Goal: Task Accomplishment & Management: Complete application form

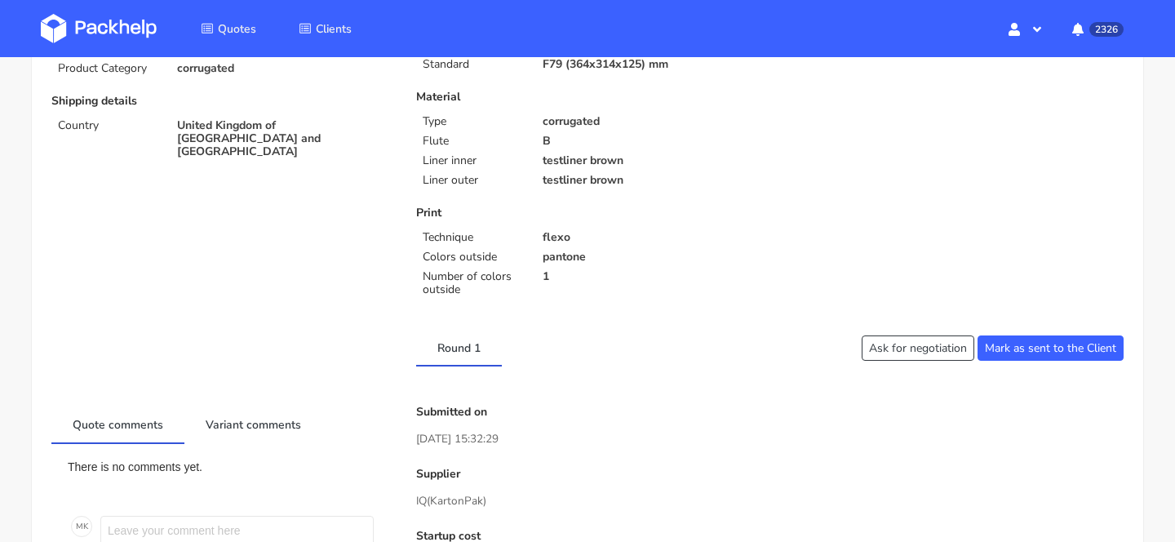
scroll to position [346, 0]
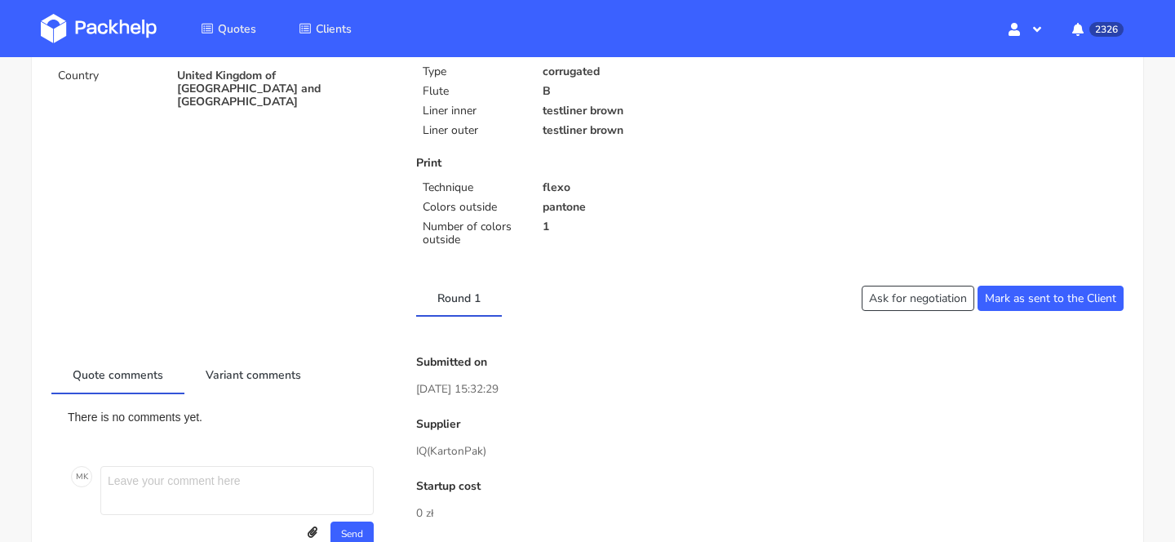
click at [135, 25] on img at bounding box center [99, 28] width 116 height 29
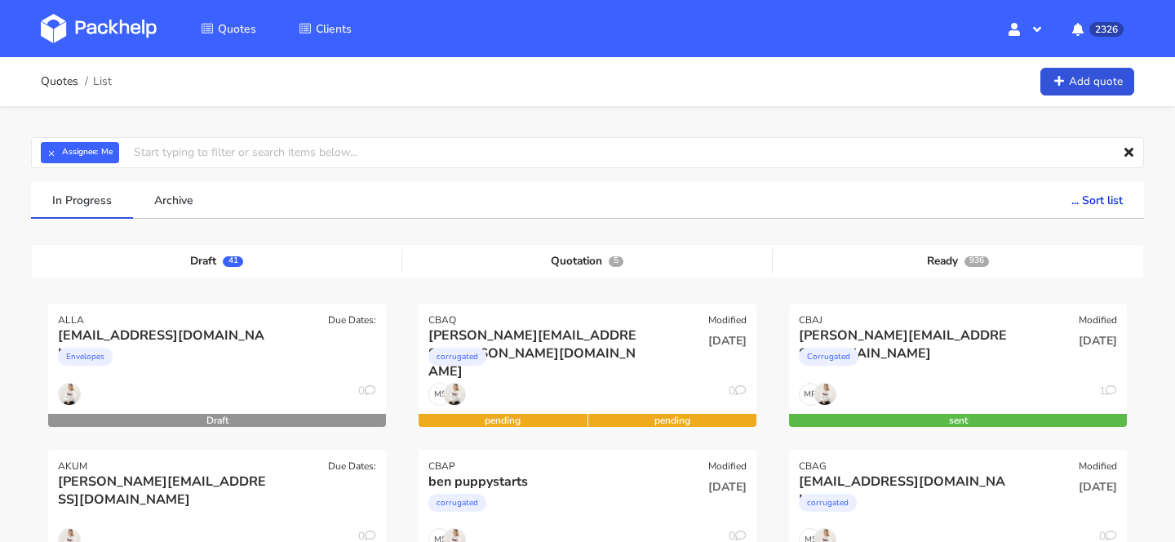
click at [78, 35] on img at bounding box center [99, 28] width 116 height 29
click at [86, 23] on img at bounding box center [99, 28] width 116 height 29
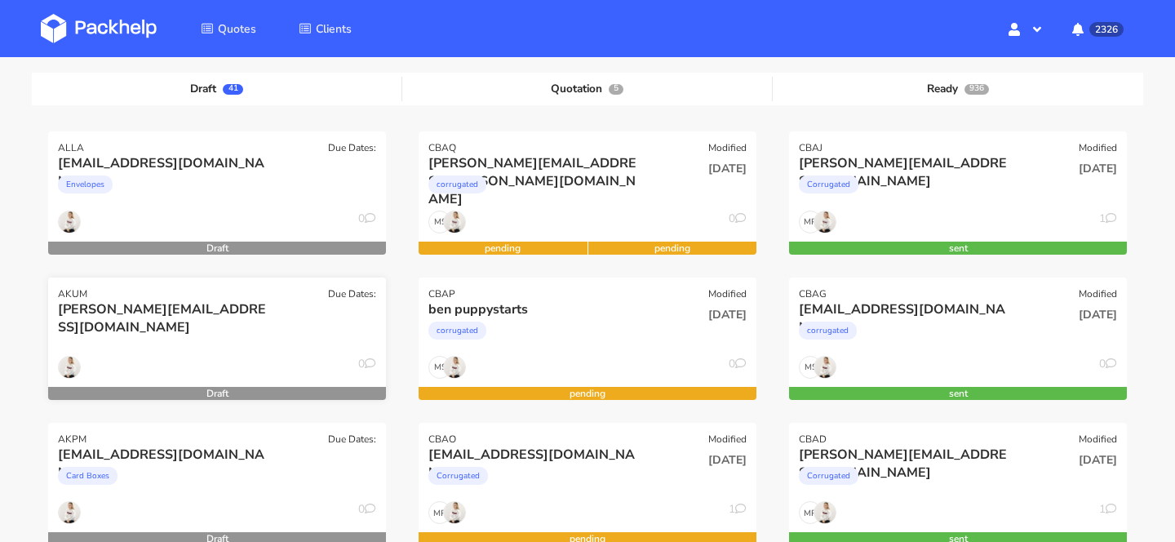
scroll to position [161, 0]
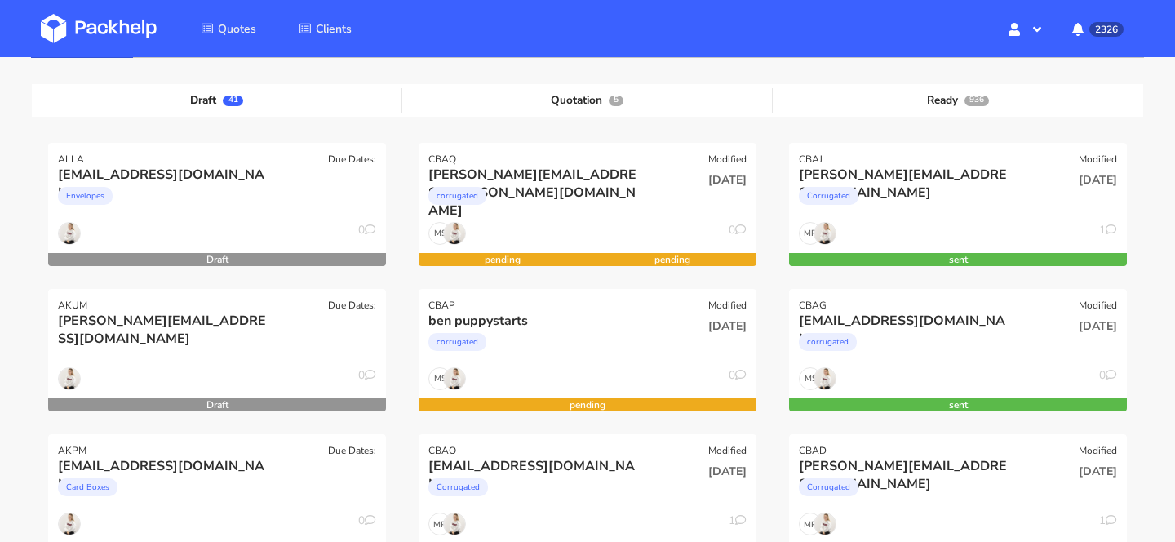
click at [114, 21] on img at bounding box center [99, 28] width 116 height 29
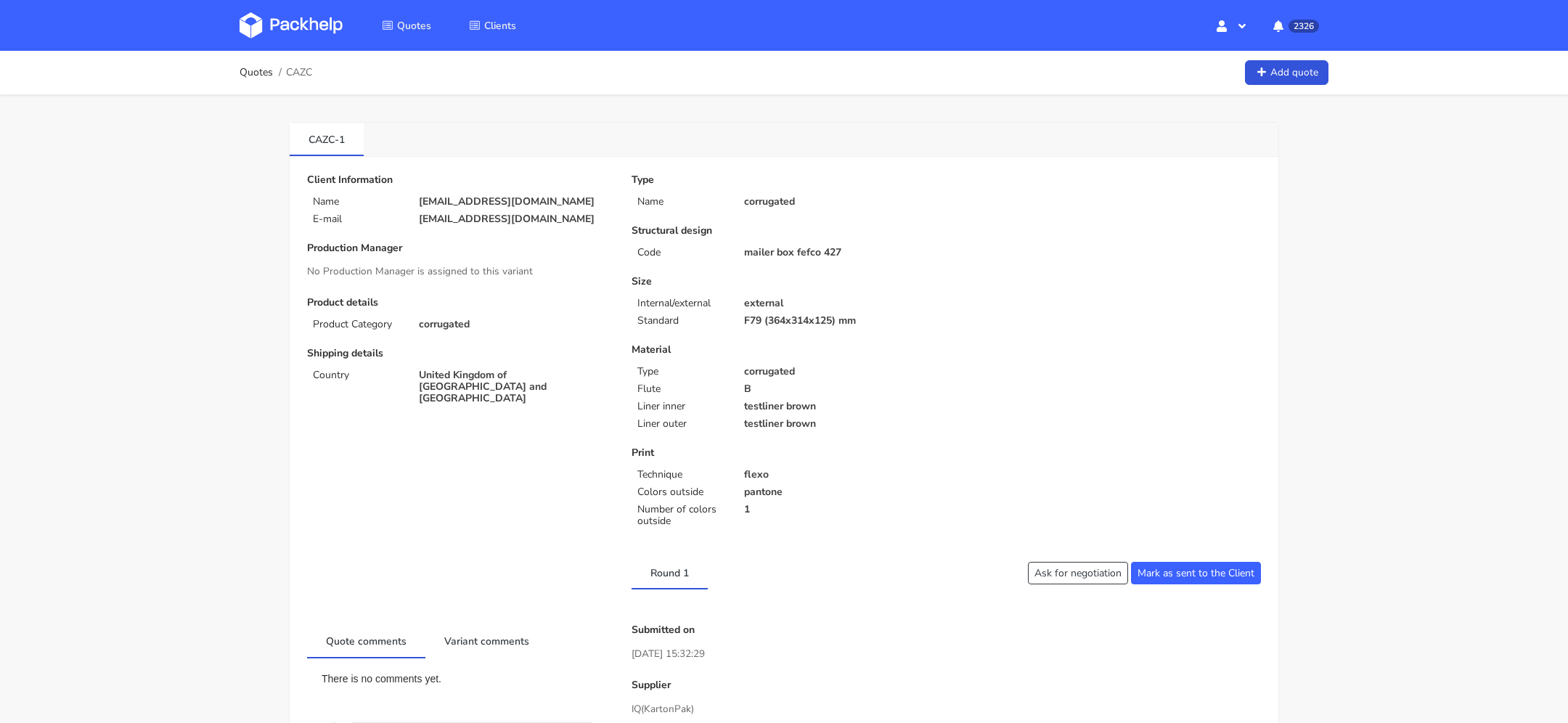
click at [298, 73] on span "CAZC" at bounding box center [299, 72] width 26 height 12
copy span "CAZC"
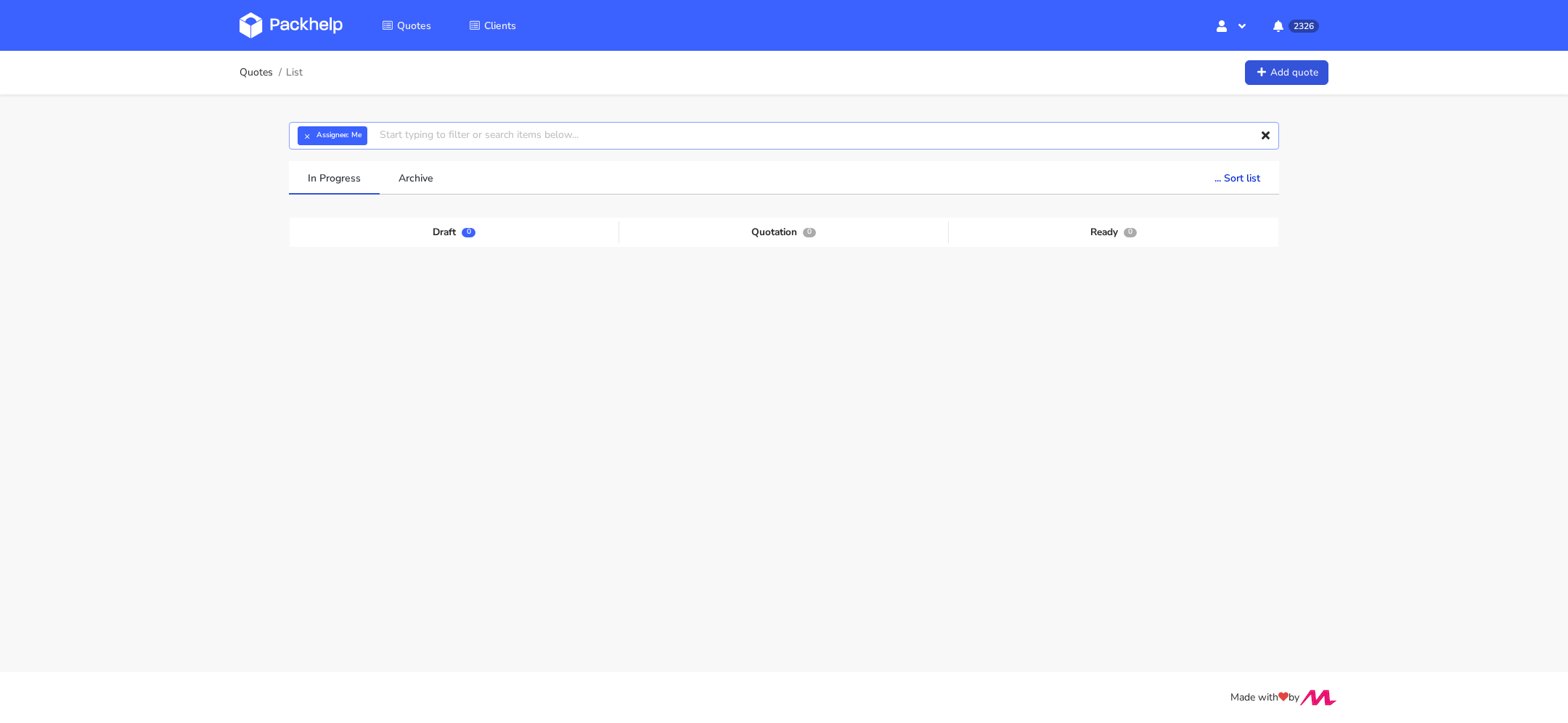
click at [495, 135] on input "text" at bounding box center [784, 135] width 990 height 28
paste input "CAZC"
type input "CAZC"
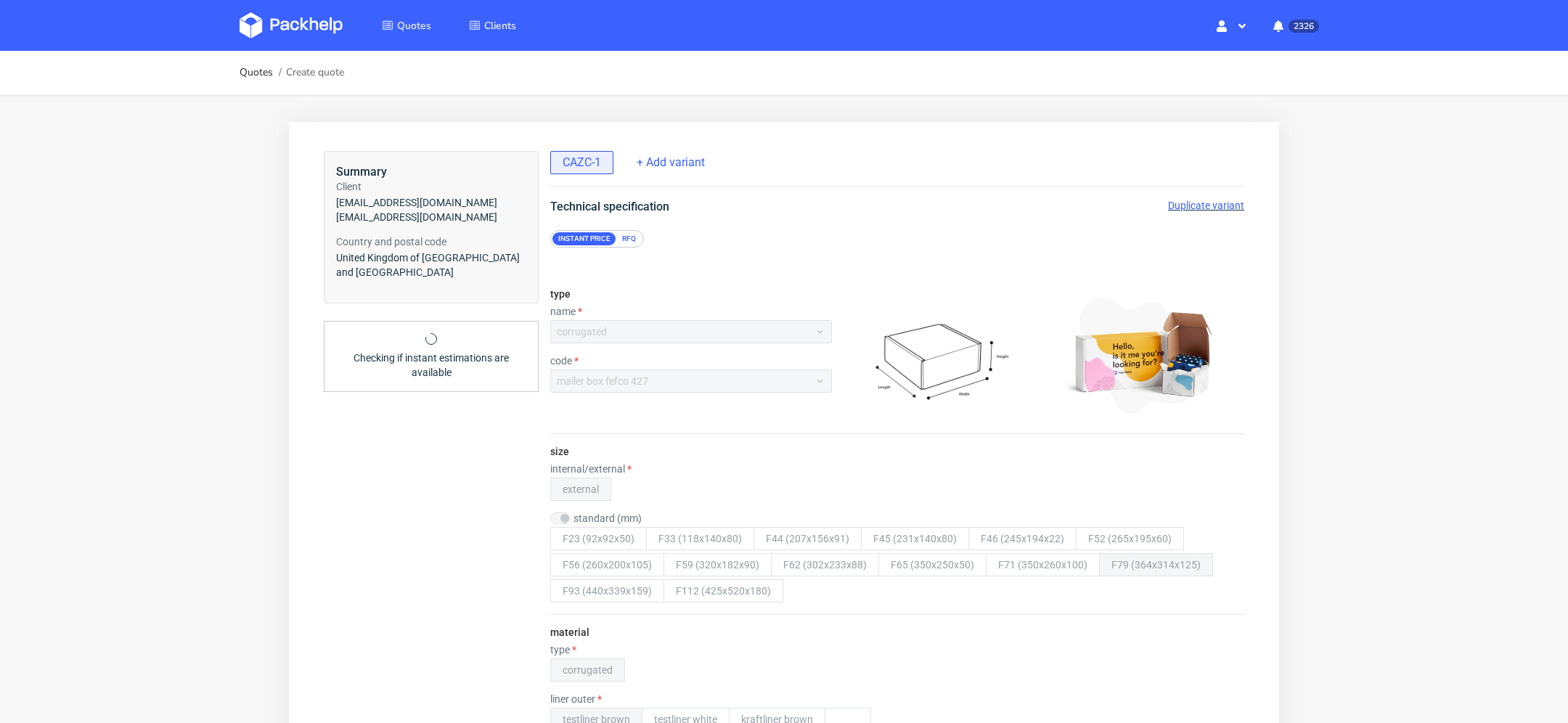
click at [1190, 206] on span "Duplicate variant" at bounding box center [1206, 205] width 76 height 12
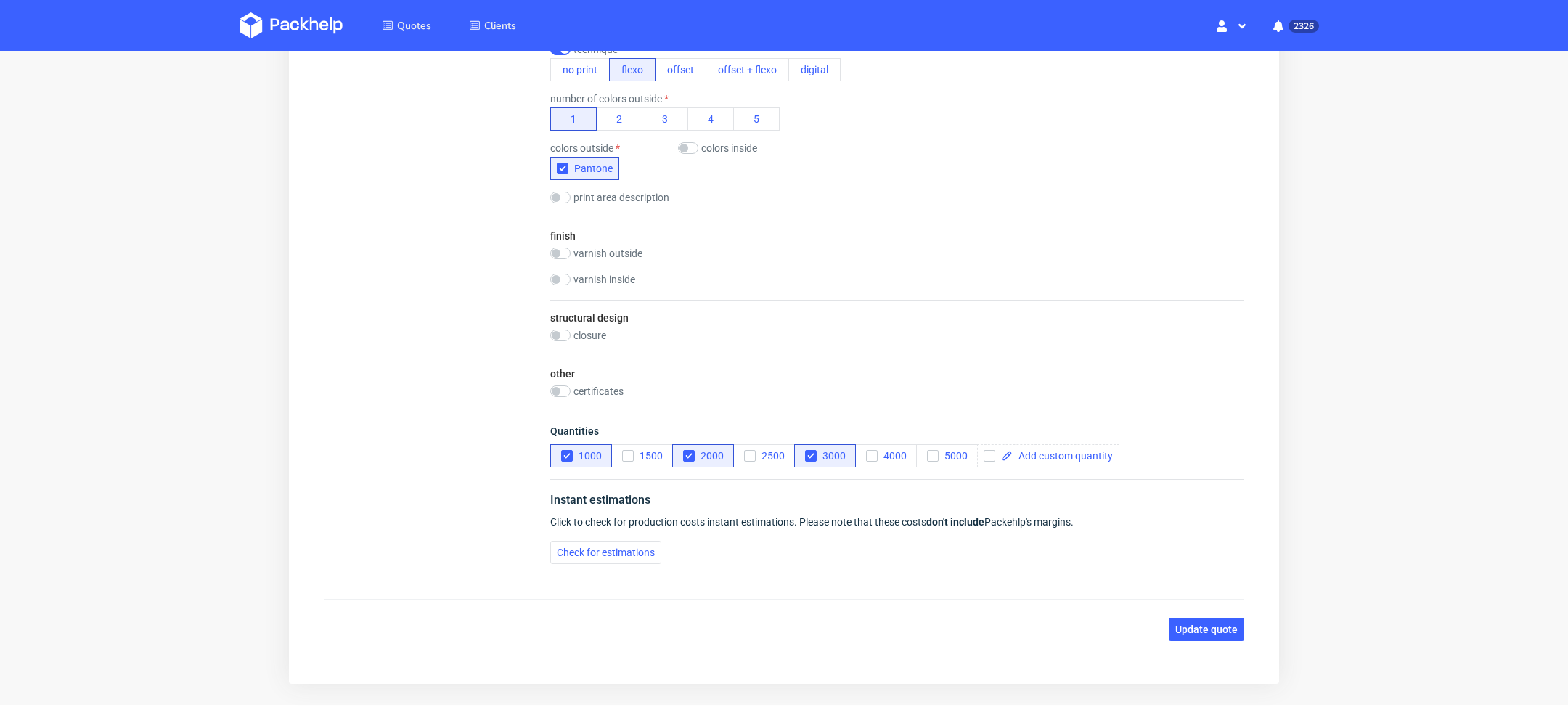
scroll to position [880, 0]
click at [562, 385] on input "checkbox" at bounding box center [560, 390] width 20 height 12
checkbox input "true"
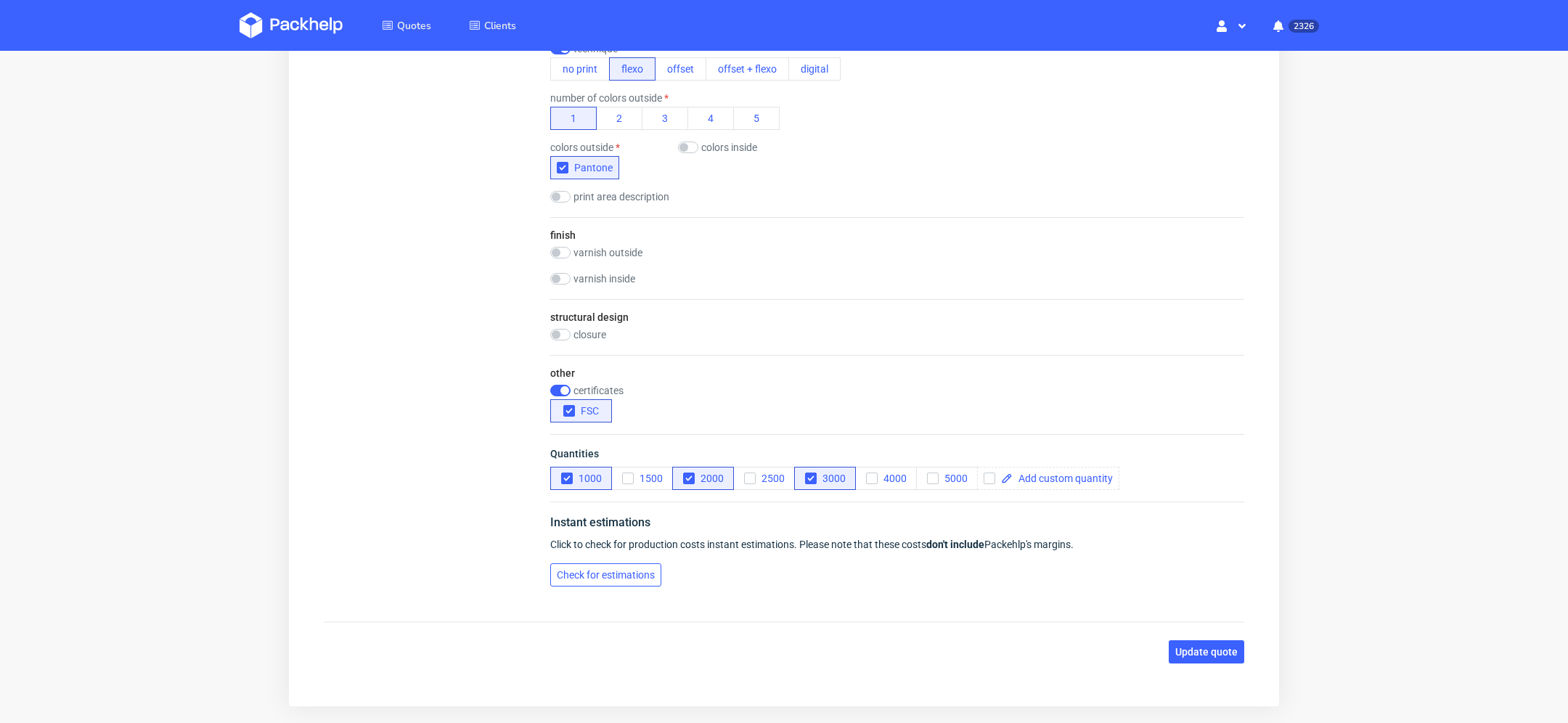
click at [601, 572] on span "Check for estimations" at bounding box center [606, 574] width 98 height 10
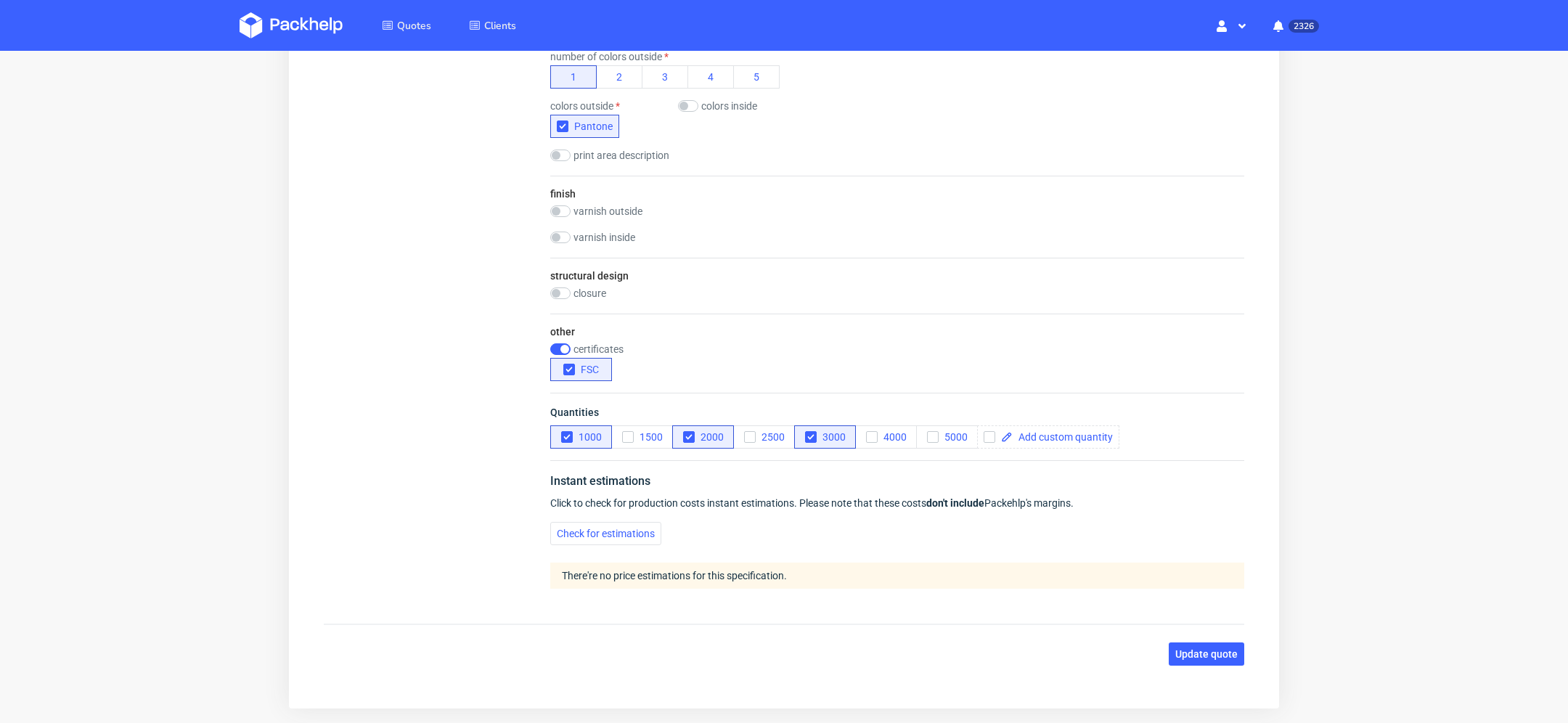
scroll to position [979, 0]
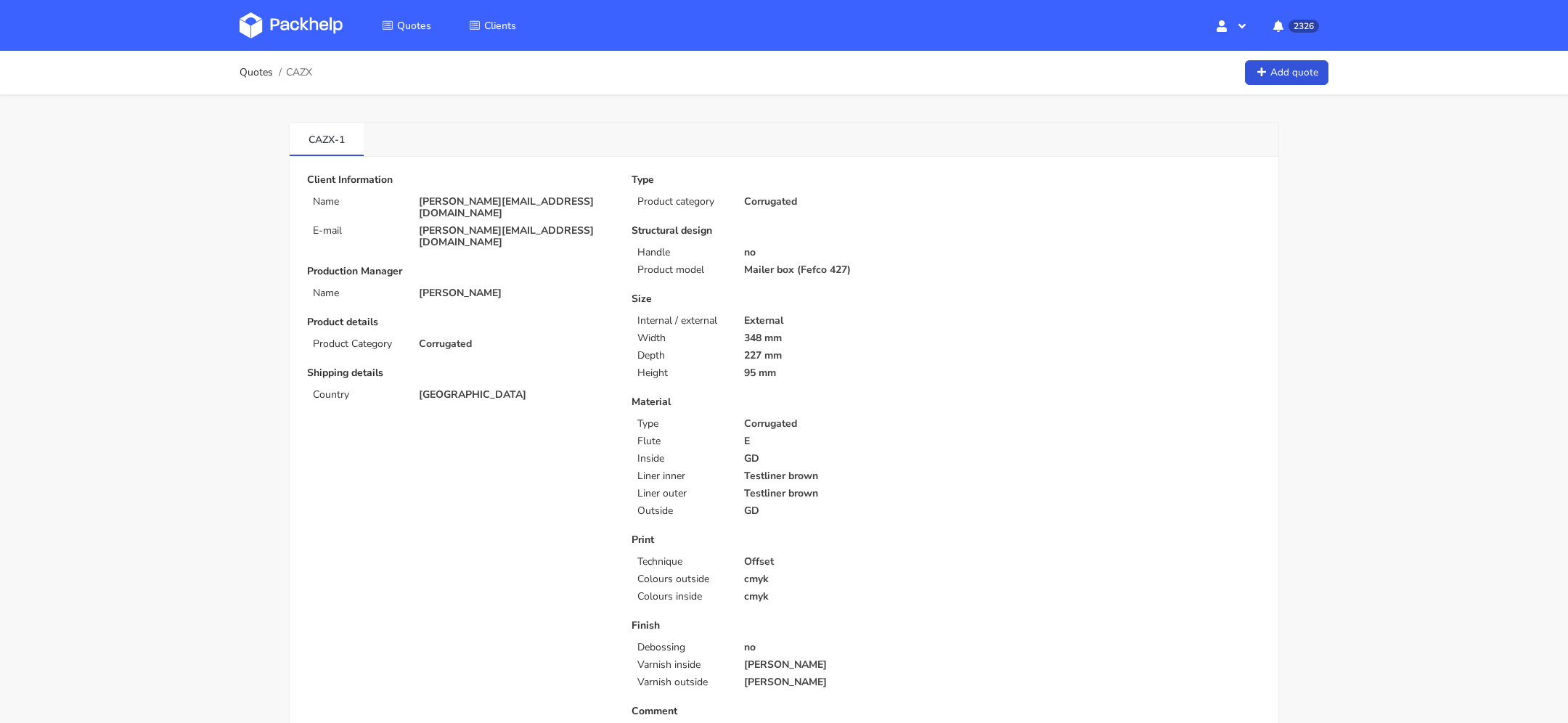
click at [296, 73] on span "CAZX" at bounding box center [299, 72] width 26 height 12
copy span "CAZX"
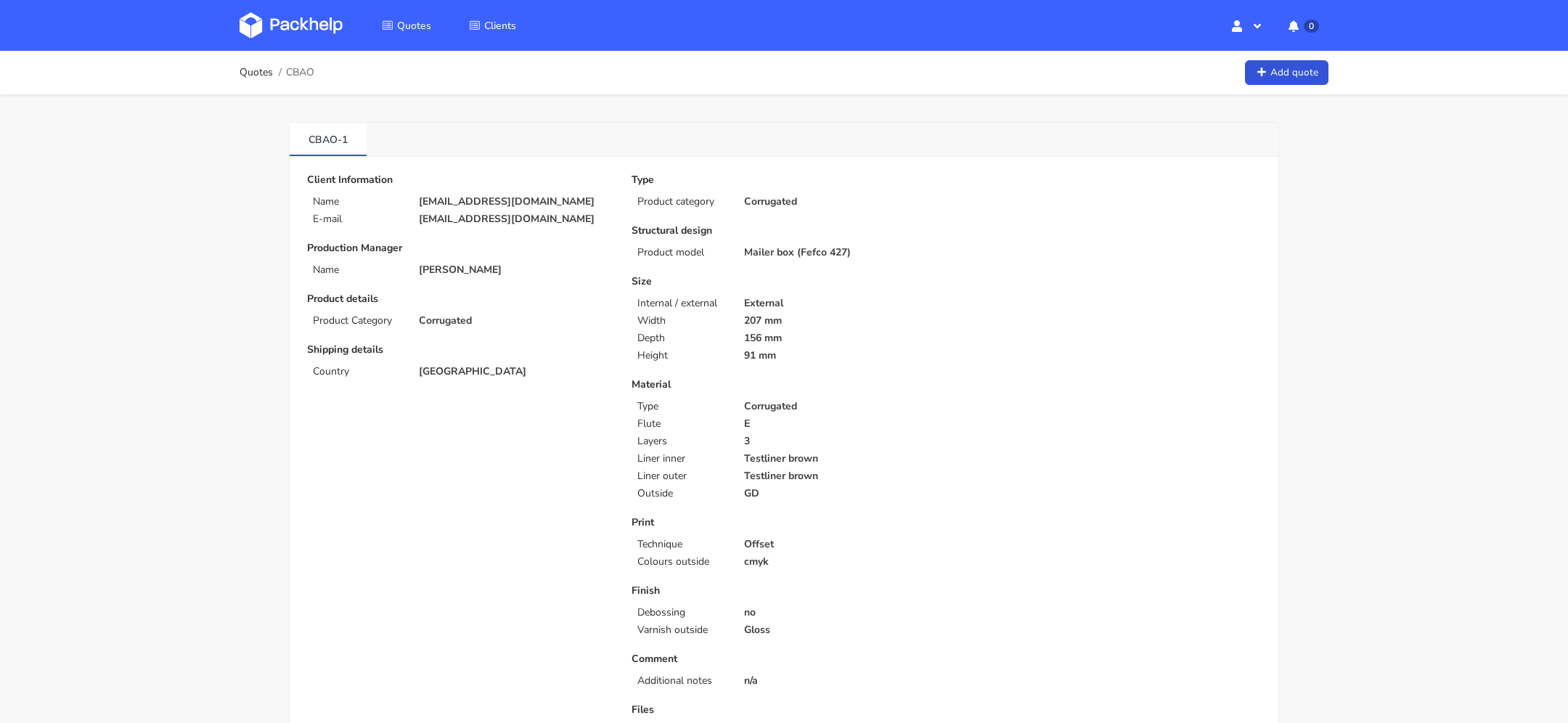
click at [298, 69] on span "CBAO" at bounding box center [301, 72] width 28 height 12
copy span "CBAO"
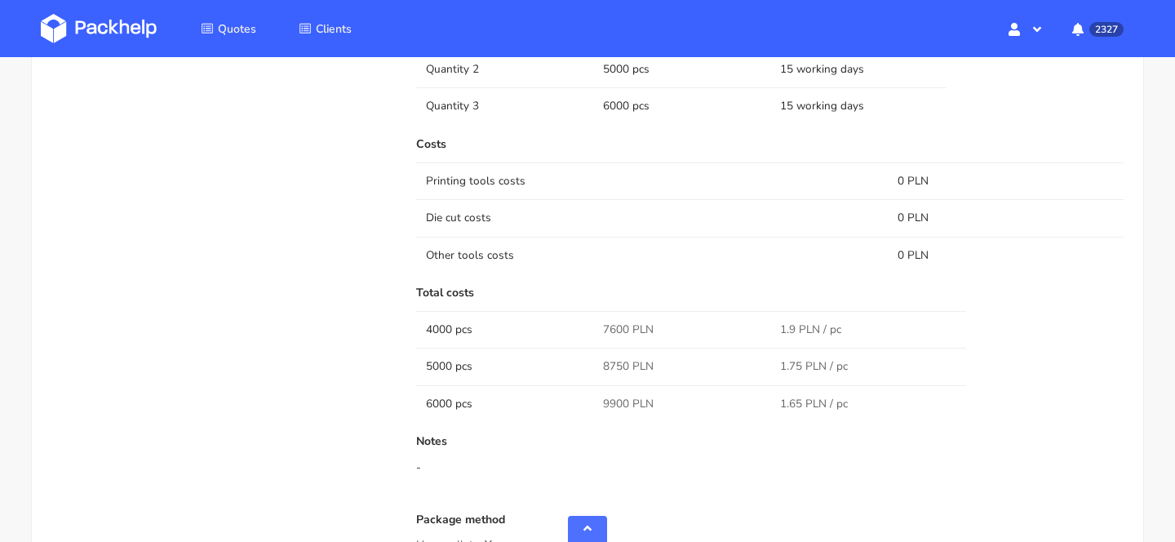
scroll to position [1524, 0]
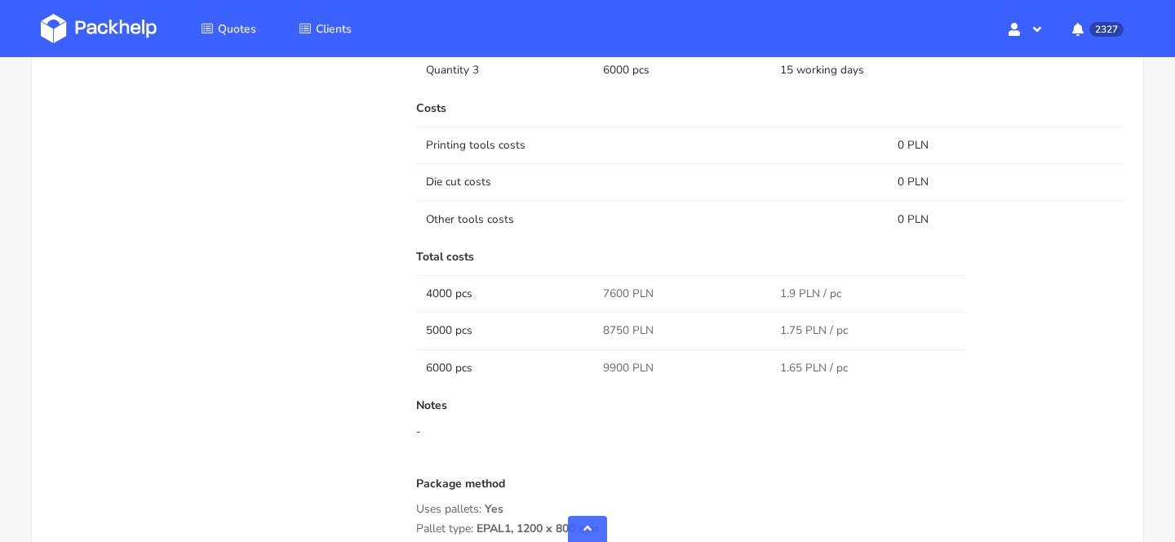
click at [613, 286] on span "7600 PLN" at bounding box center [628, 294] width 51 height 16
copy span "7600"
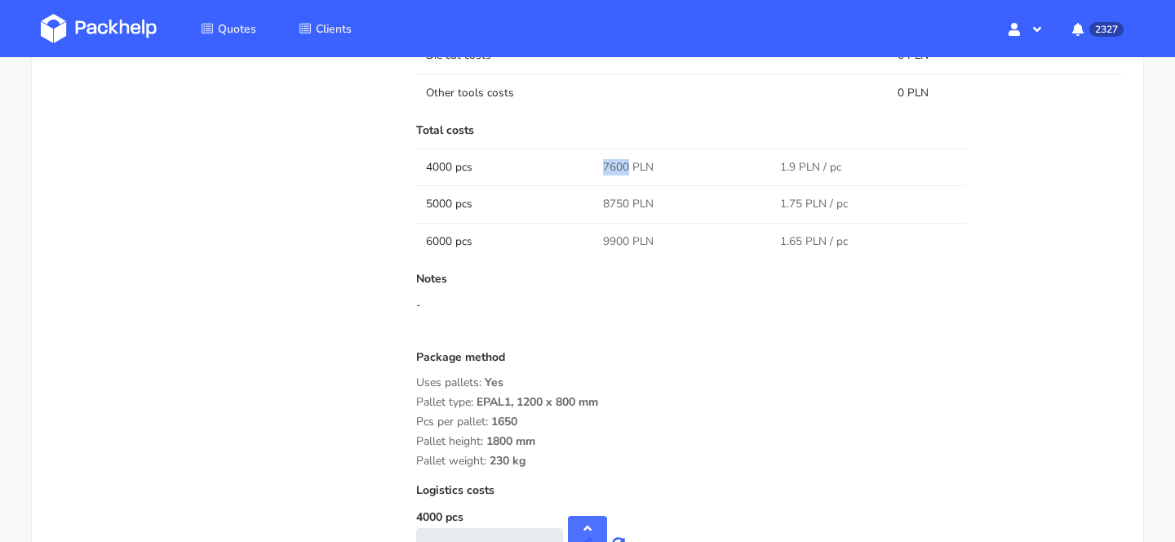
scroll to position [1643, 0]
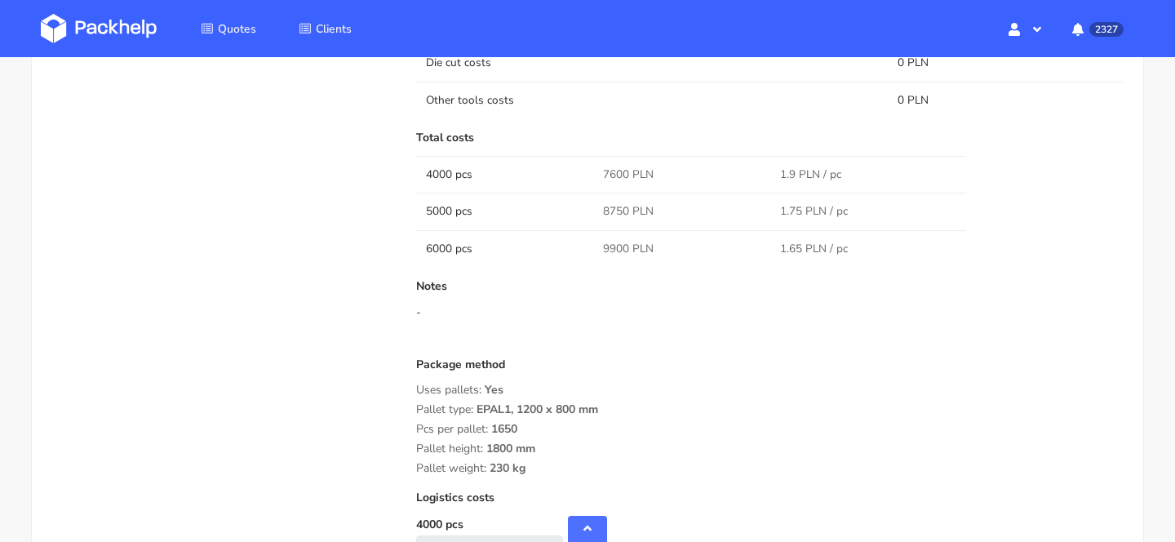
click at [613, 203] on span "8750 PLN" at bounding box center [628, 211] width 51 height 16
copy span "8750"
click at [614, 241] on span "9900 PLN" at bounding box center [628, 249] width 51 height 16
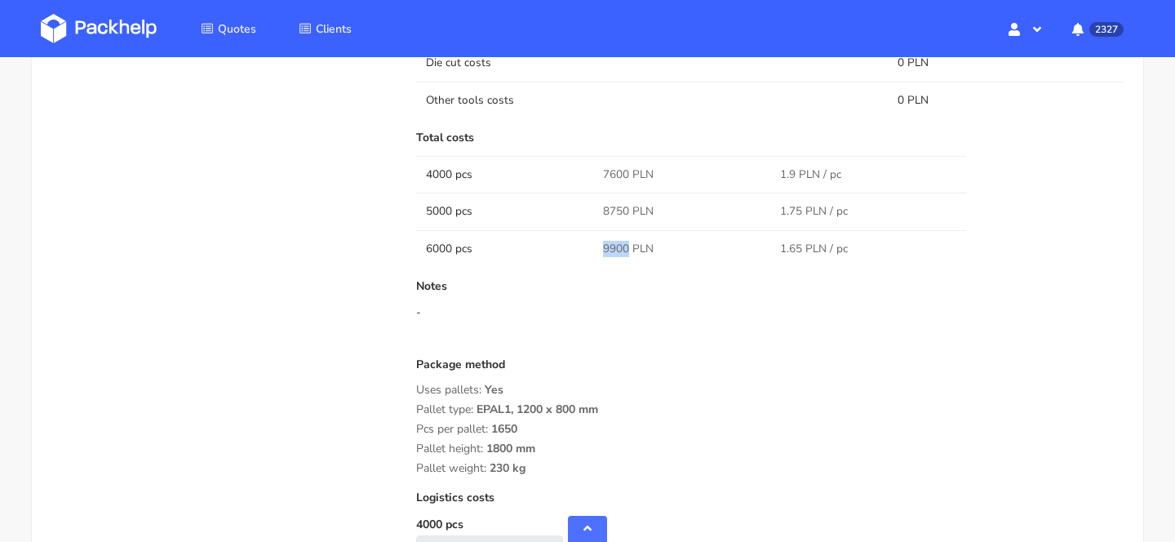
copy span "9900"
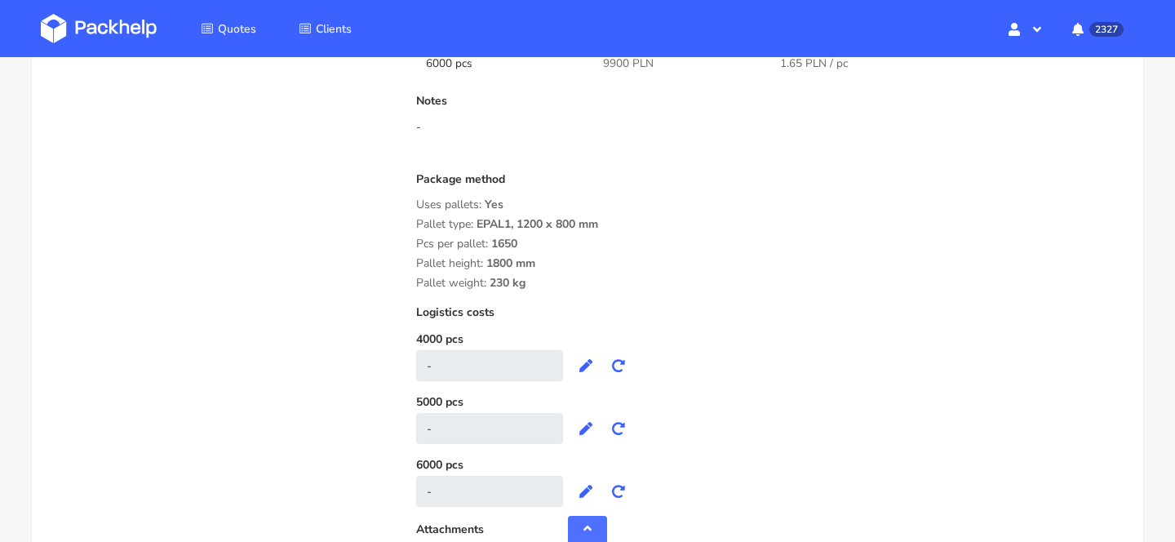
scroll to position [1849, 0]
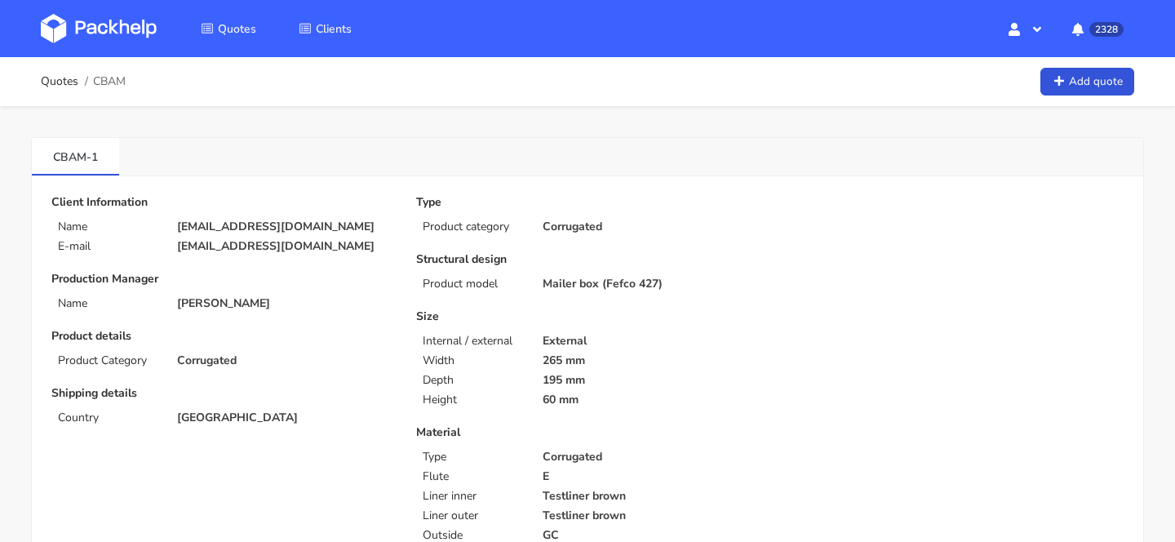
click at [222, 226] on p "[EMAIL_ADDRESS][DOMAIN_NAME]" at bounding box center [285, 226] width 216 height 13
copy div "[EMAIL_ADDRESS][DOMAIN_NAME]"
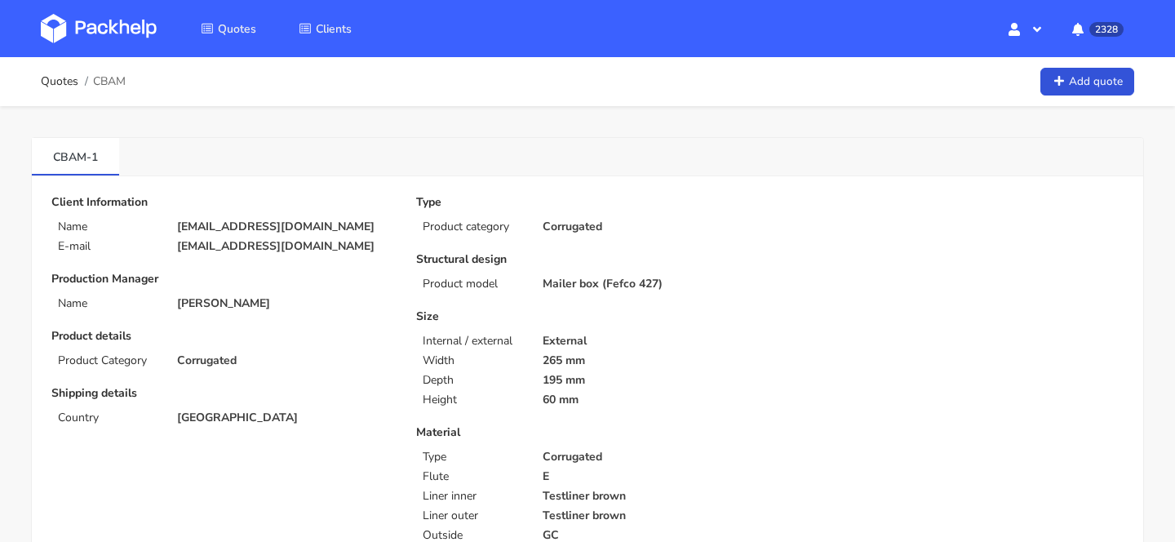
click at [113, 78] on span "CBAM" at bounding box center [109, 81] width 33 height 13
copy span "CBAM"
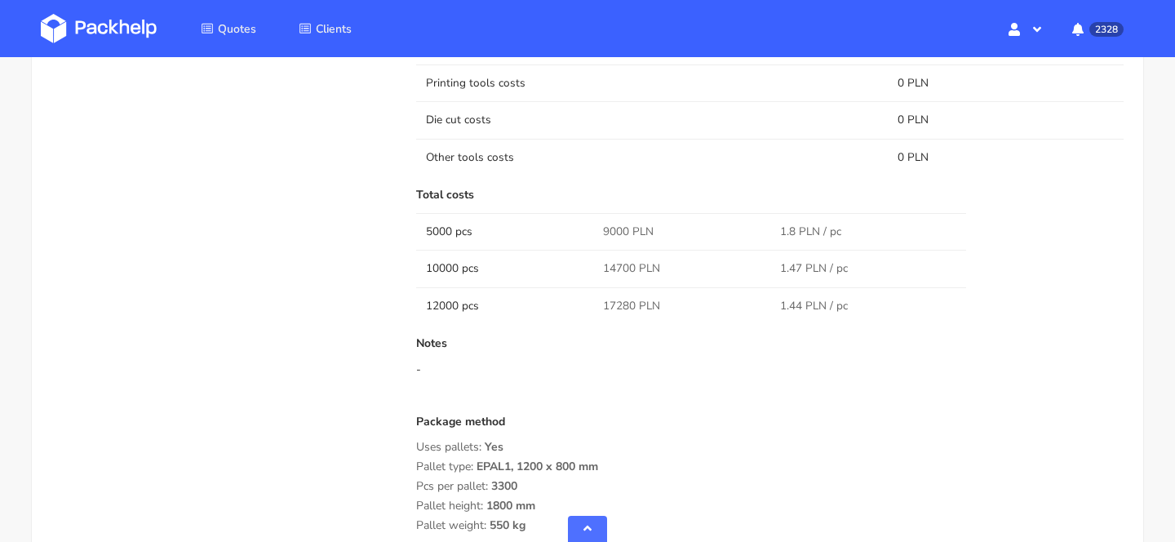
scroll to position [1467, 0]
click at [614, 235] on span "9000 PLN" at bounding box center [628, 234] width 51 height 16
copy span "9000"
click at [626, 268] on span "14700 PLN" at bounding box center [631, 271] width 57 height 16
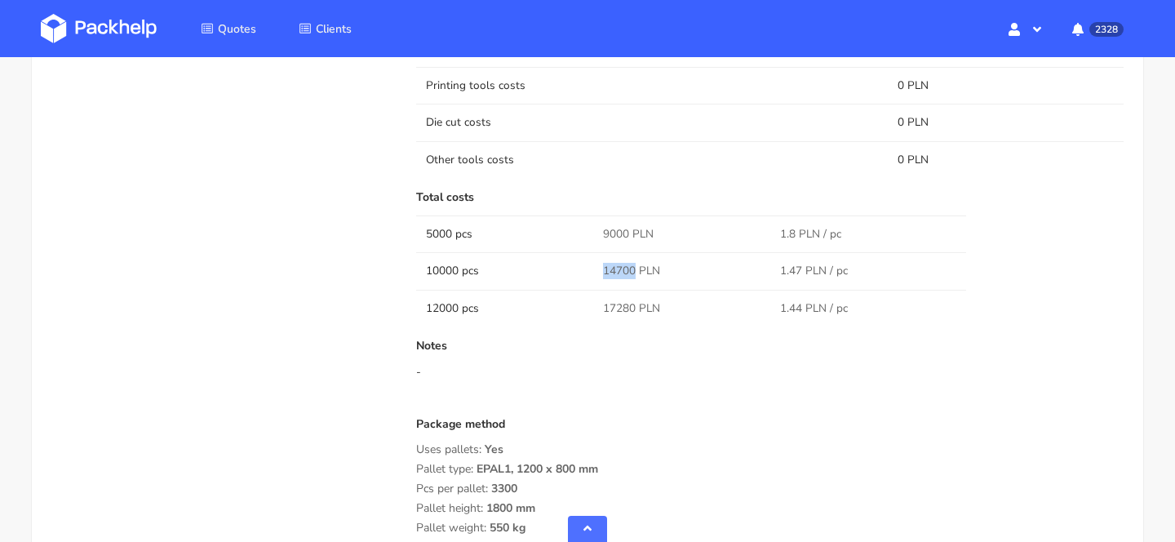
click at [626, 268] on span "14700 PLN" at bounding box center [631, 271] width 57 height 16
copy span "14700"
click at [608, 304] on span "17280 PLN" at bounding box center [631, 308] width 57 height 16
copy span "17280"
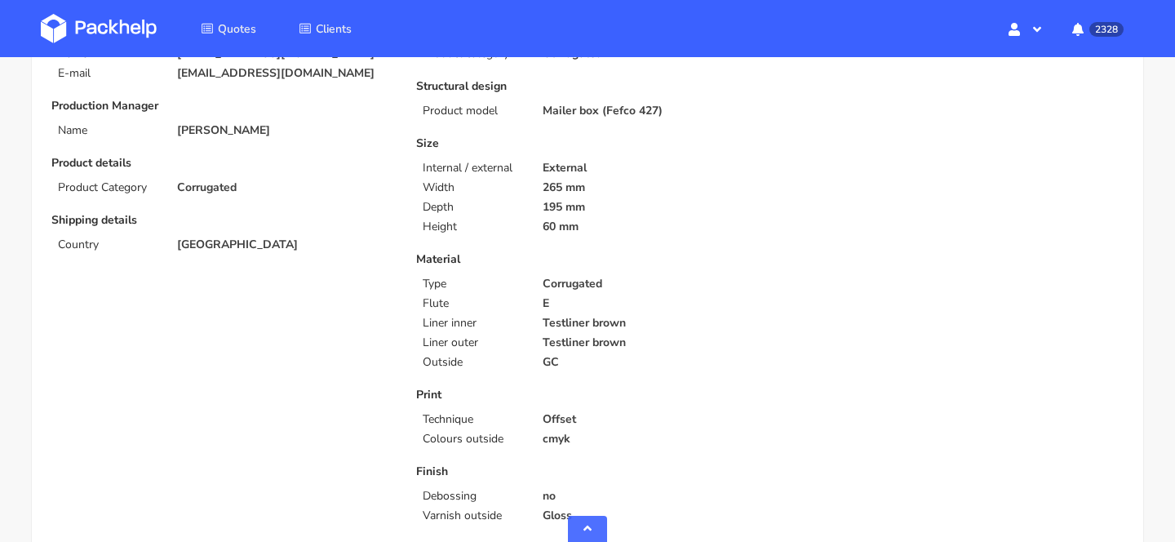
scroll to position [0, 0]
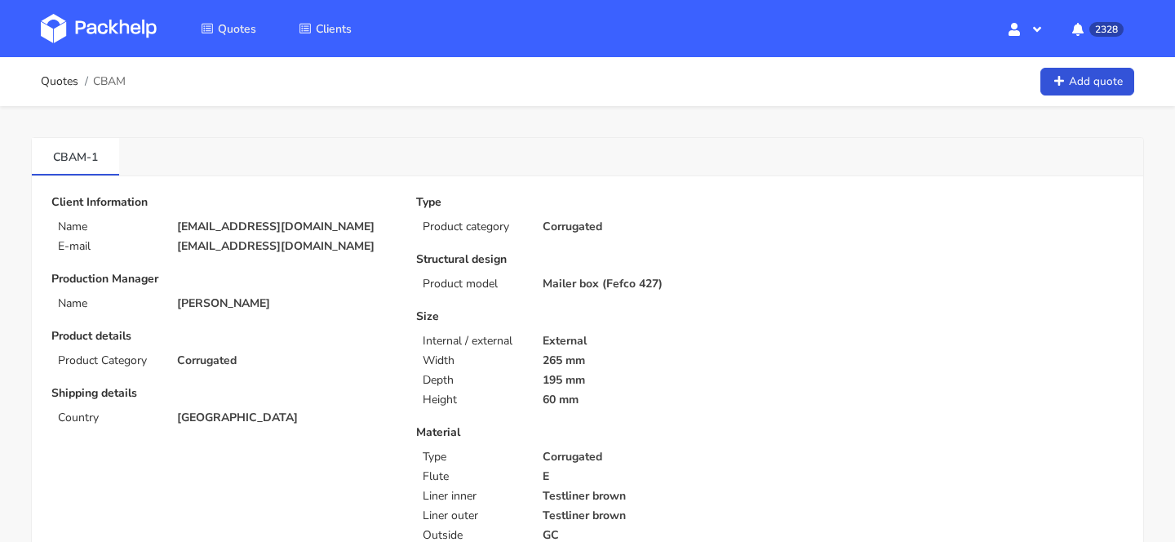
click at [223, 223] on p "buyer@eppi.cz" at bounding box center [285, 226] width 216 height 13
copy div "buyer@eppi.cz"
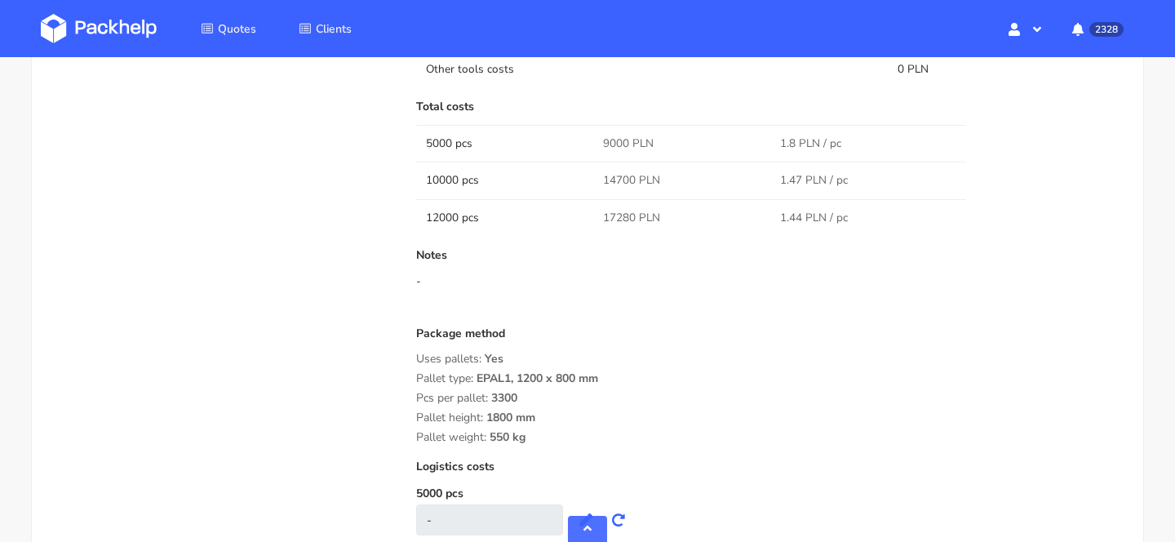
scroll to position [1560, 0]
click at [624, 219] on span "17280 PLN" at bounding box center [631, 215] width 57 height 16
copy span "17280"
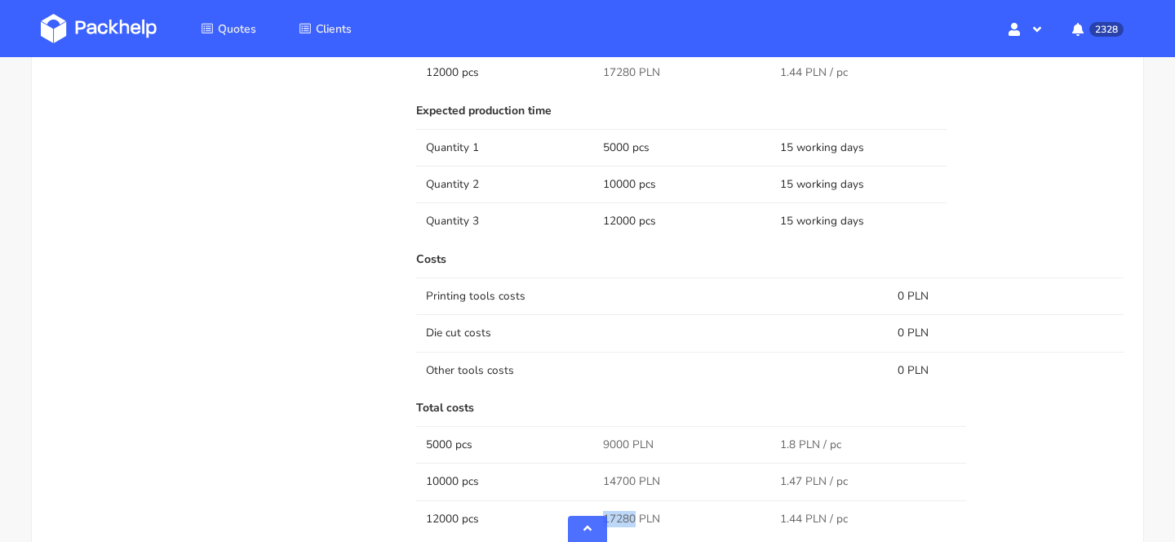
scroll to position [1245, 0]
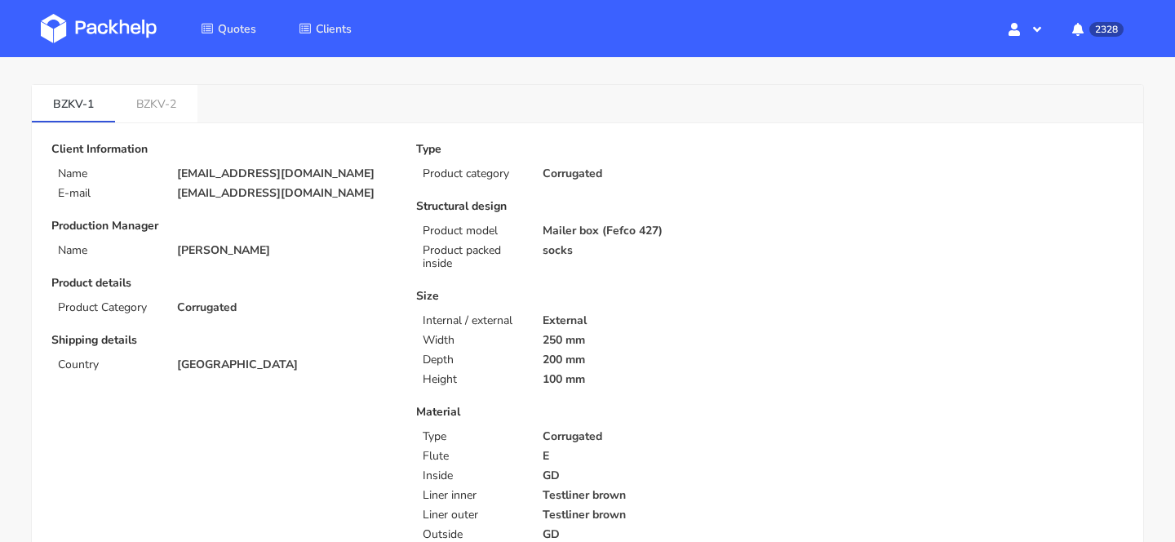
scroll to position [88, 0]
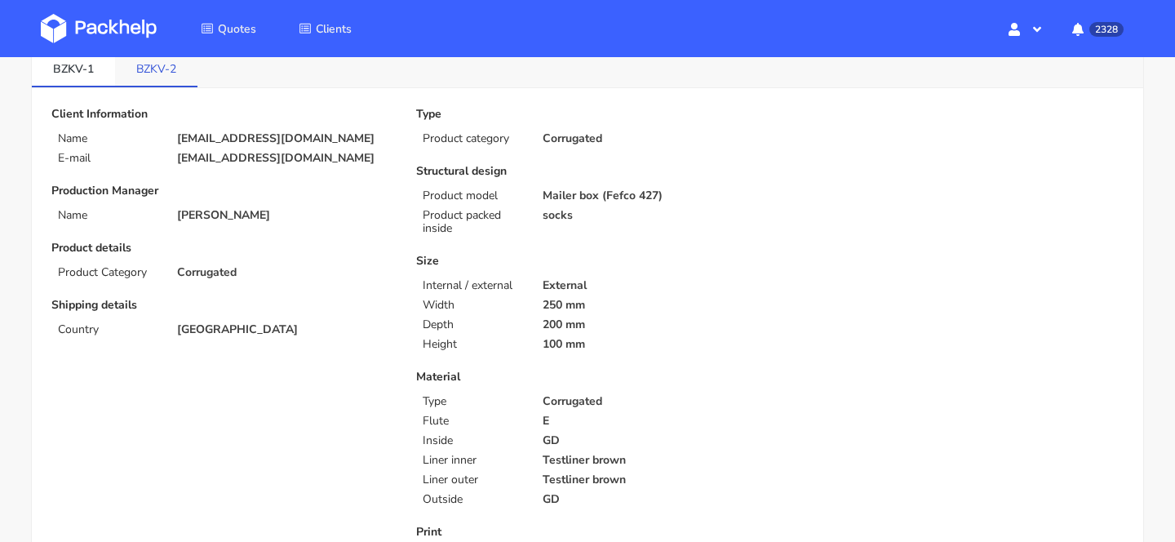
click at [169, 78] on link "BZKV-2" at bounding box center [156, 68] width 82 height 36
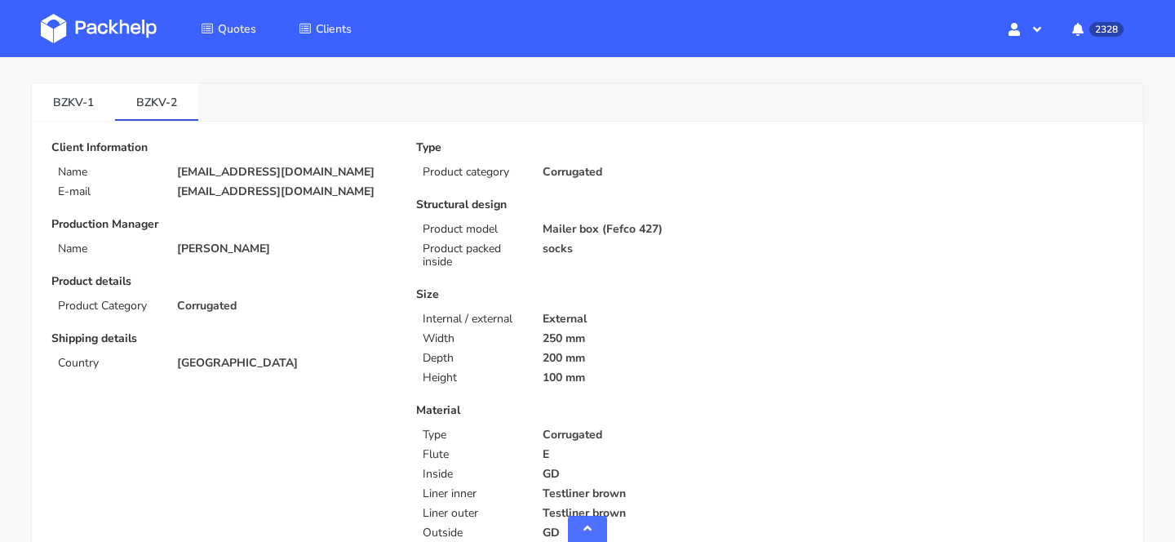
scroll to position [0, 0]
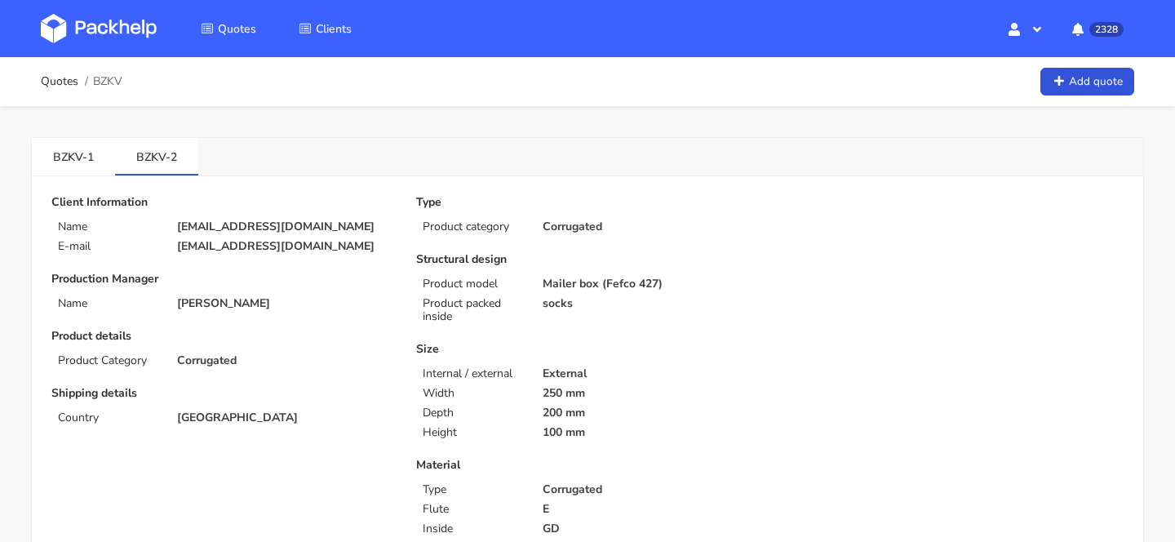
click at [109, 83] on span "BZKV" at bounding box center [107, 81] width 29 height 13
copy span "BZKV"
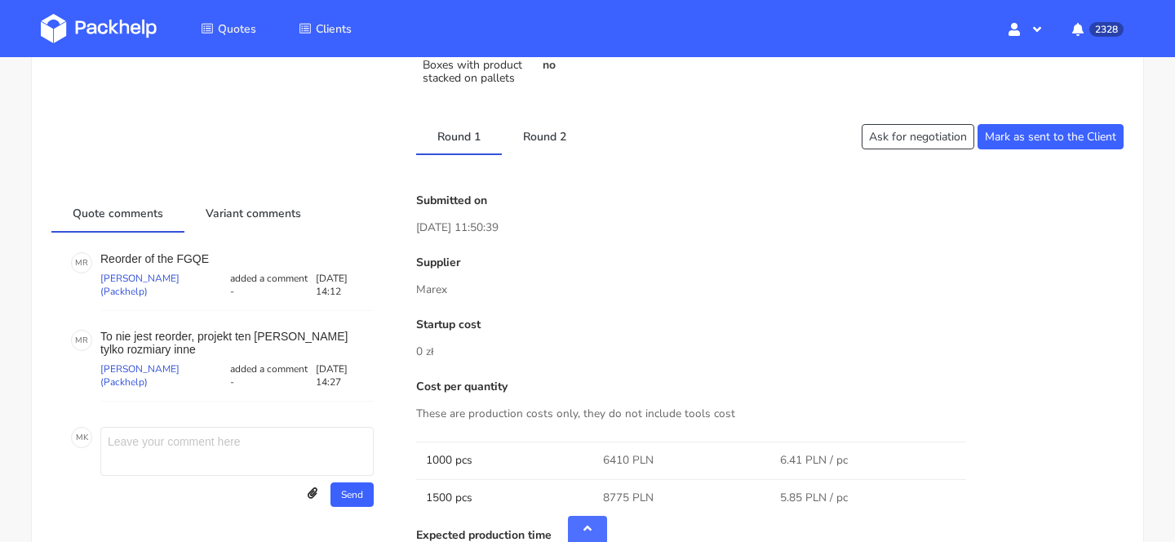
scroll to position [754, 0]
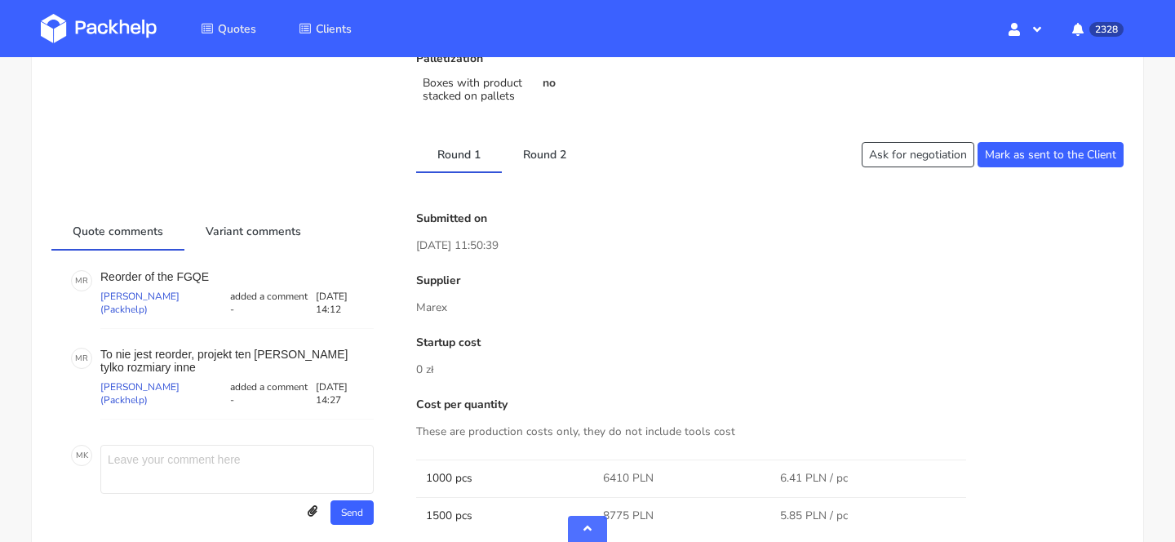
click at [205, 466] on textarea at bounding box center [236, 469] width 273 height 49
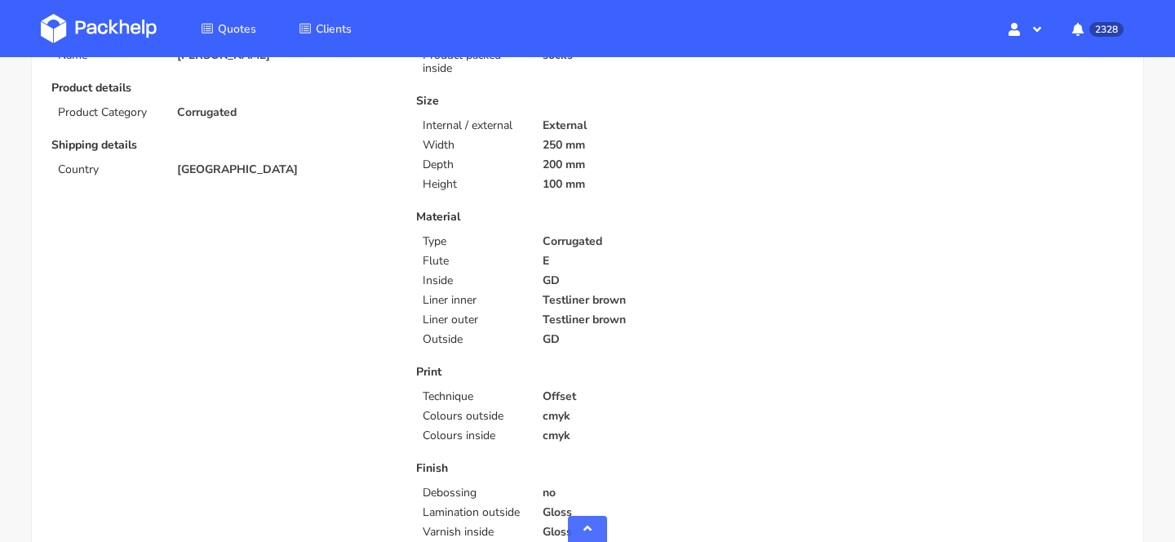
scroll to position [0, 0]
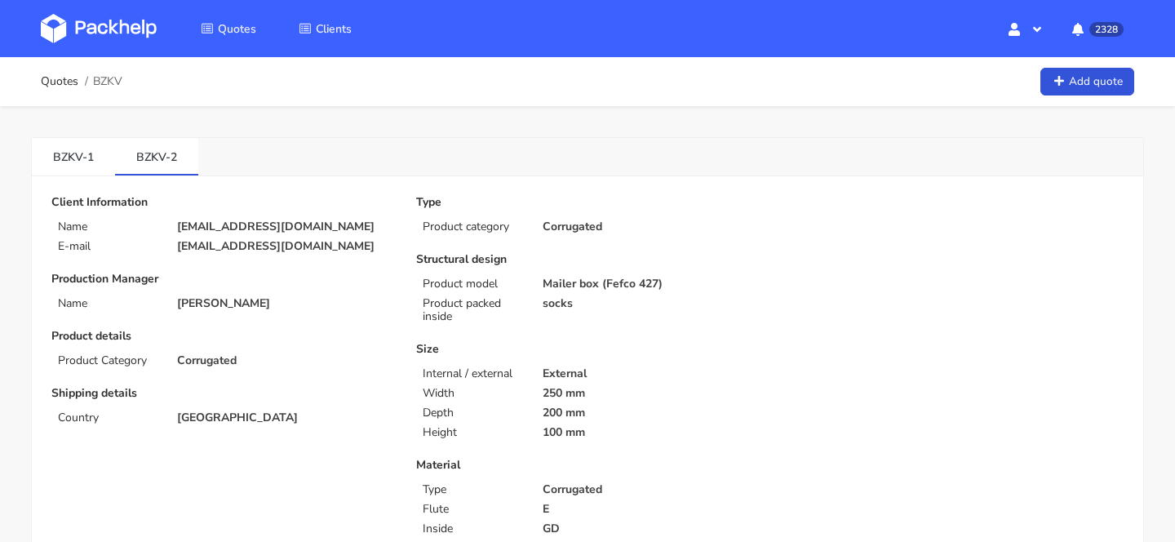
click at [104, 76] on span "BZKV" at bounding box center [107, 81] width 29 height 13
copy span "BZKV"
click at [125, 32] on img at bounding box center [99, 28] width 116 height 29
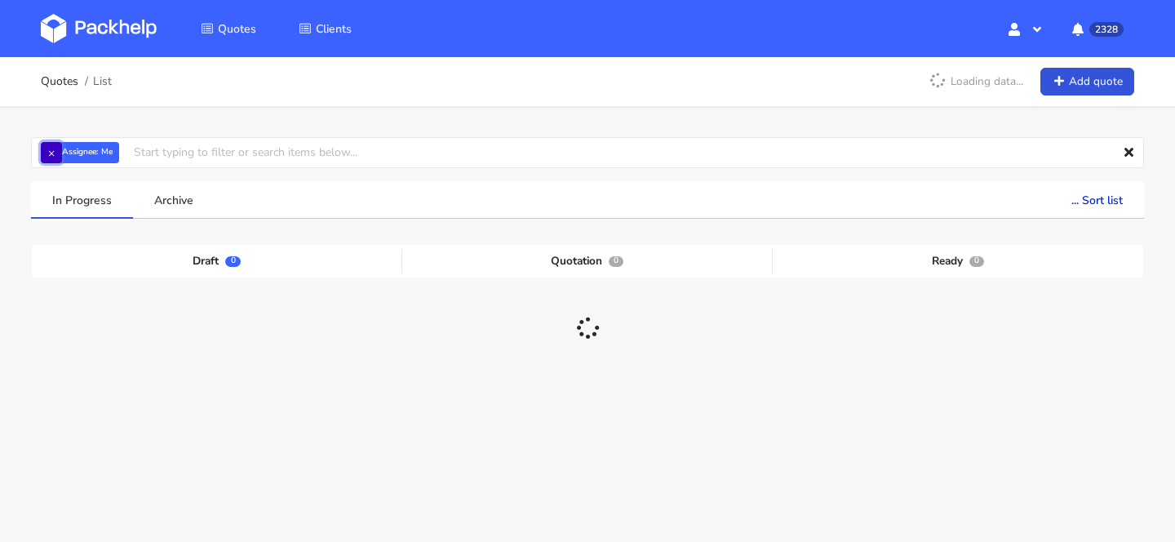
click at [51, 154] on button "×" at bounding box center [51, 152] width 21 height 21
click at [140, 155] on input "text" at bounding box center [587, 152] width 1113 height 31
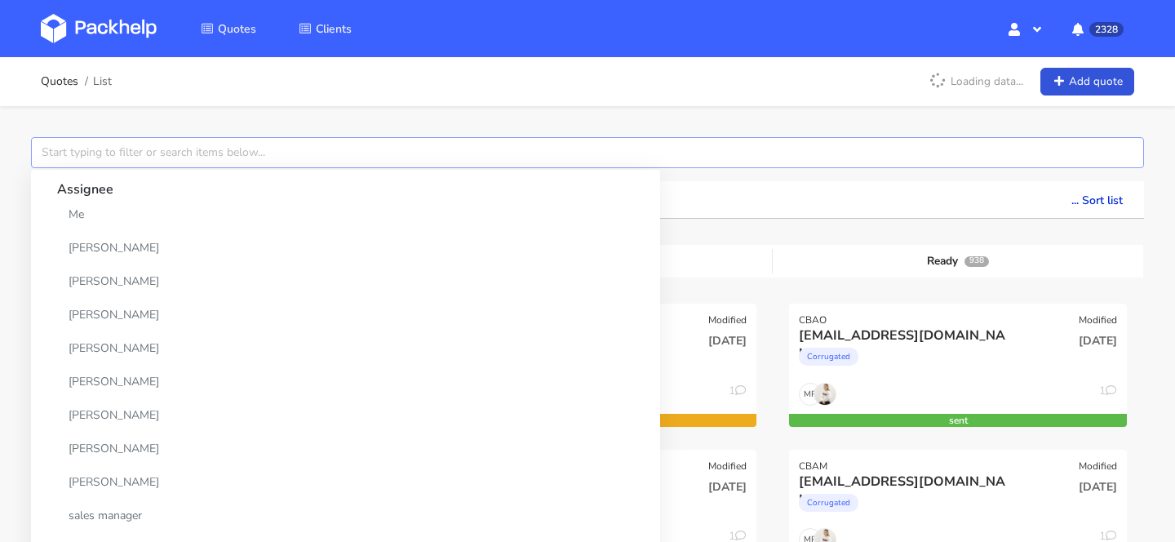
paste input "BZKV"
type input "BZKV"
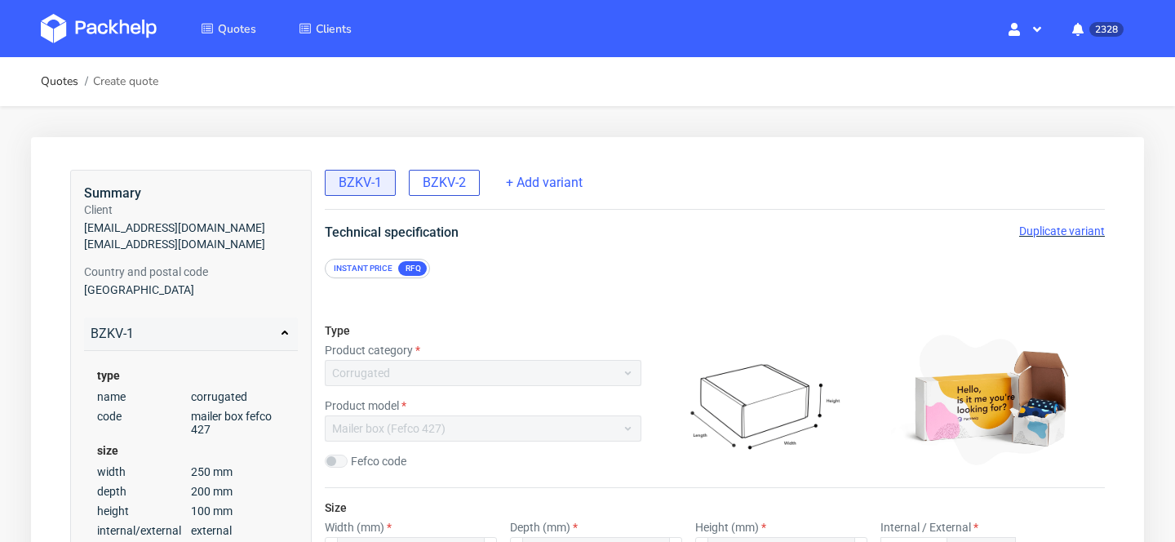
click at [445, 193] on div "BZKV-2" at bounding box center [444, 183] width 71 height 26
click at [1045, 234] on span "Duplicate variant" at bounding box center [1062, 230] width 86 height 13
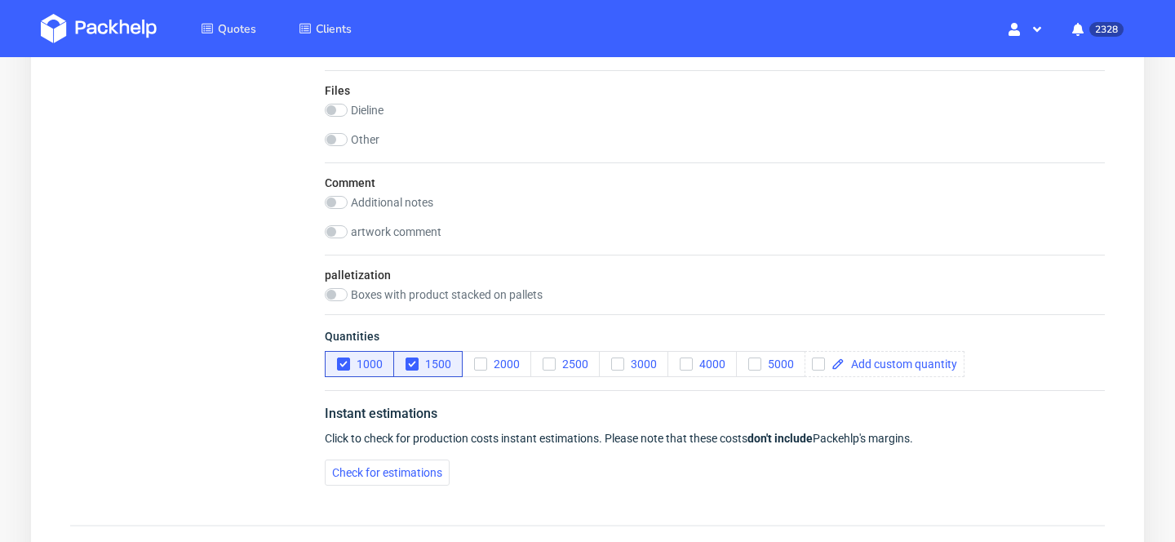
scroll to position [2160, 0]
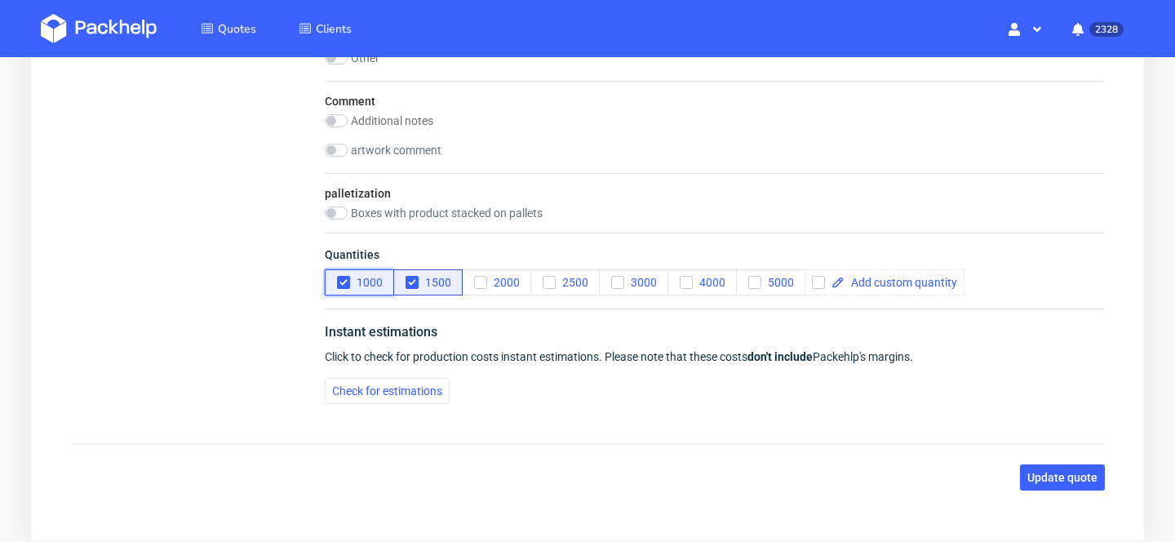
click at [344, 294] on button "1000" at bounding box center [359, 282] width 69 height 26
click at [1094, 488] on button "Update quote" at bounding box center [1062, 477] width 85 height 26
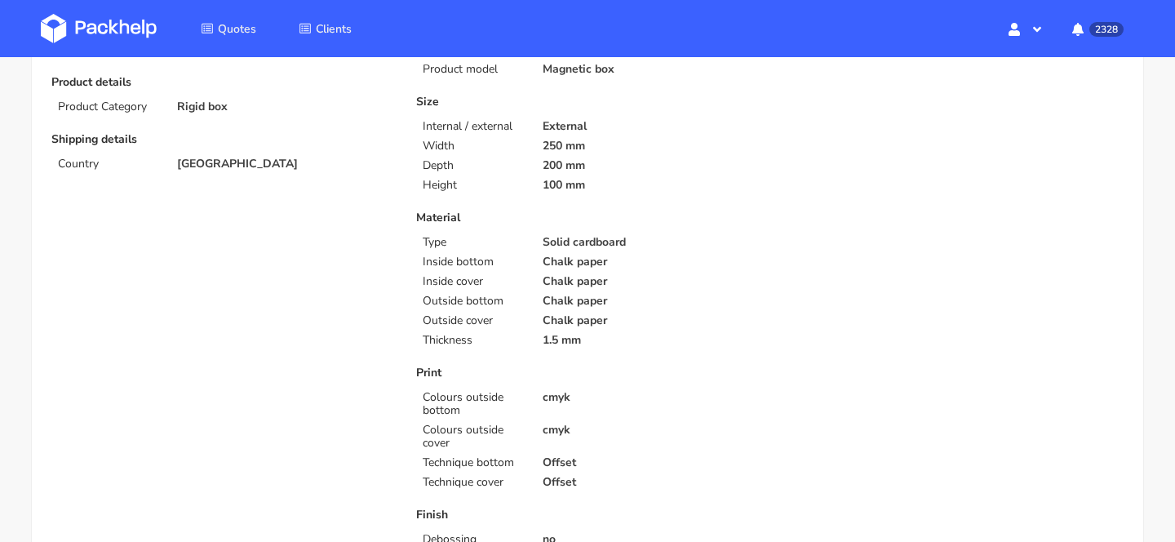
scroll to position [256, 0]
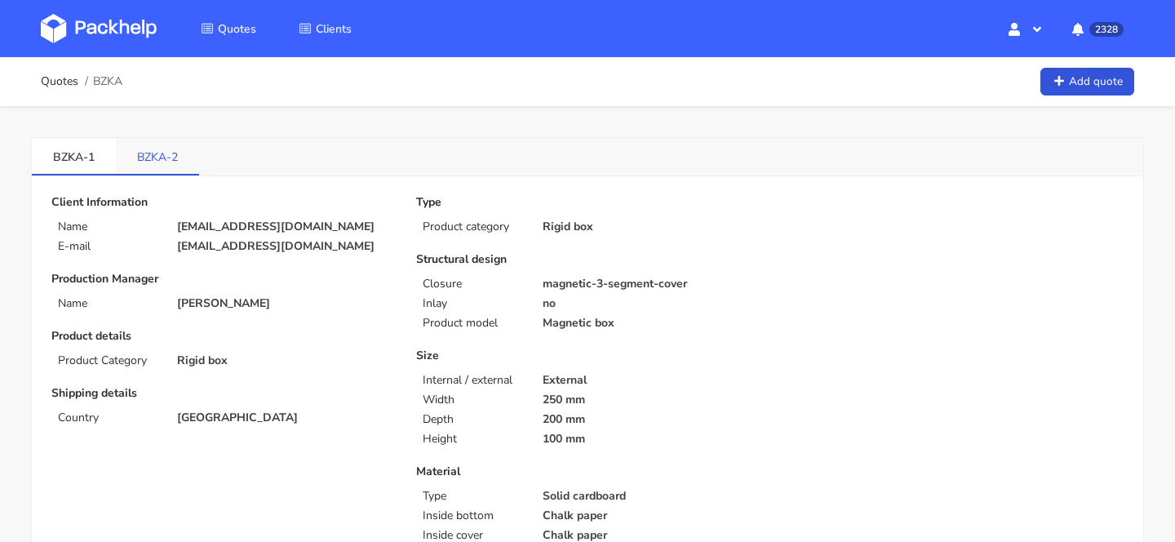
click at [149, 160] on link "BZKA-2" at bounding box center [157, 156] width 83 height 36
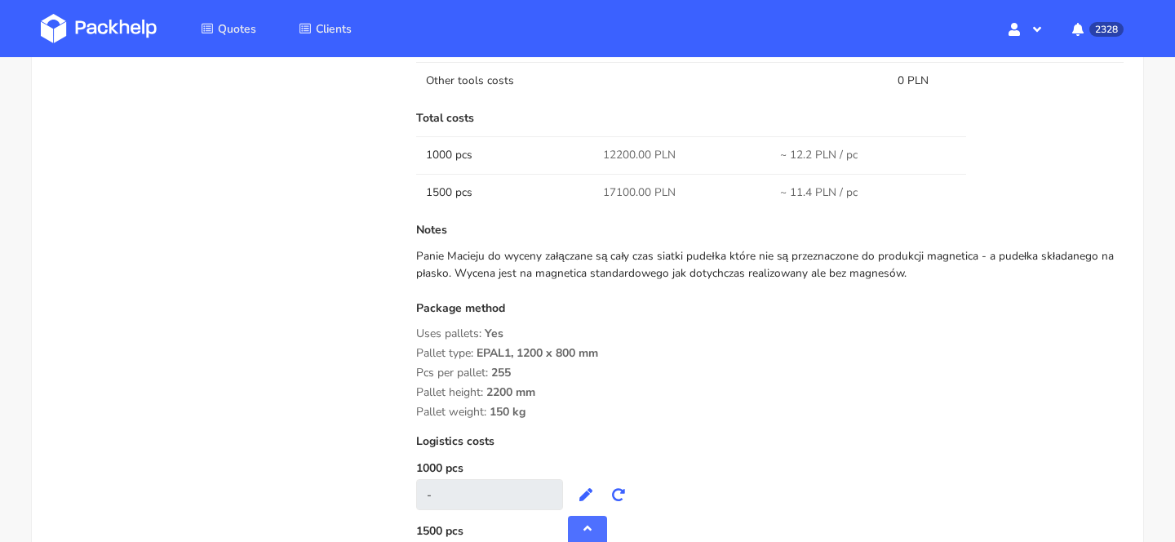
scroll to position [1615, 0]
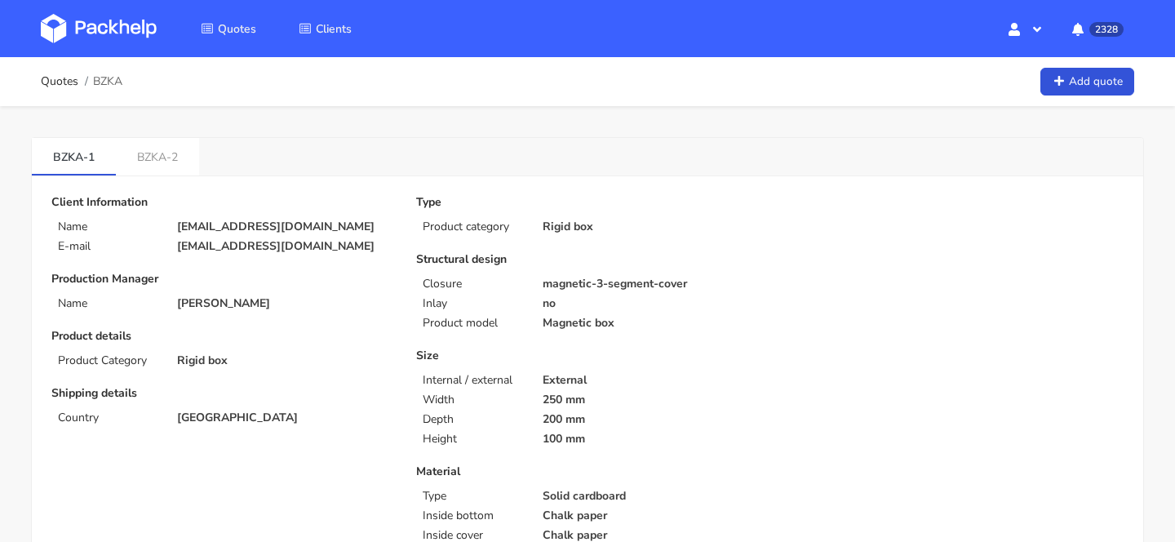
click at [99, 79] on span "BZKA" at bounding box center [107, 81] width 29 height 13
copy span "BZKA"
click at [127, 32] on img at bounding box center [99, 28] width 116 height 29
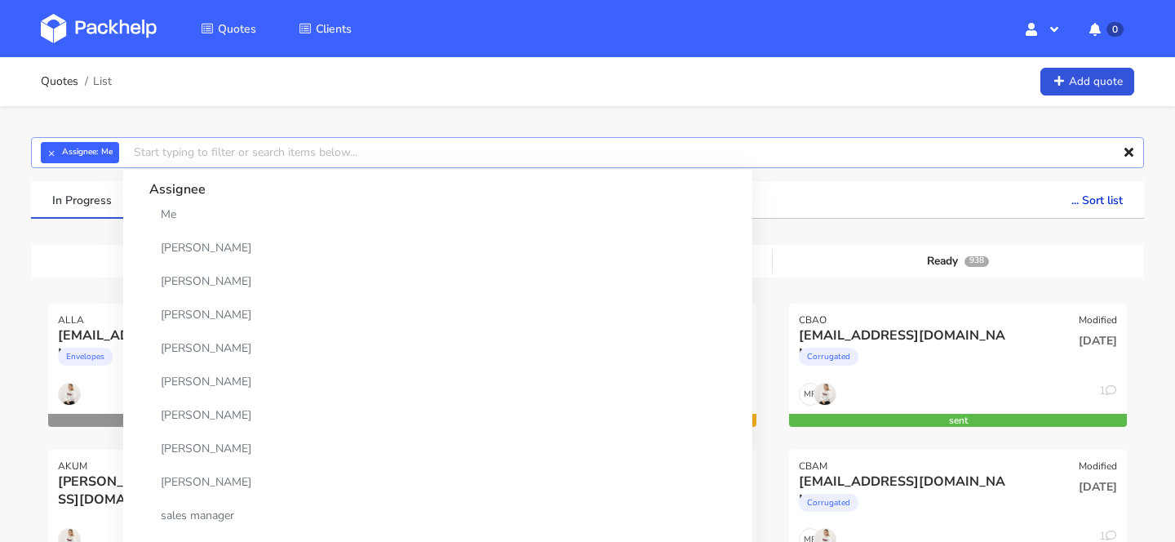
click at [440, 155] on input "text" at bounding box center [587, 152] width 1113 height 31
click at [51, 156] on button "×" at bounding box center [51, 152] width 21 height 21
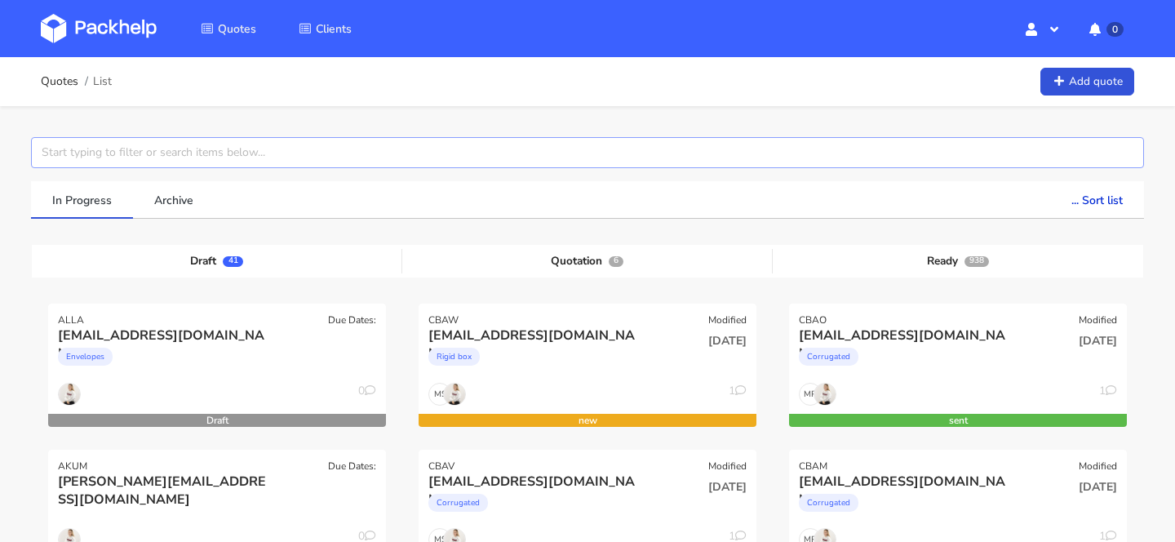
click at [78, 155] on input "text" at bounding box center [587, 152] width 1113 height 31
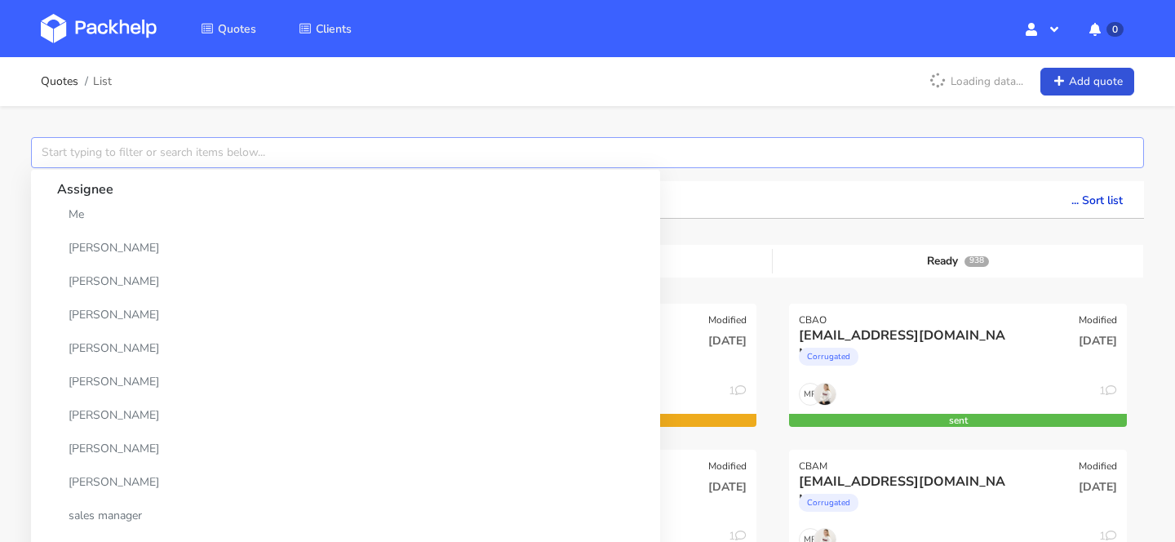
paste input "BZKA"
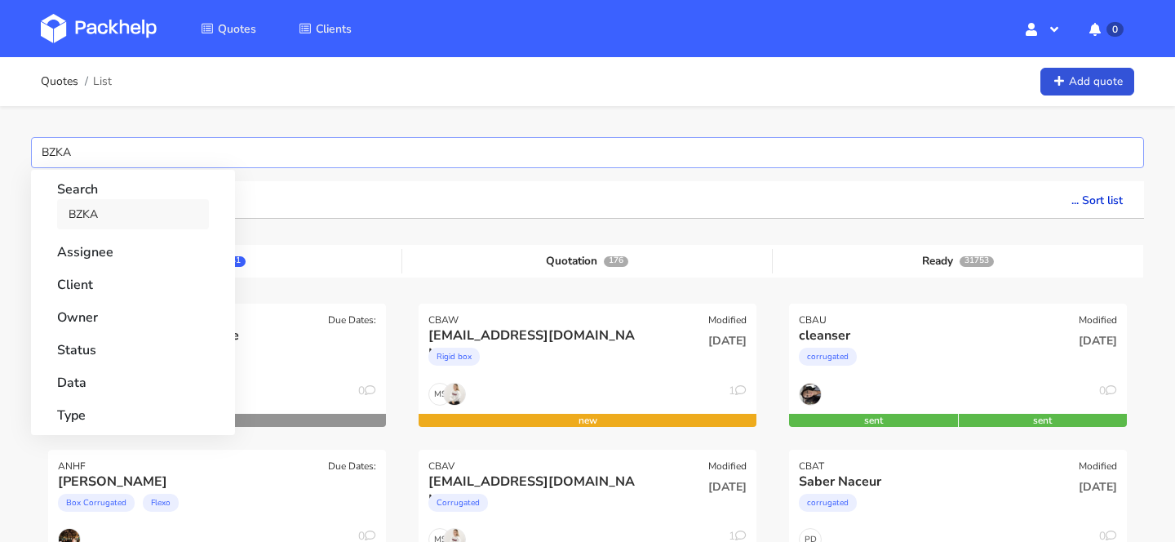
type input "BZKA"
click at [180, 209] on link "BZKA" at bounding box center [133, 214] width 152 height 30
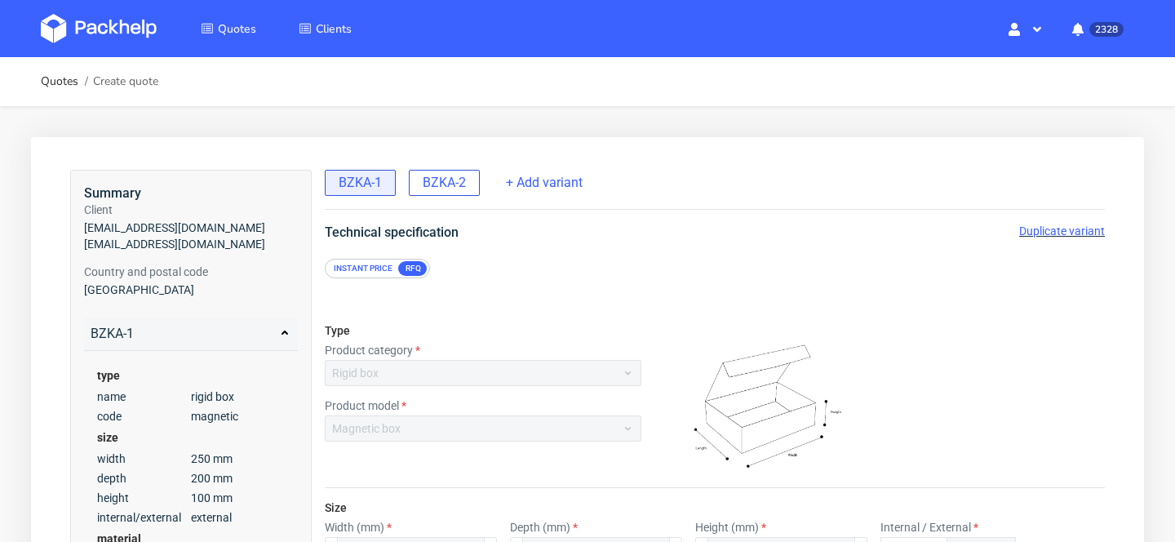
click at [445, 187] on span "BZKA-2" at bounding box center [444, 183] width 43 height 18
click at [1063, 232] on span "Duplicate variant" at bounding box center [1062, 230] width 86 height 13
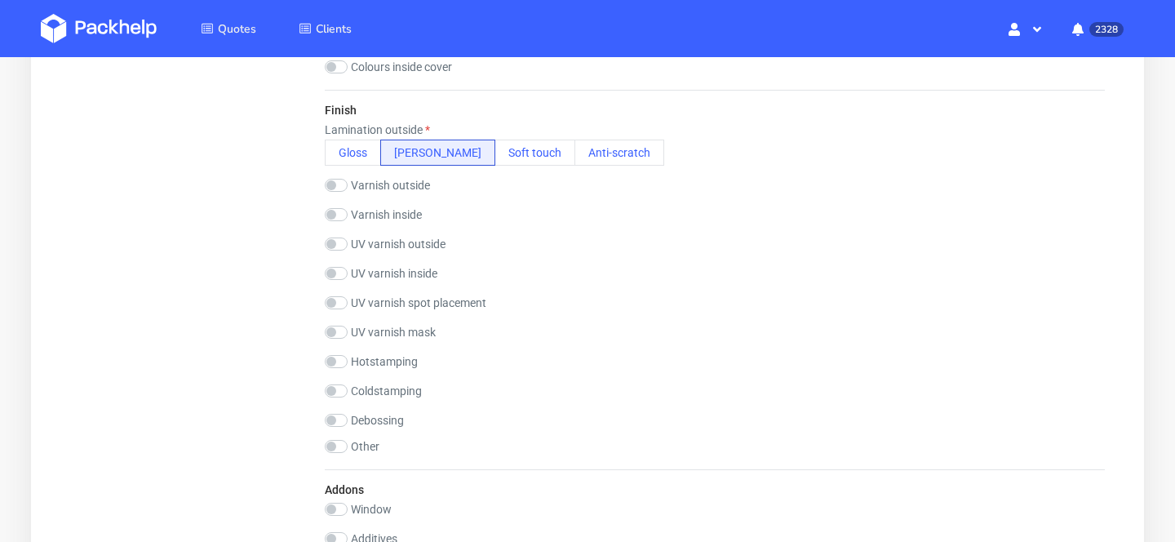
scroll to position [2298, 0]
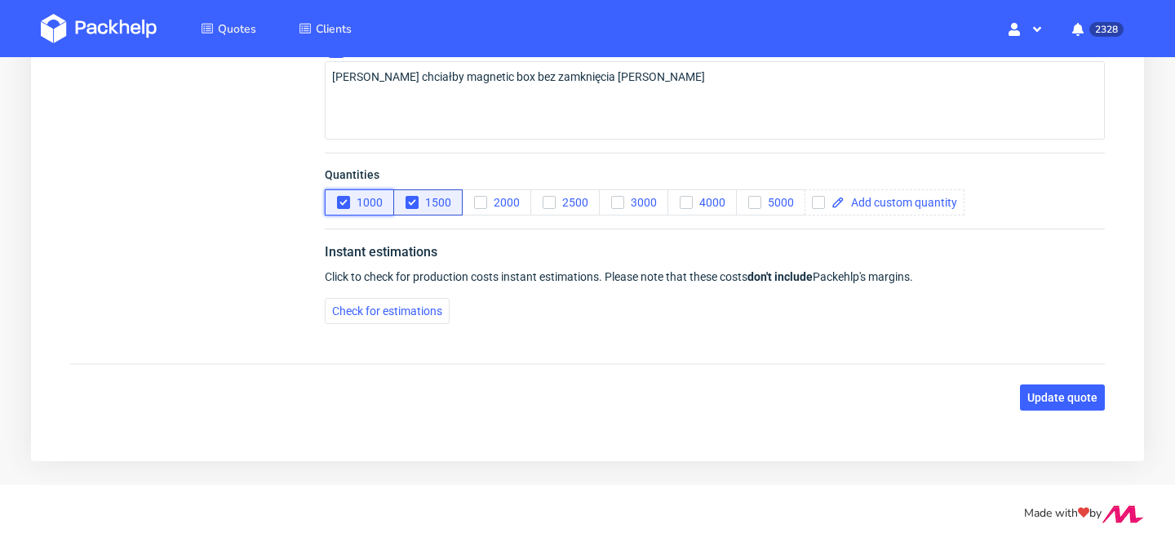
click at [357, 197] on span "1000" at bounding box center [366, 202] width 33 height 13
click at [1053, 396] on span "Update quote" at bounding box center [1063, 397] width 70 height 11
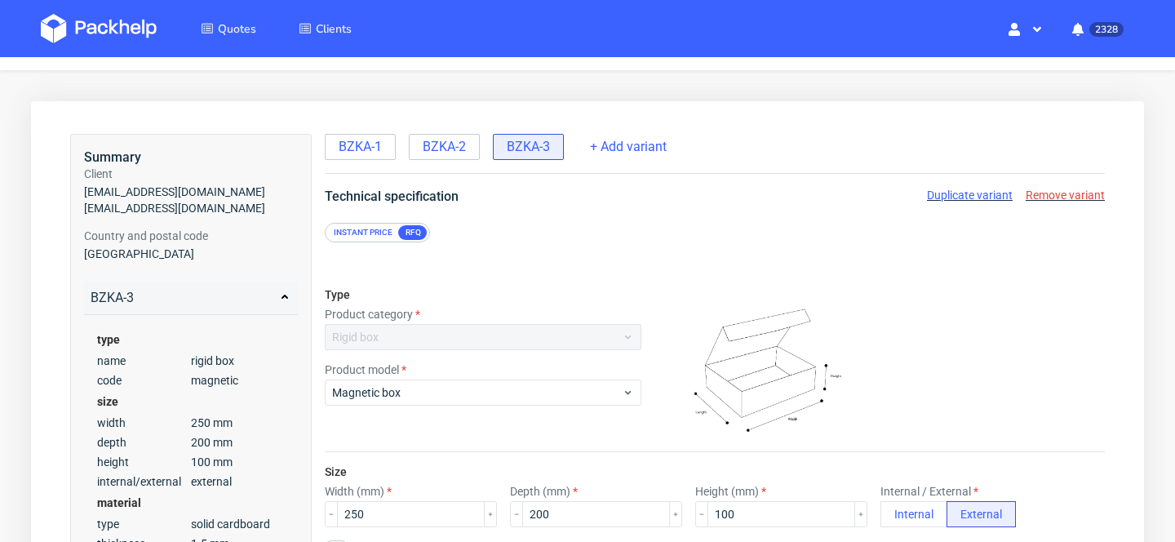
scroll to position [0, 0]
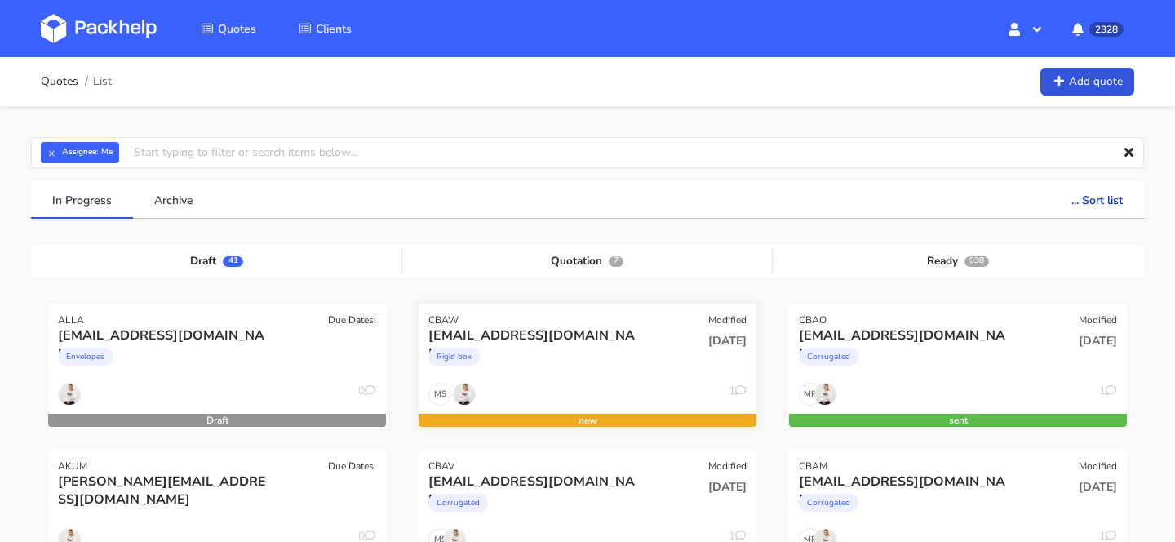
click at [525, 344] on div "Rigid box" at bounding box center [536, 360] width 216 height 33
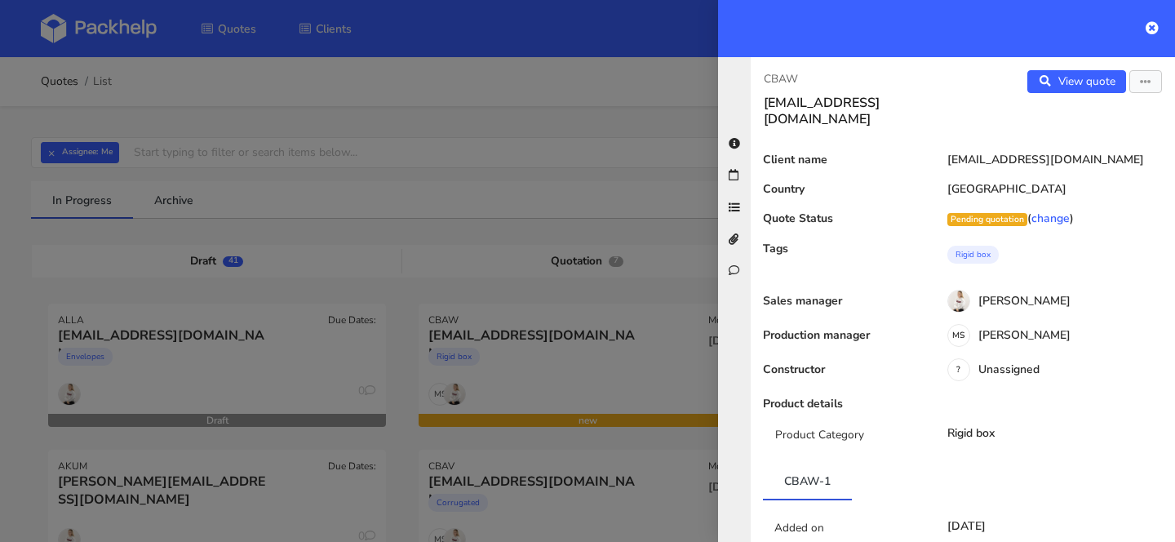
click at [775, 79] on p "CBAW" at bounding box center [857, 79] width 186 height 18
copy p "CBAW"
click at [621, 265] on div at bounding box center [587, 271] width 1175 height 542
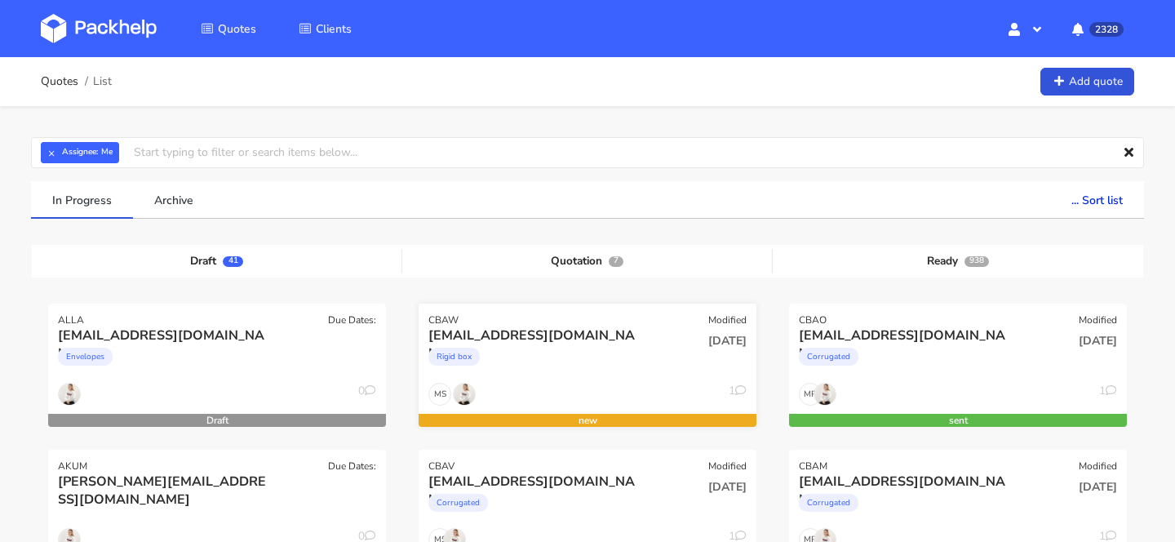
click at [659, 338] on div "[DATE]" at bounding box center [701, 341] width 91 height 16
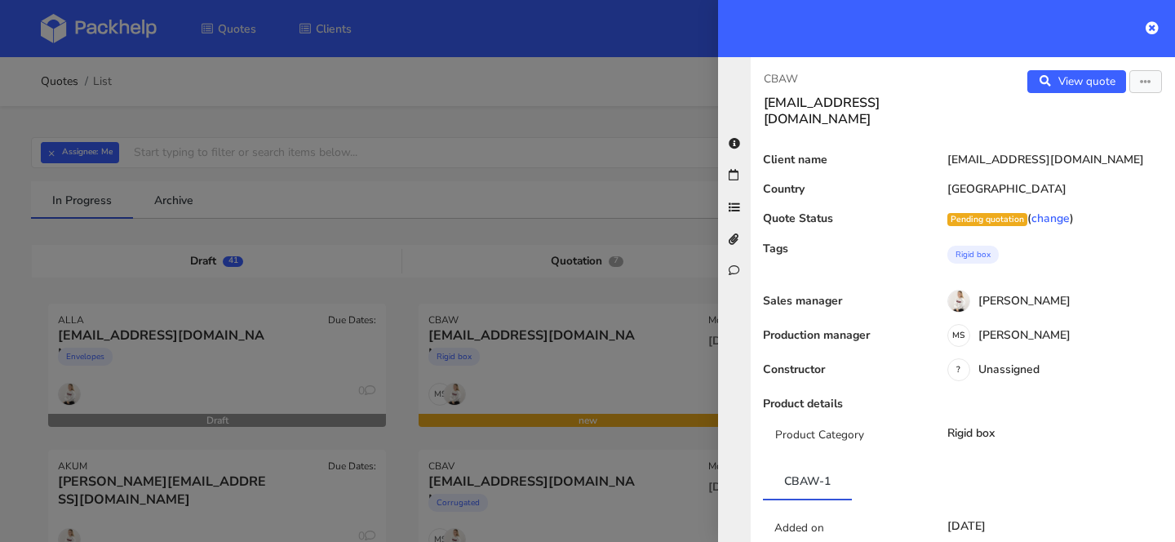
click at [784, 76] on p "CBAW" at bounding box center [857, 79] width 186 height 18
copy p "CBAW"
click at [542, 397] on div at bounding box center [587, 271] width 1175 height 542
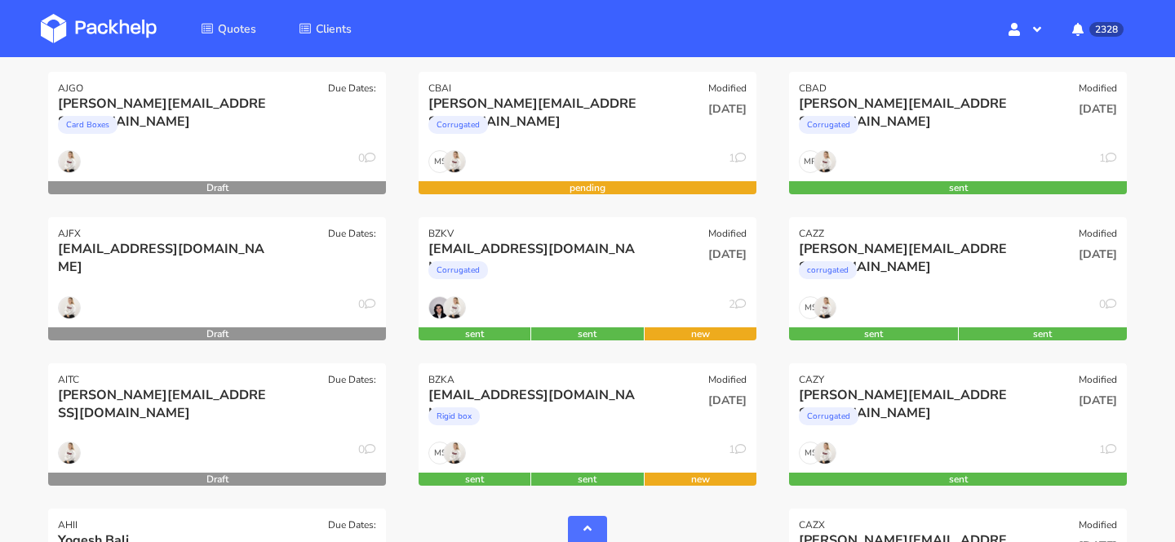
scroll to position [817, 0]
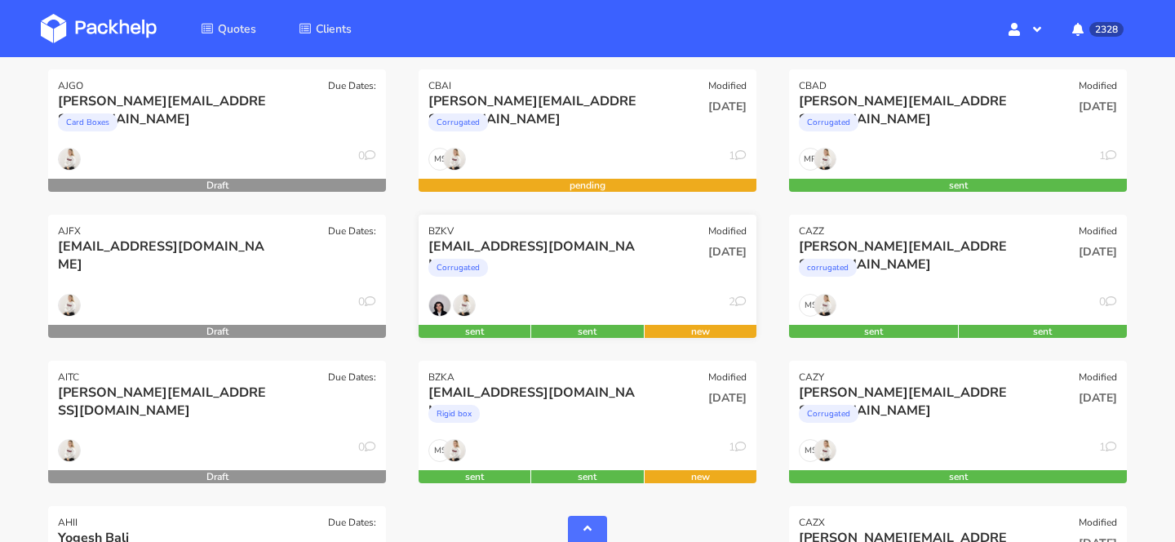
click at [530, 278] on div "Corrugated" at bounding box center [536, 271] width 216 height 33
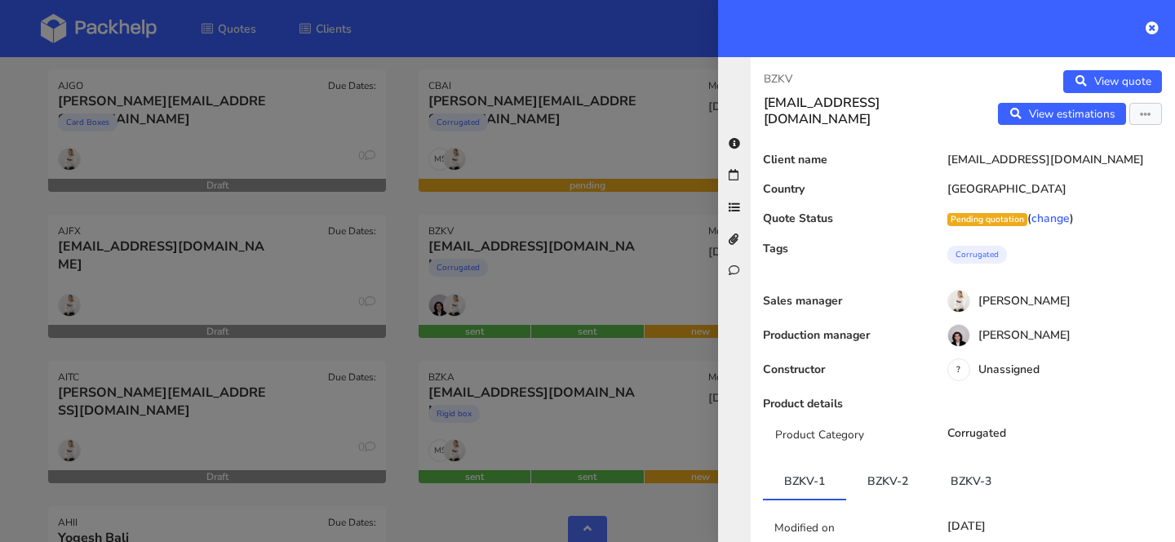
click at [779, 77] on p "BZKV" at bounding box center [857, 79] width 186 height 18
copy p "BZKV"
click at [579, 409] on div at bounding box center [587, 271] width 1175 height 542
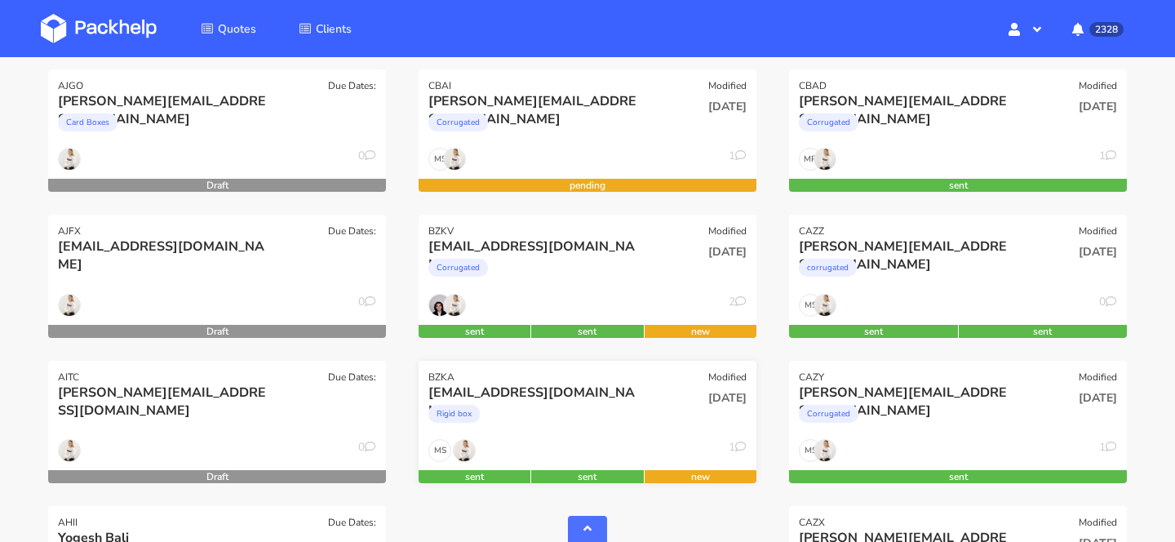
click at [493, 400] on div "[EMAIL_ADDRESS][DOMAIN_NAME]" at bounding box center [536, 393] width 216 height 18
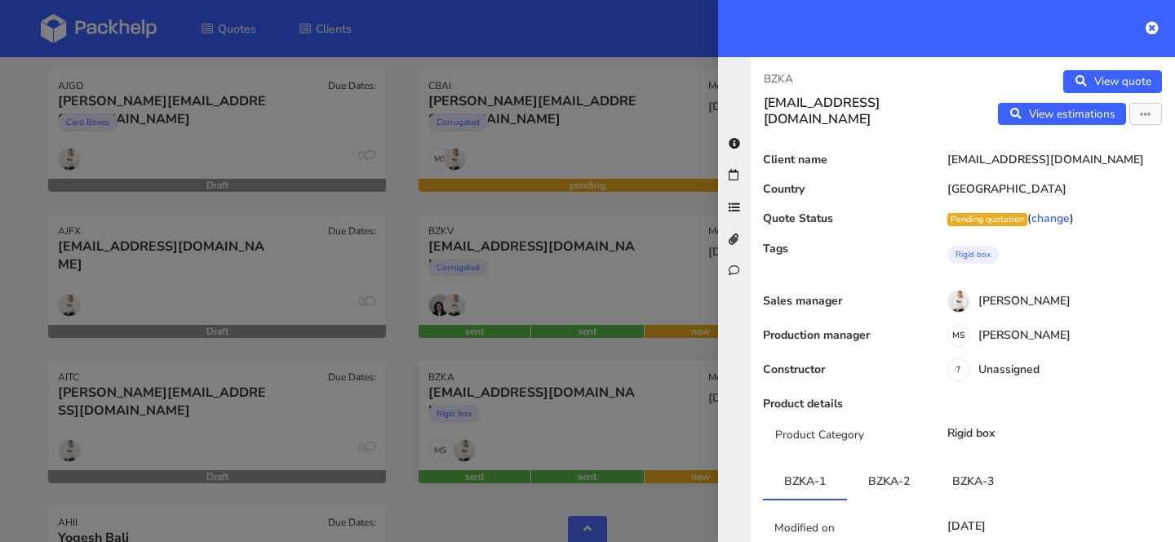
click at [568, 372] on div at bounding box center [587, 271] width 1175 height 542
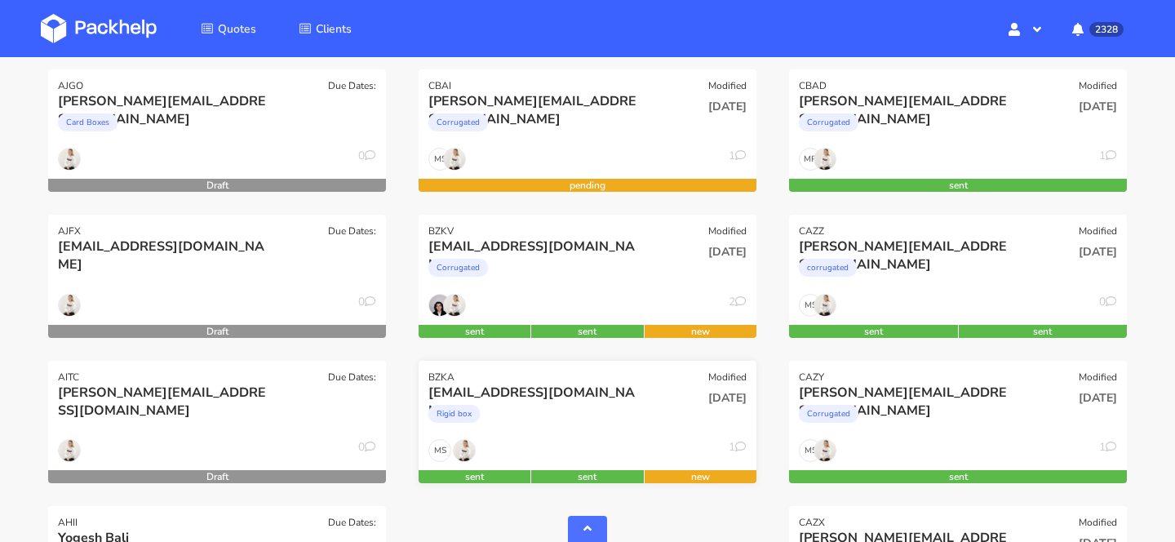
click at [632, 399] on div "[EMAIL_ADDRESS][DOMAIN_NAME]" at bounding box center [536, 393] width 216 height 18
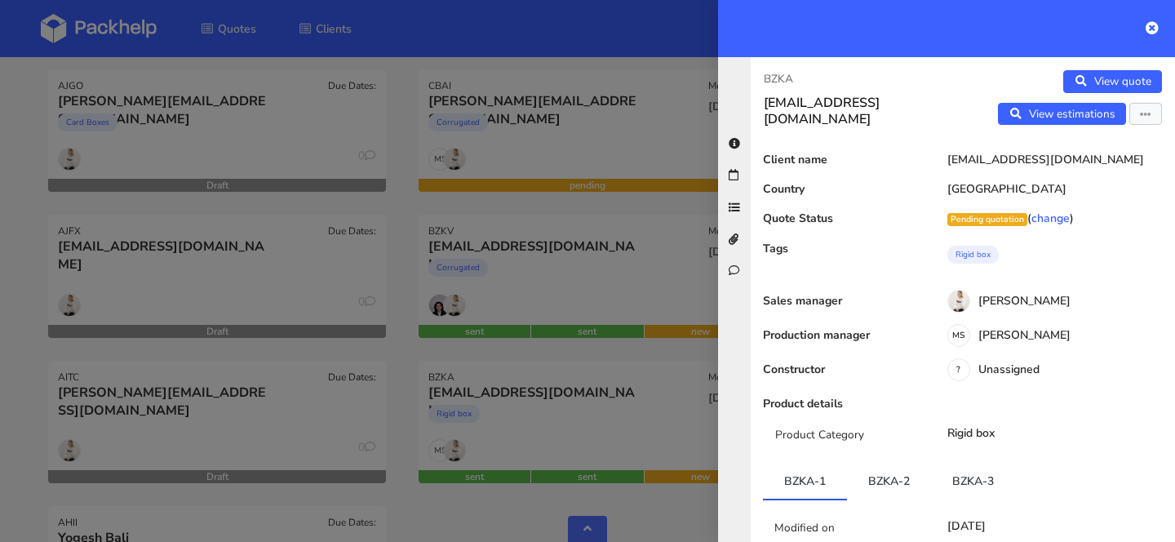
click at [783, 83] on p "BZKA" at bounding box center [857, 79] width 186 height 18
copy p "BZKA"
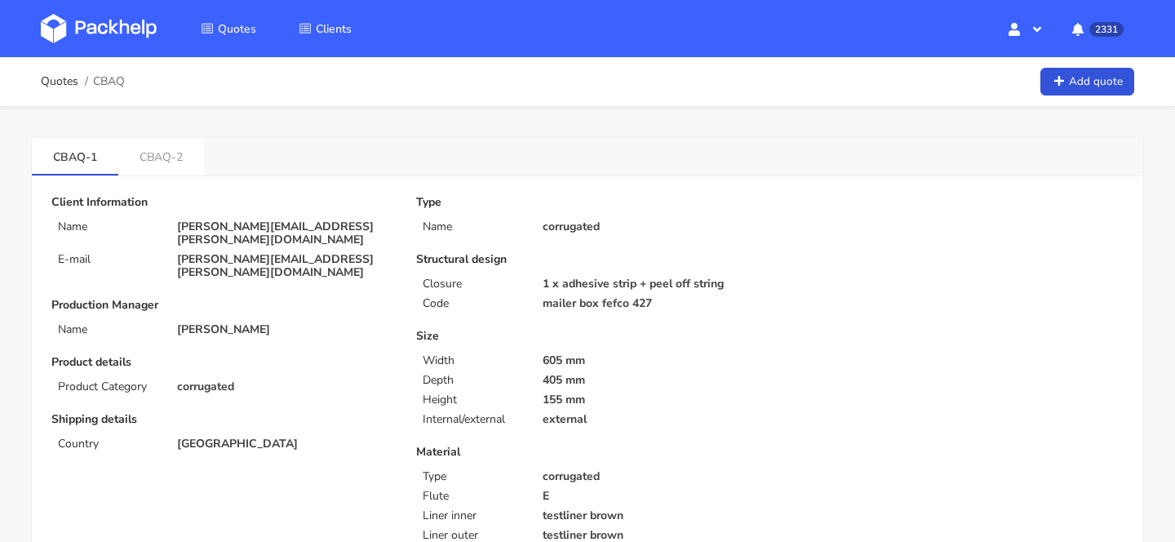
click at [108, 73] on ol "Quotes CBAQ" at bounding box center [83, 81] width 84 height 33
click at [108, 75] on span "CBAQ" at bounding box center [109, 81] width 32 height 13
copy span "CBAQ"
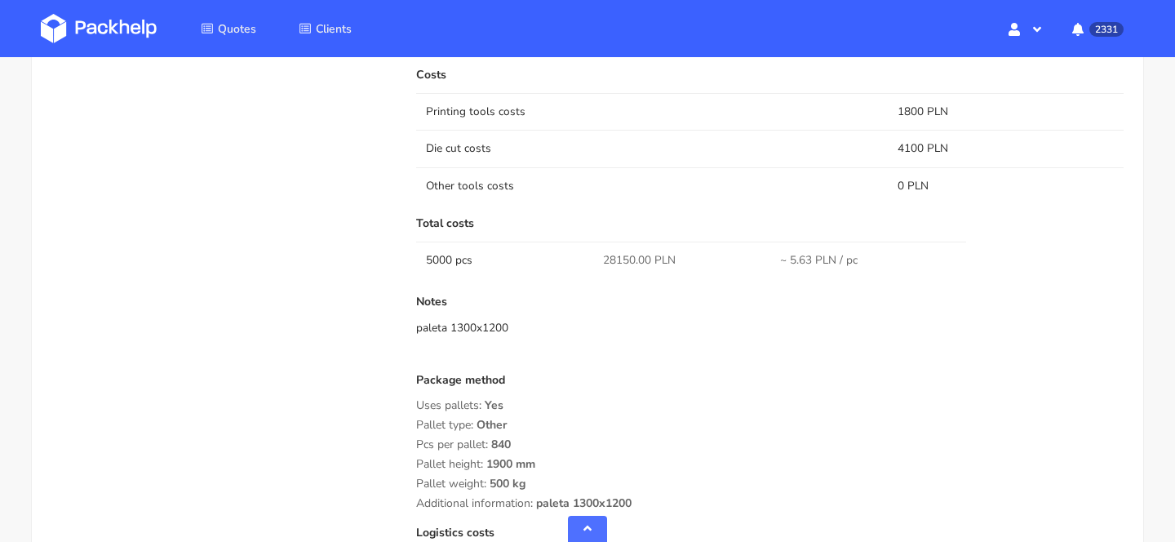
scroll to position [1187, 0]
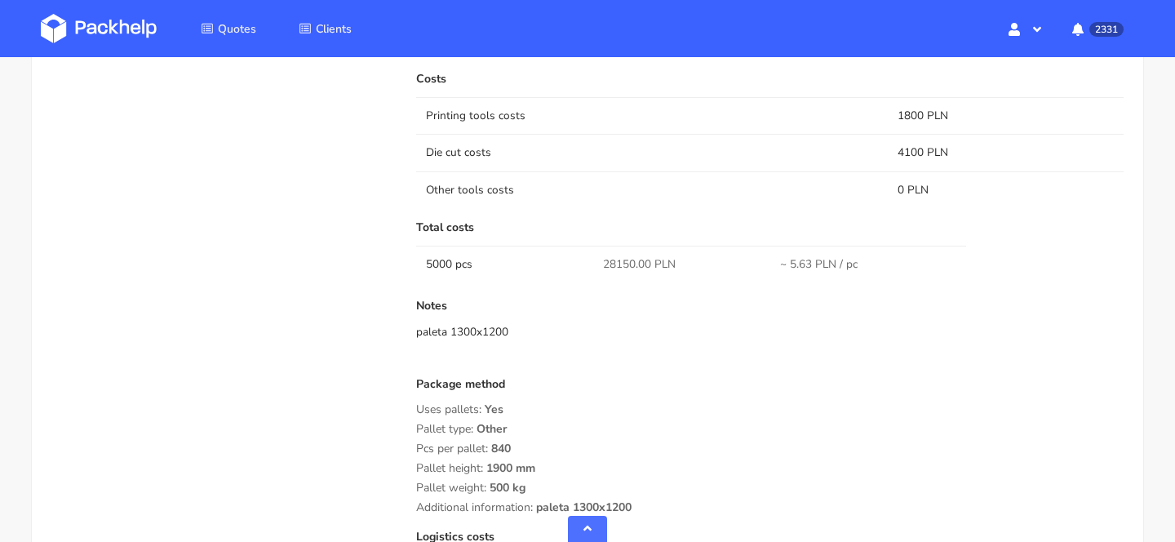
click at [606, 262] on span "28150.00 PLN" at bounding box center [639, 264] width 73 height 16
copy span "28150.00"
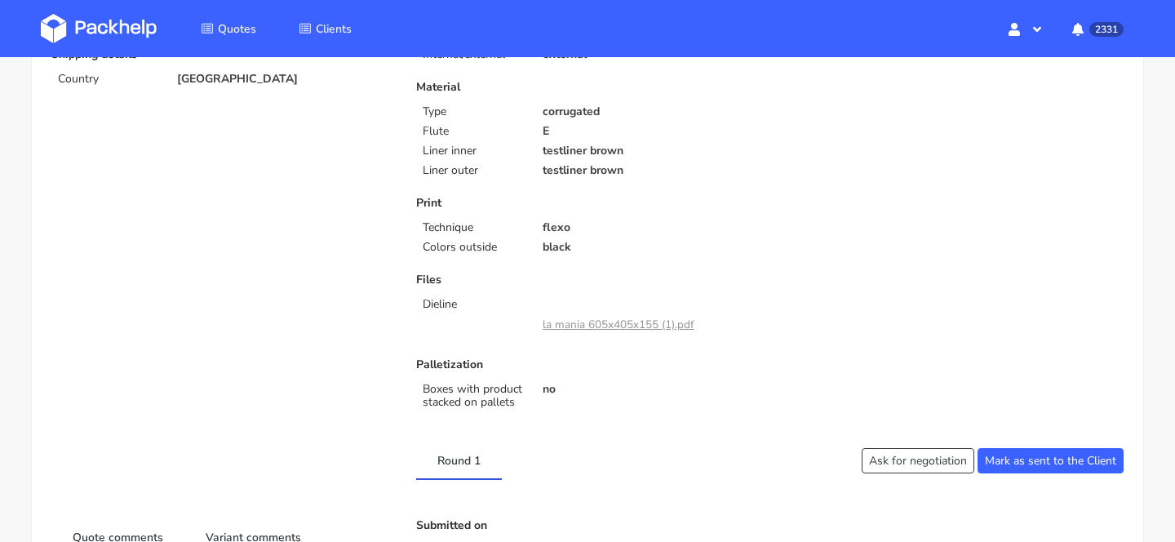
scroll to position [0, 0]
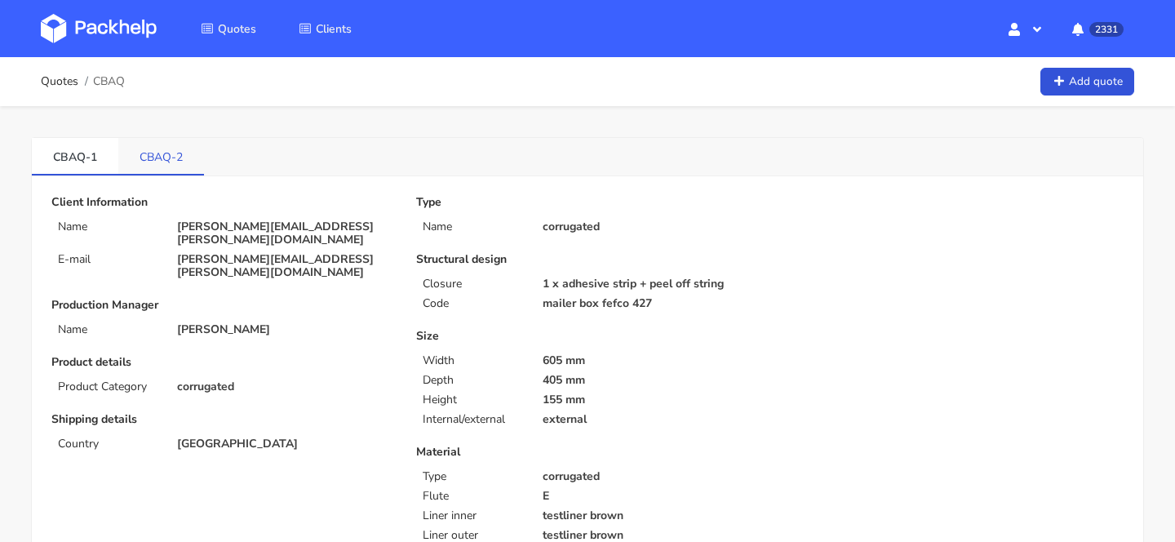
click at [166, 152] on link "CBAQ-2" at bounding box center [161, 156] width 86 height 36
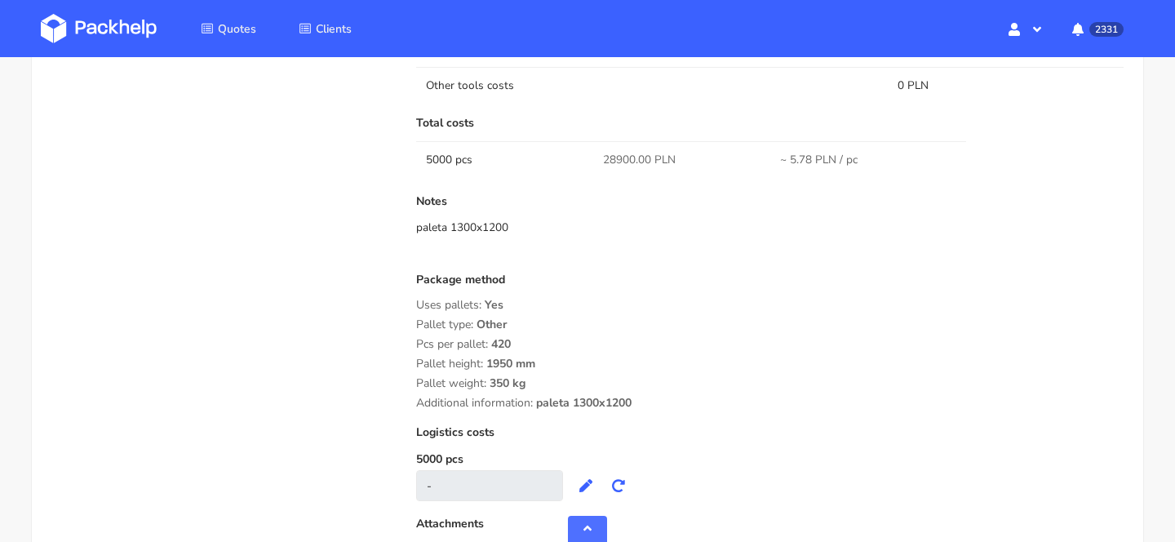
scroll to position [1267, 0]
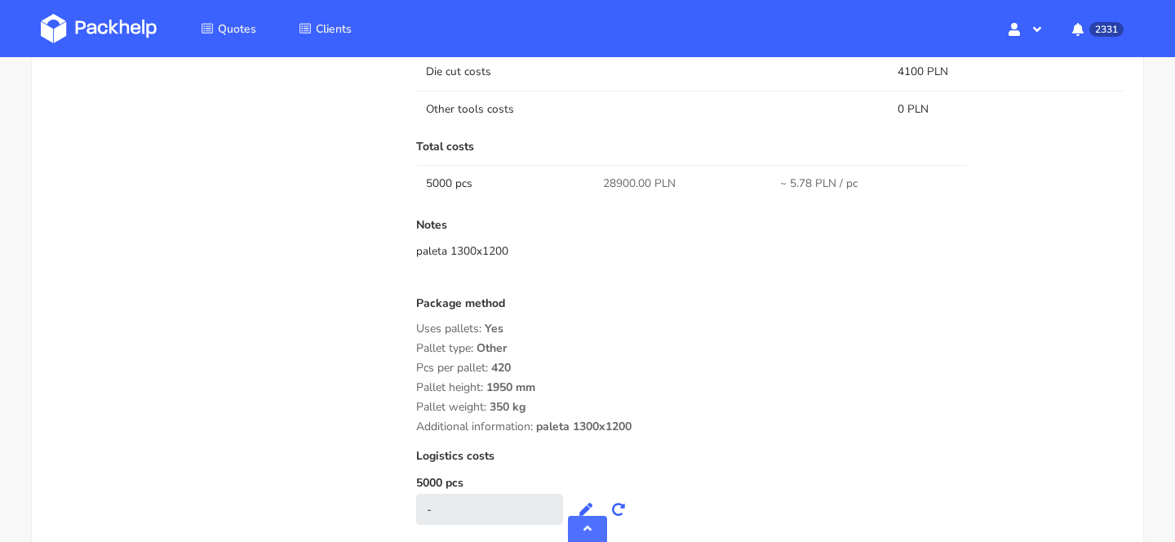
click at [619, 182] on span "28900.00 PLN" at bounding box center [639, 183] width 73 height 16
copy span "28900.00"
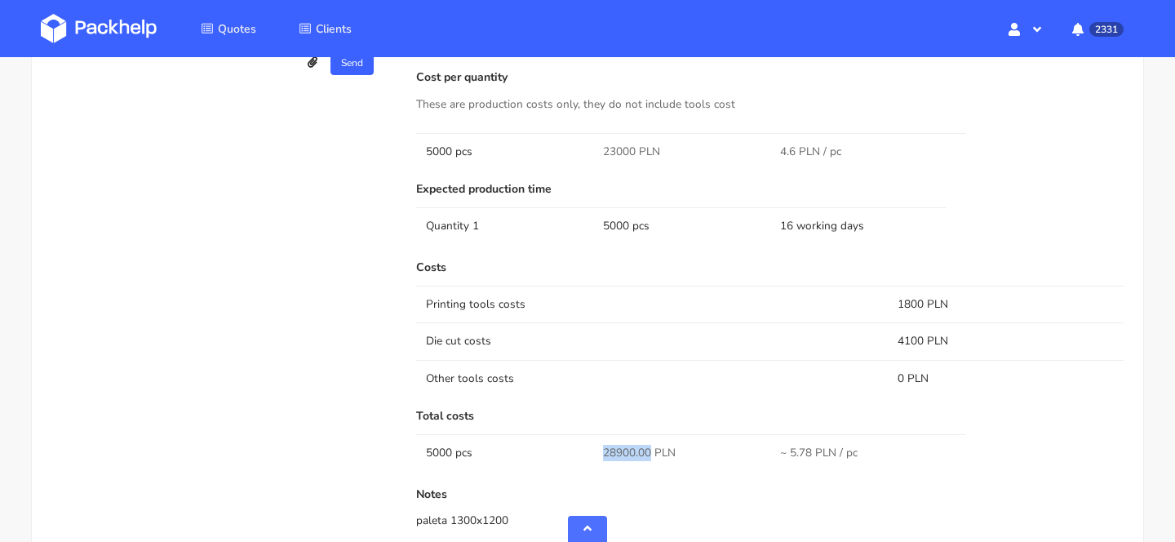
scroll to position [894, 0]
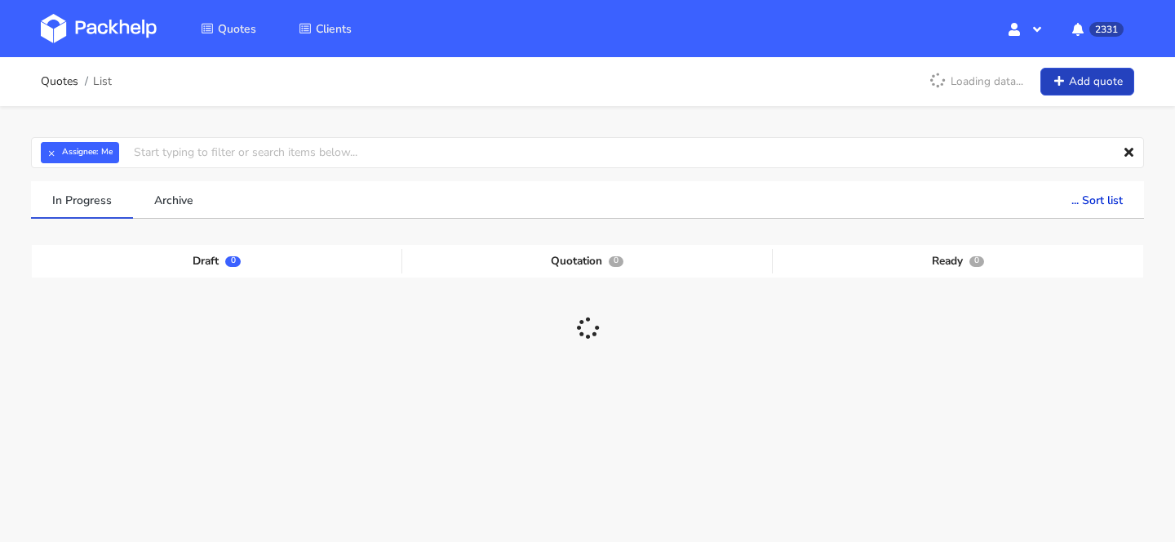
click at [1091, 90] on link "Add quote" at bounding box center [1088, 82] width 94 height 29
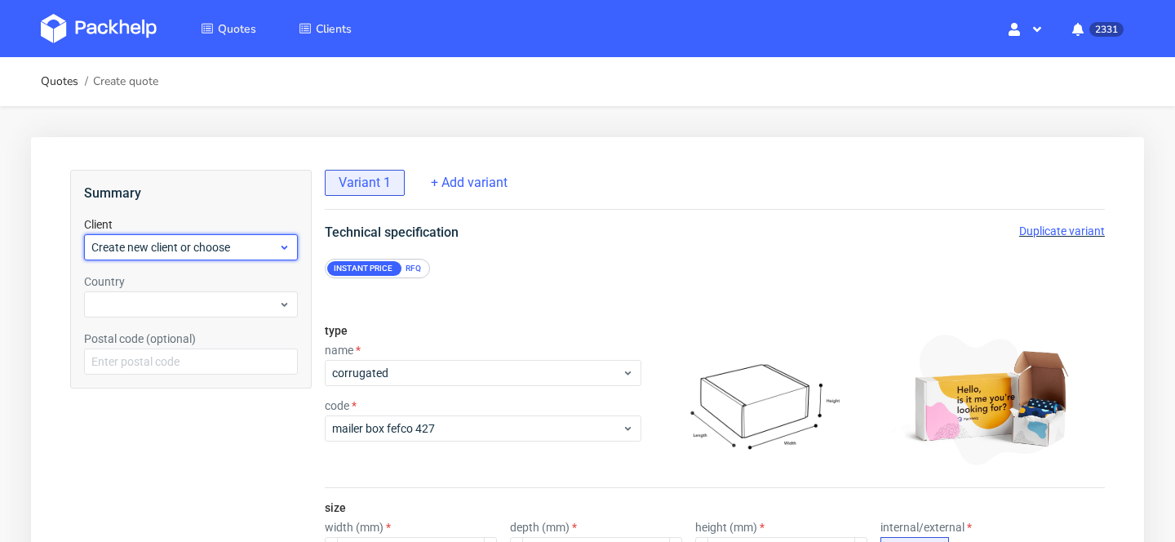
click at [155, 251] on span "Create new client or choose" at bounding box center [184, 247] width 187 height 16
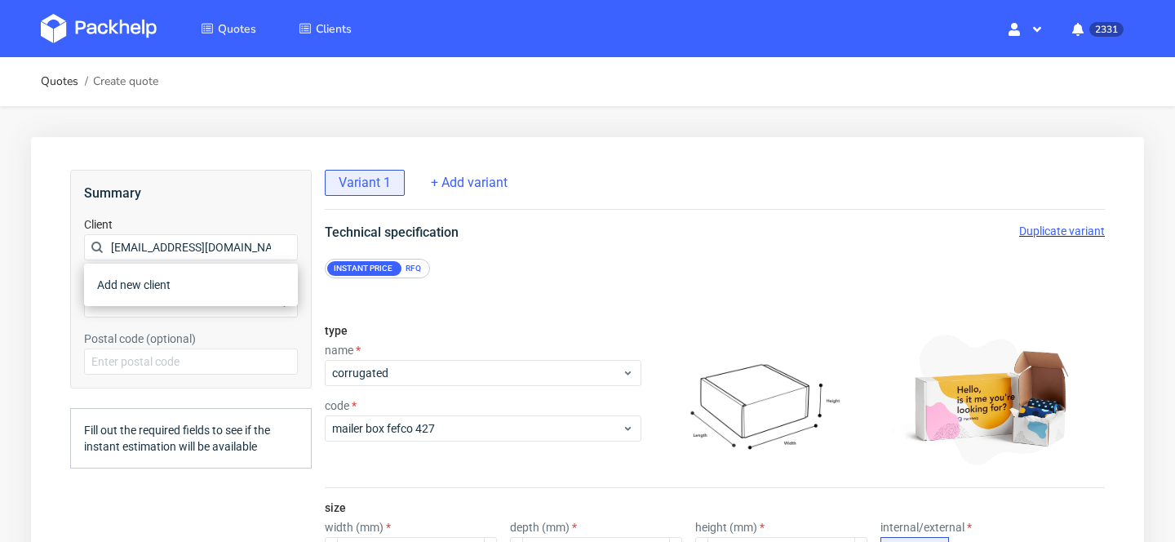
scroll to position [0, 9]
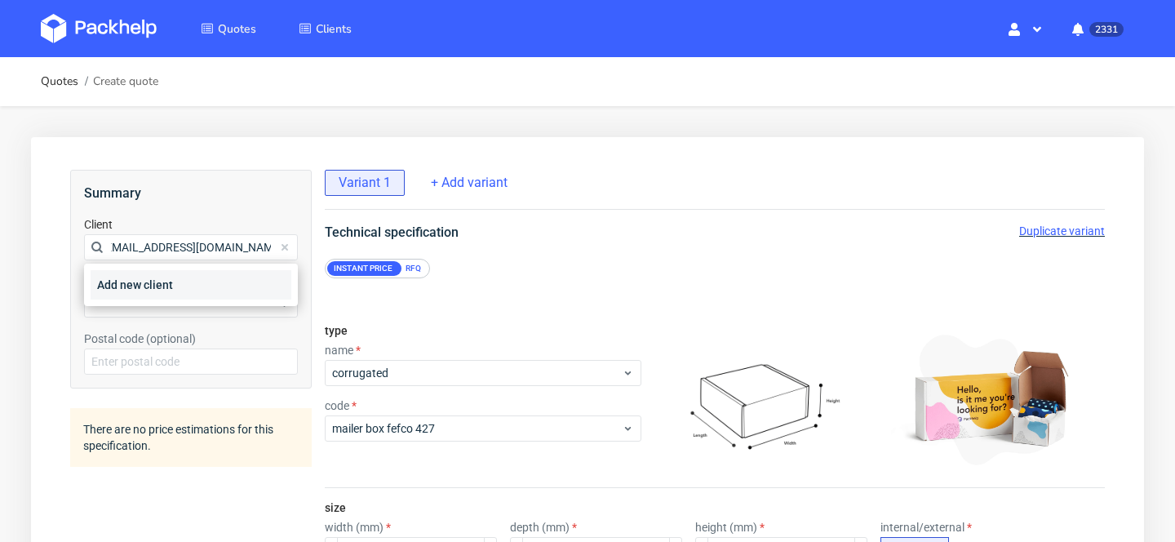
type input "[EMAIL_ADDRESS][DOMAIN_NAME]"
click at [172, 286] on div "Add new client" at bounding box center [191, 284] width 201 height 29
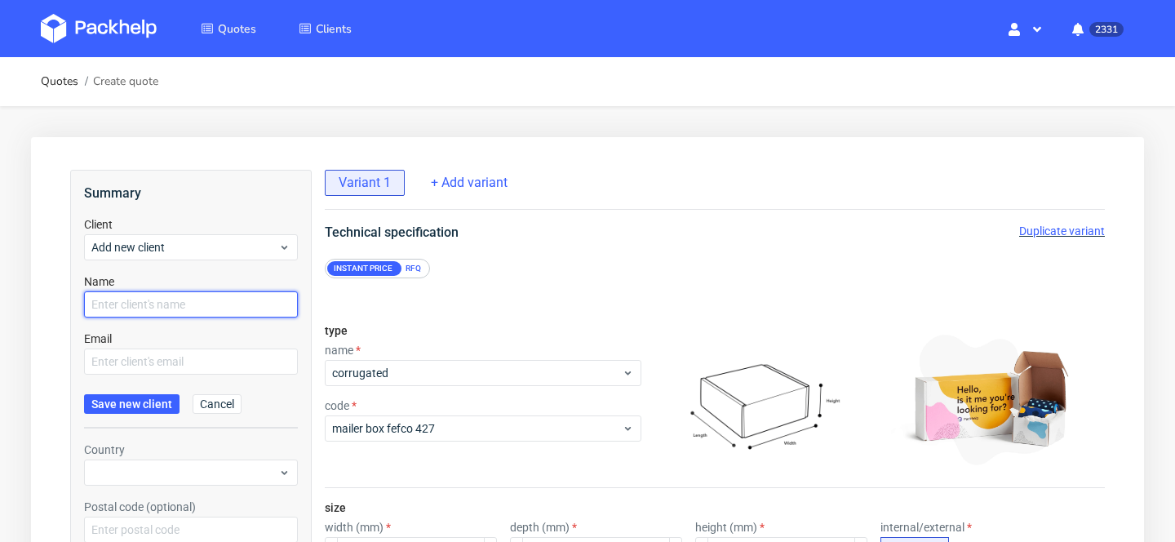
click at [169, 309] on input "text" at bounding box center [191, 304] width 214 height 26
paste input "[EMAIL_ADDRESS][DOMAIN_NAME]"
type input "[EMAIL_ADDRESS][DOMAIN_NAME]"
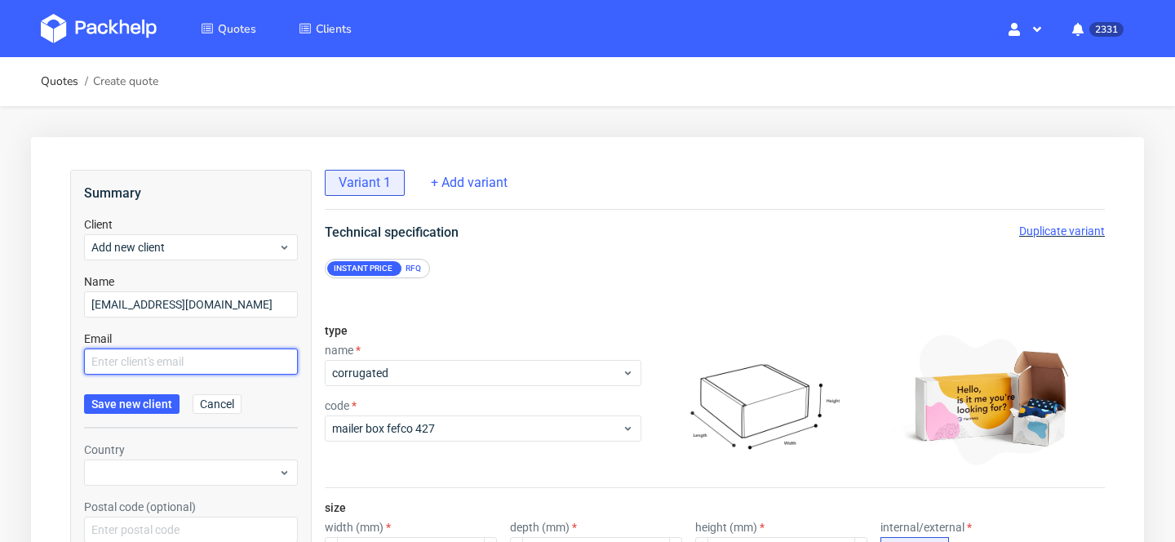
click at [161, 371] on input "text" at bounding box center [191, 361] width 214 height 26
paste input "[EMAIL_ADDRESS][DOMAIN_NAME]"
type input "[EMAIL_ADDRESS][DOMAIN_NAME]"
click at [135, 417] on form "Client Add new client Name [EMAIL_ADDRESS][DOMAIN_NAME] Email [DOMAIN_NAME][EMA…" at bounding box center [191, 322] width 214 height 212
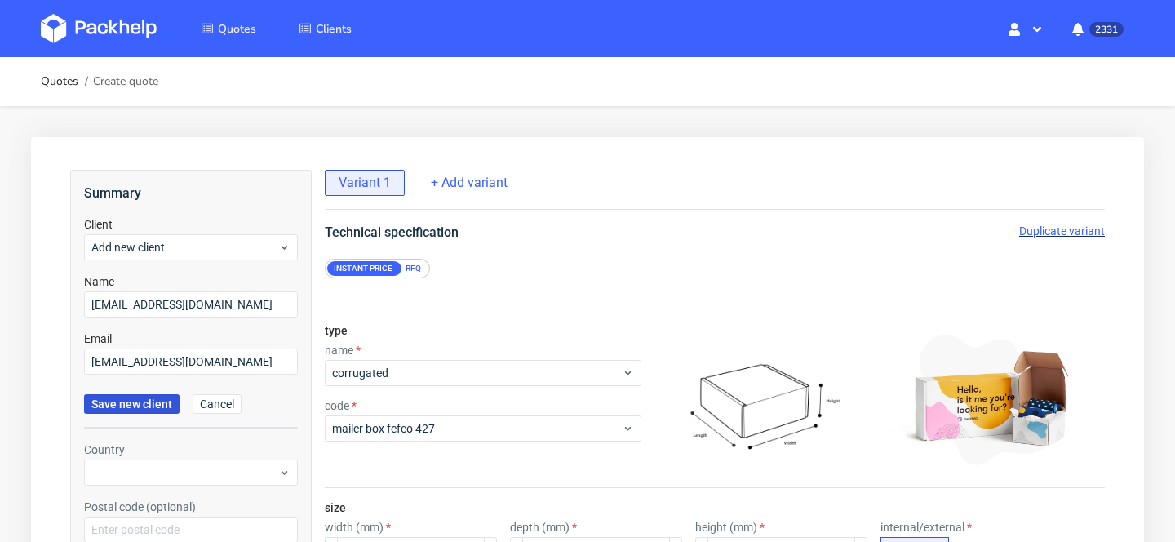
click at [131, 410] on span "Save new client" at bounding box center [131, 403] width 81 height 11
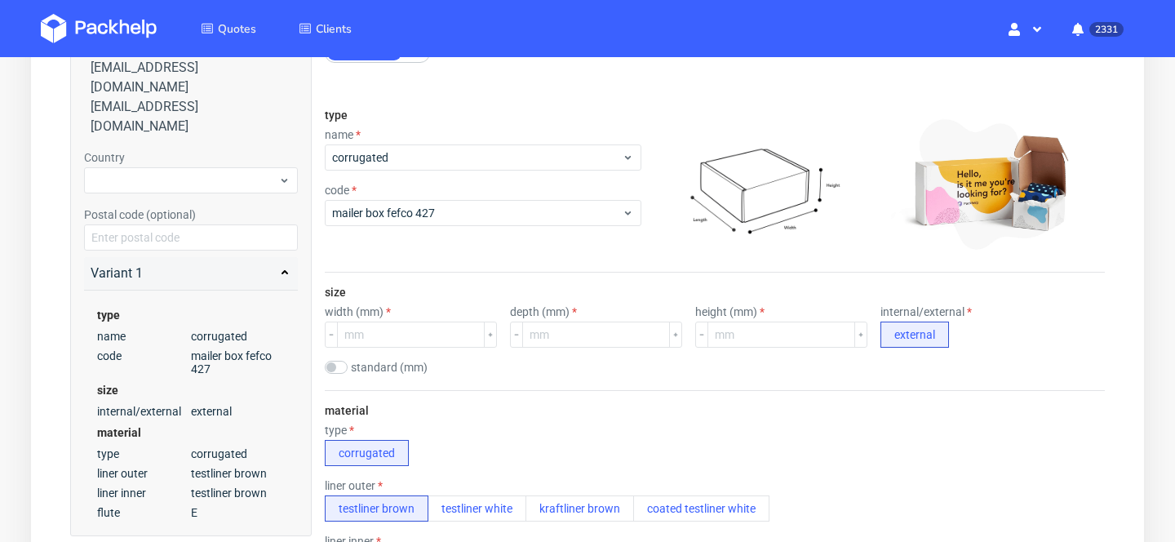
scroll to position [229, 0]
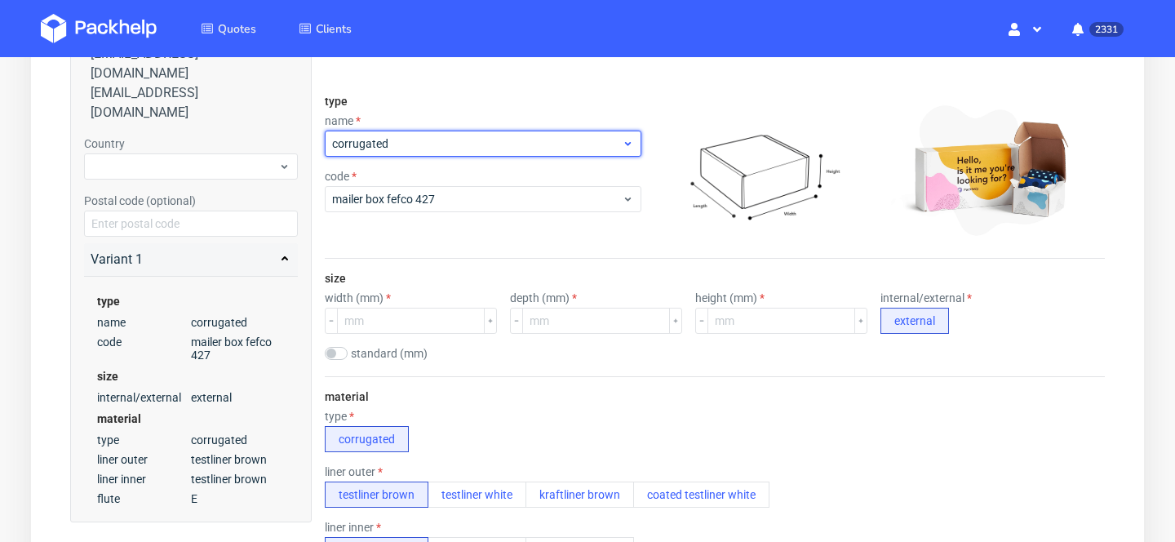
click at [417, 148] on span "corrugated" at bounding box center [477, 143] width 290 height 16
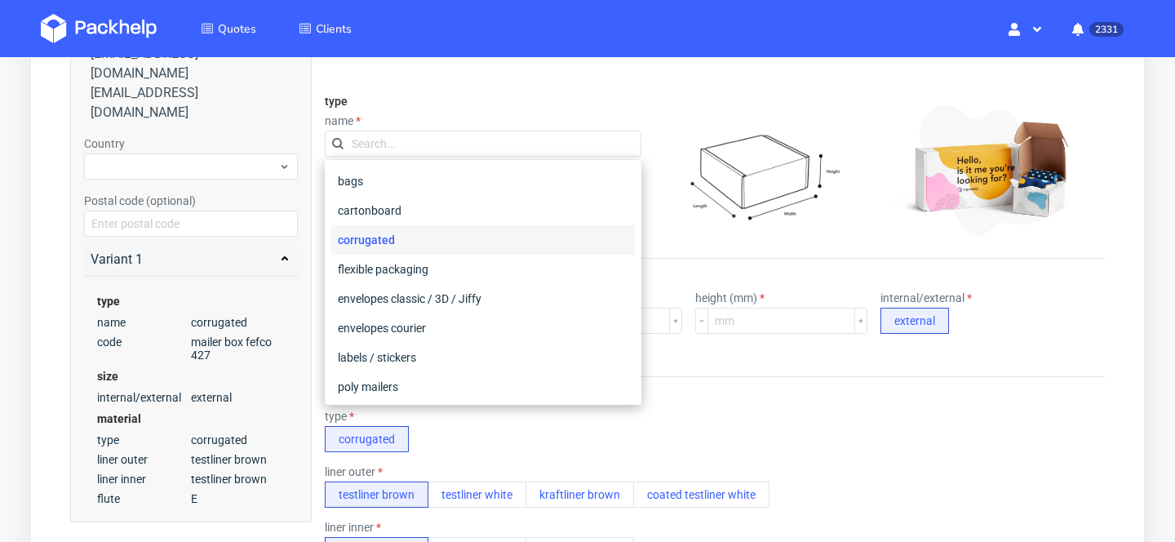
click at [417, 148] on input "text" at bounding box center [483, 144] width 317 height 26
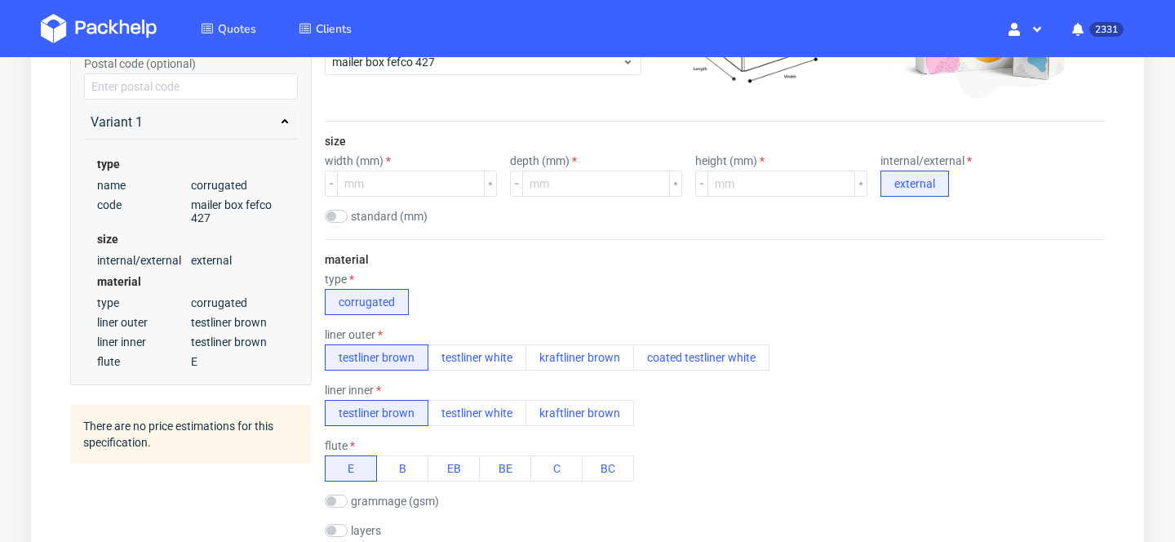
scroll to position [354, 0]
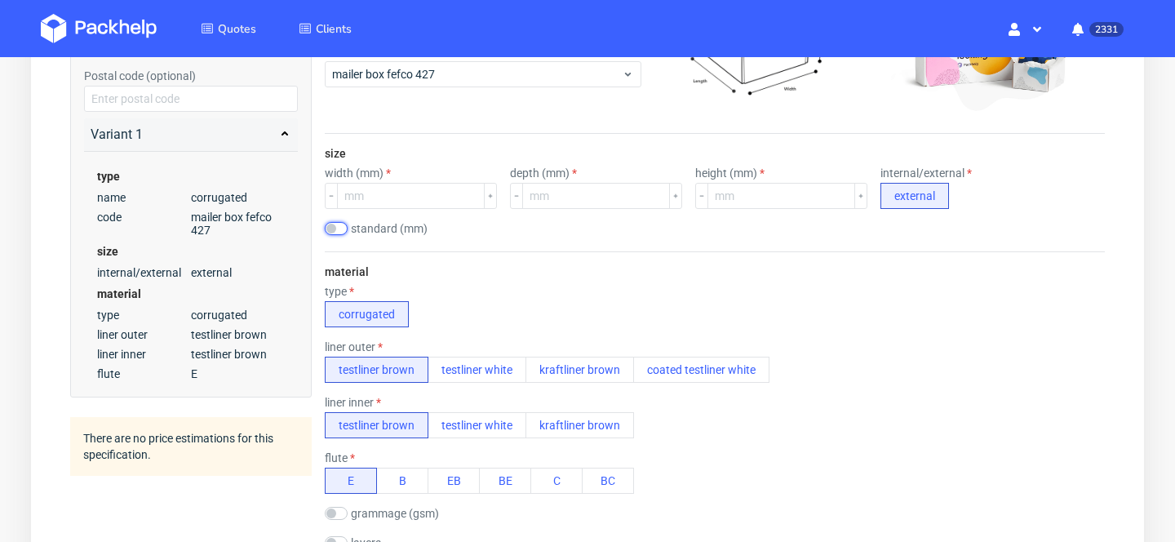
click at [344, 229] on input "checkbox" at bounding box center [336, 228] width 23 height 13
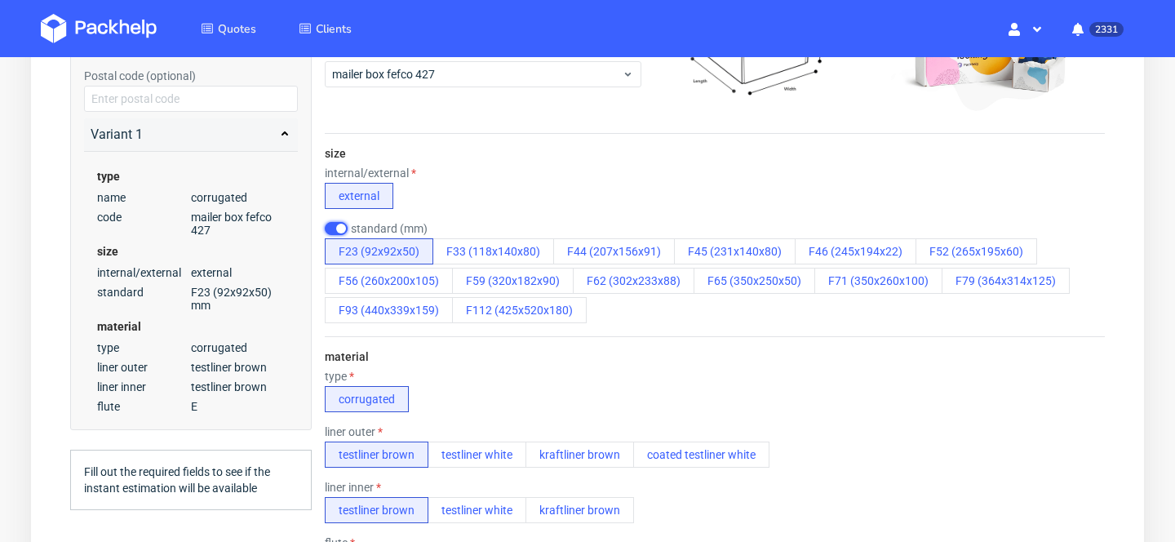
click at [340, 229] on input "checkbox" at bounding box center [336, 228] width 23 height 13
checkbox input "false"
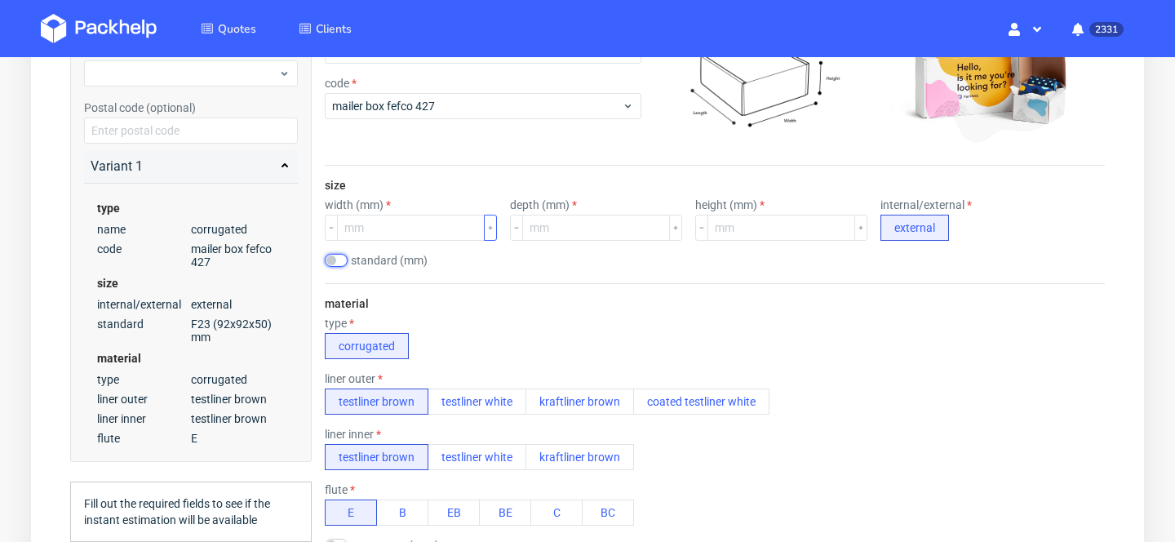
scroll to position [320, 0]
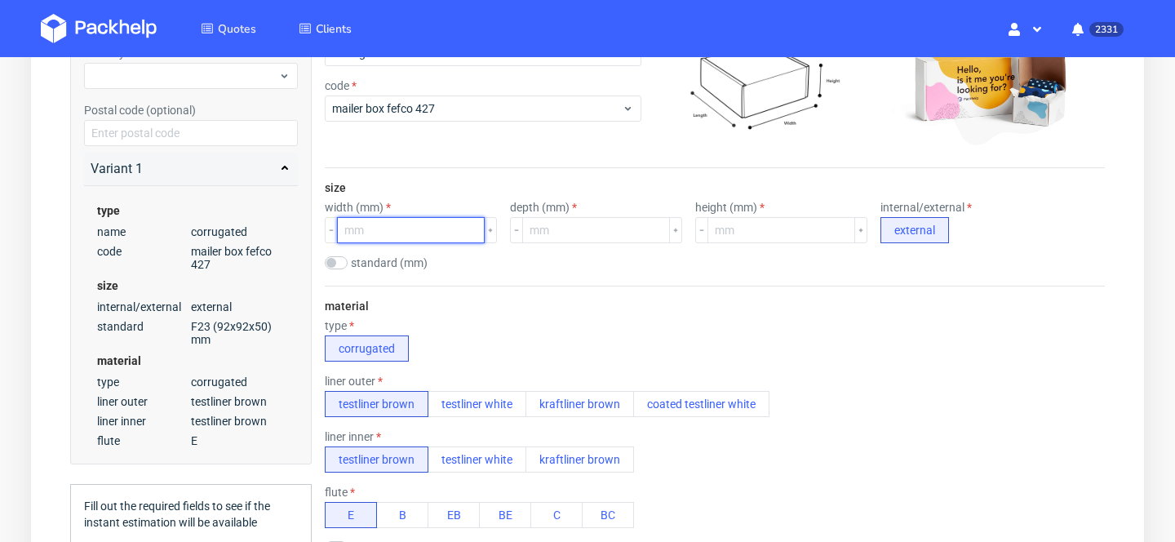
click at [375, 233] on input "number" at bounding box center [411, 230] width 148 height 26
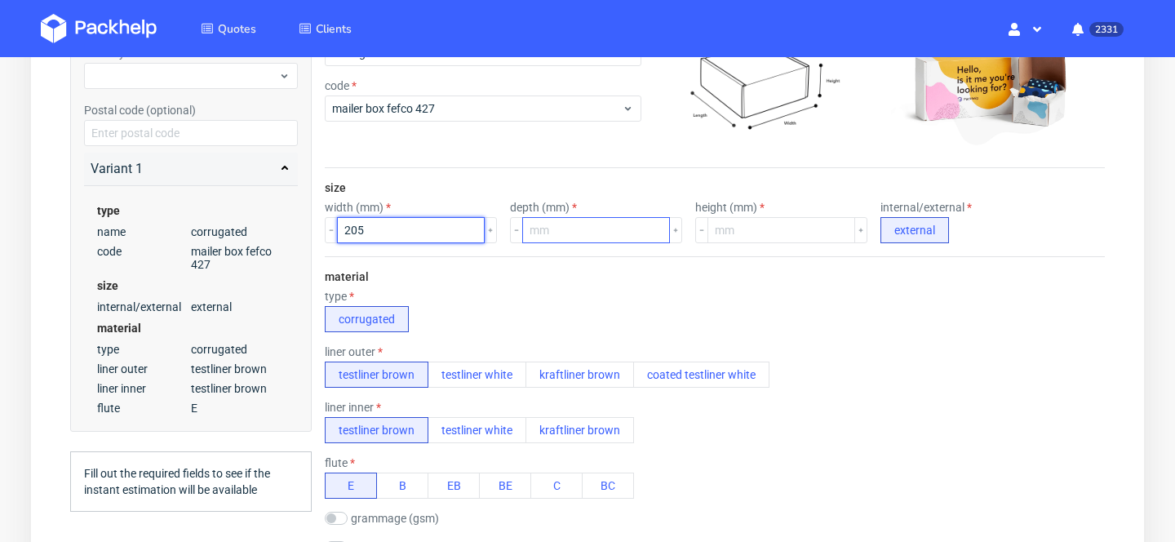
type input "205"
click at [560, 229] on input "number" at bounding box center [596, 230] width 148 height 26
type input "90"
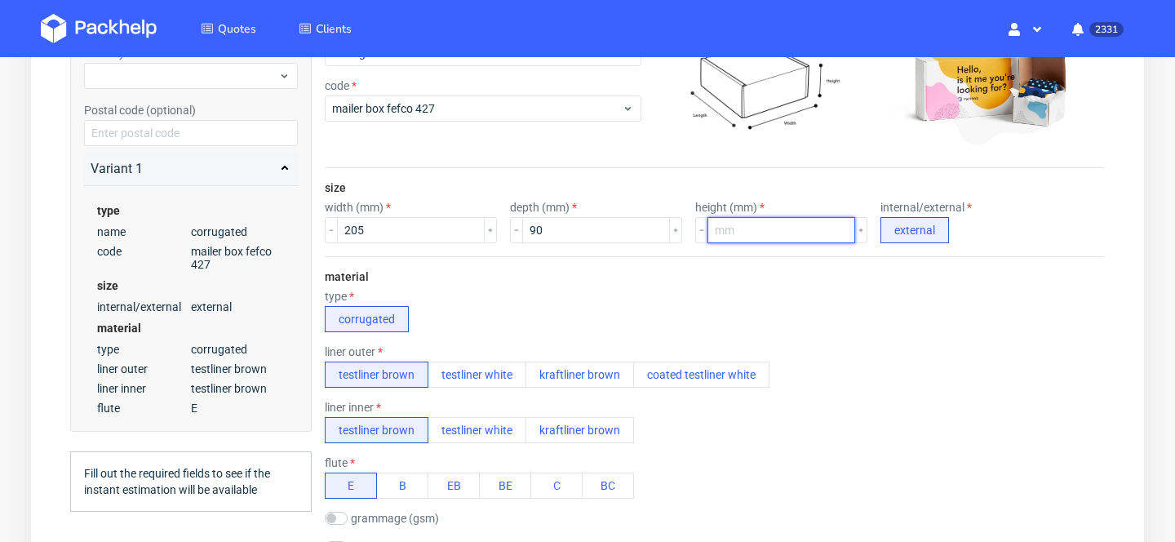
click at [737, 229] on input "number" at bounding box center [782, 230] width 148 height 26
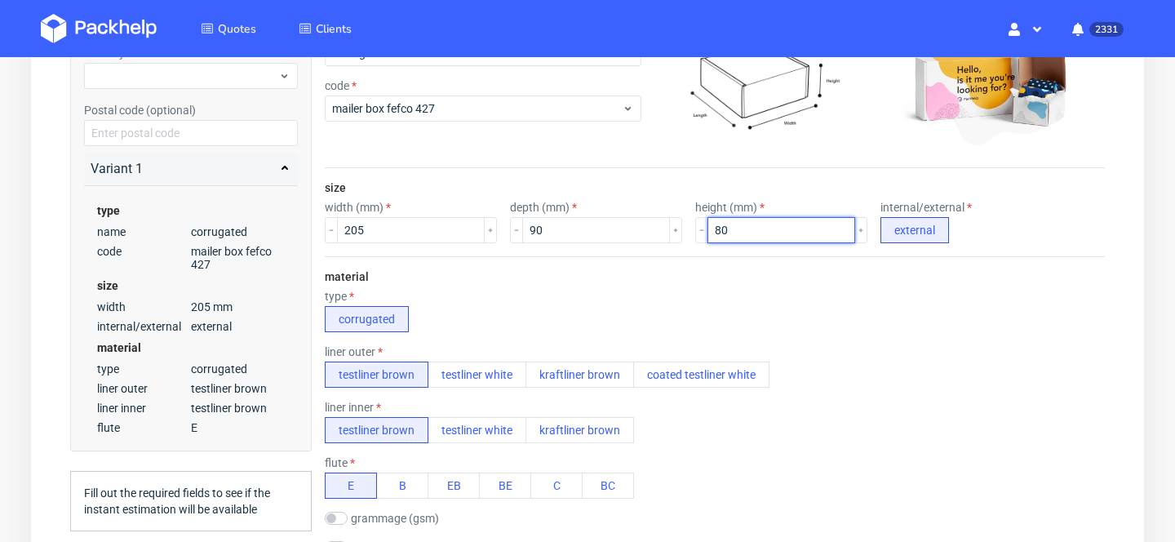
type input "80"
click at [778, 312] on div "type corrugated" at bounding box center [715, 311] width 780 height 42
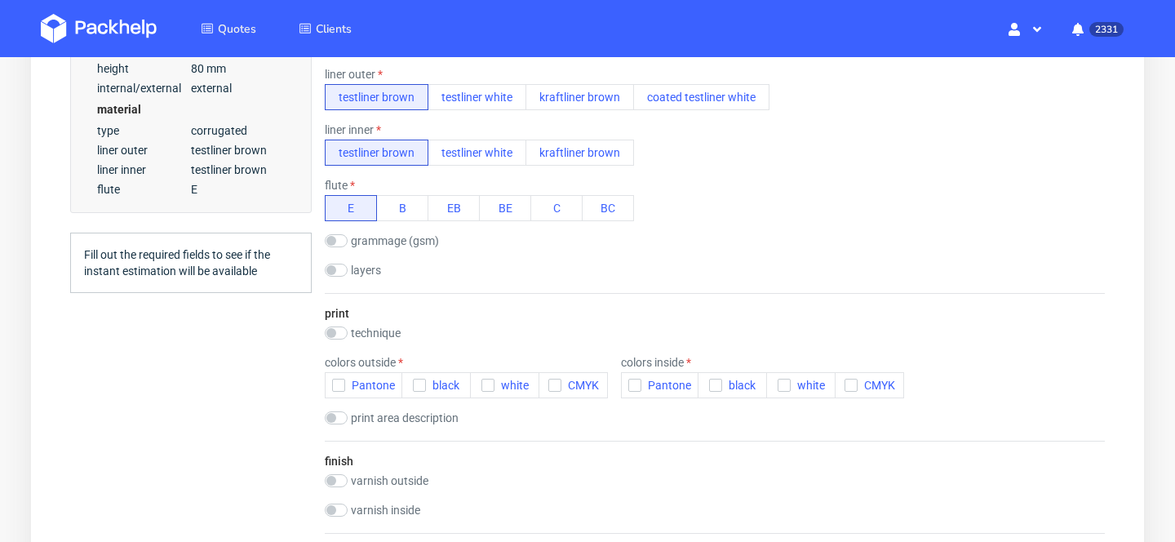
scroll to position [607, 0]
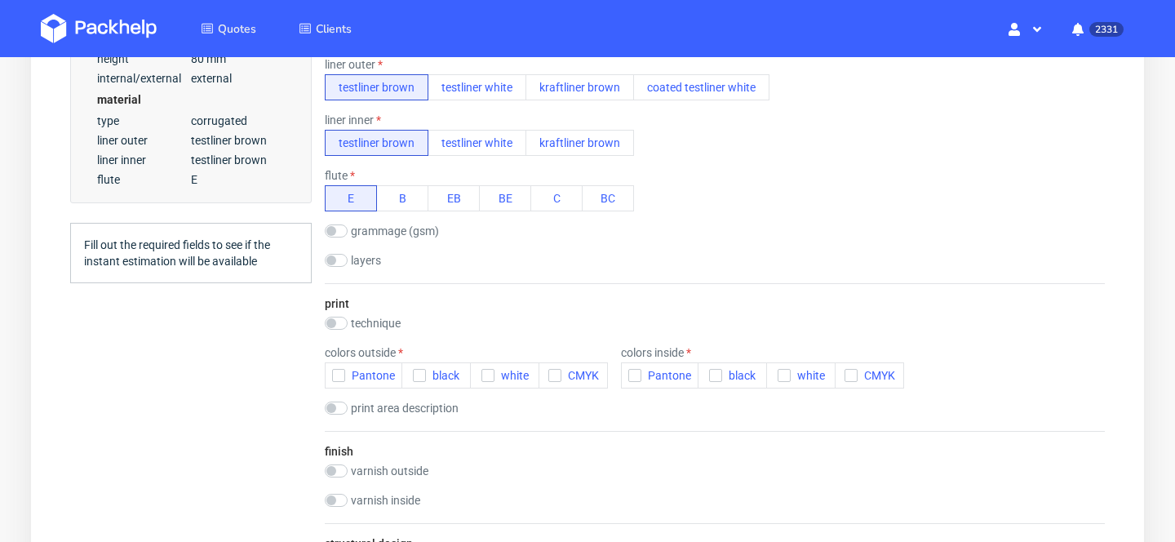
click at [348, 322] on div "technique" at bounding box center [390, 323] width 131 height 13
click at [336, 324] on input "checkbox" at bounding box center [336, 323] width 23 height 13
checkbox input "true"
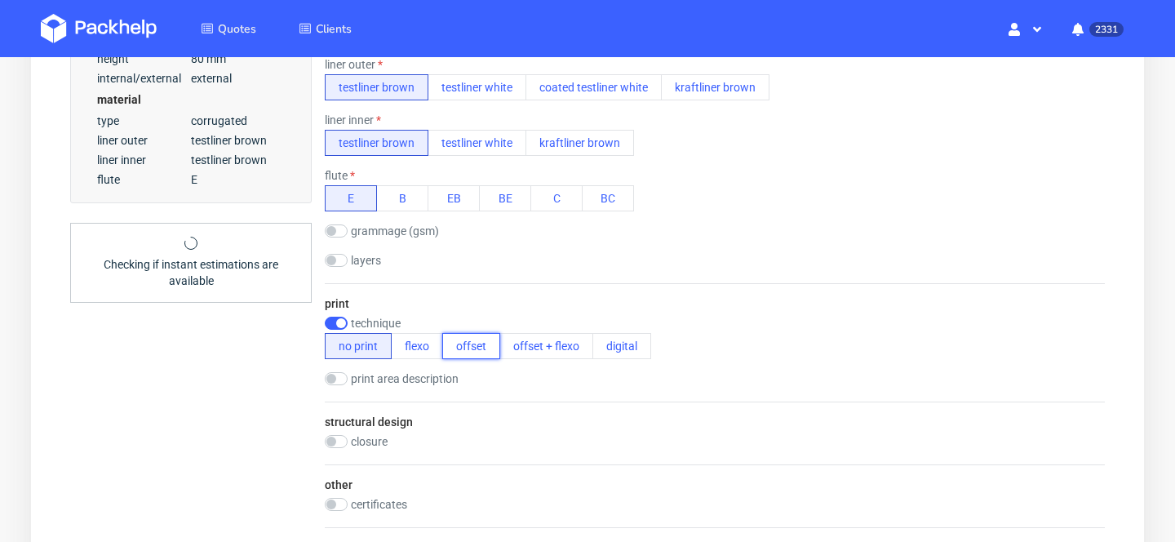
click at [482, 345] on button "offset" at bounding box center [471, 346] width 58 height 26
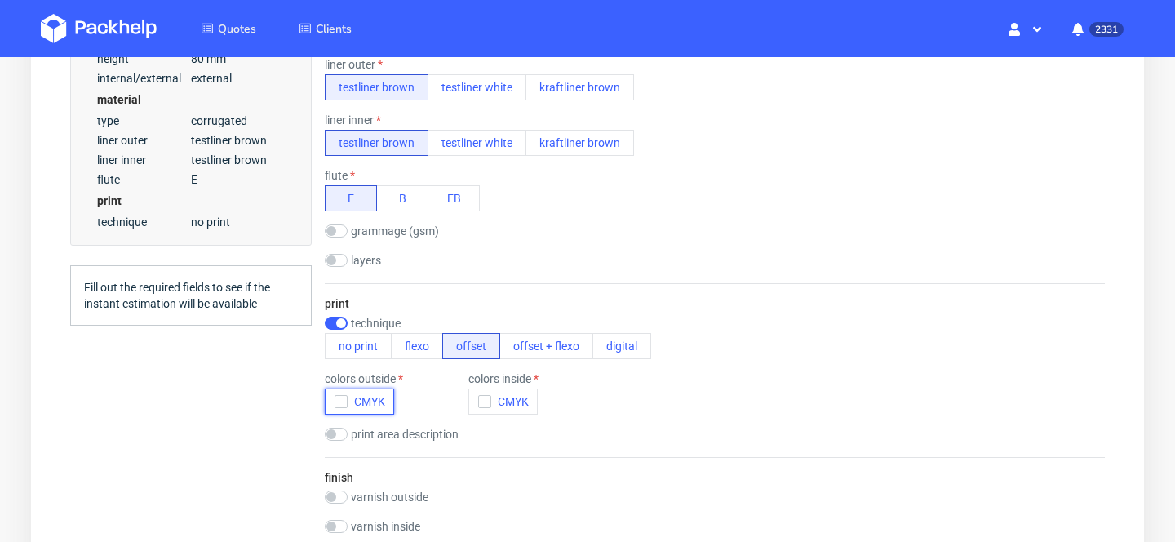
click at [350, 405] on span "CMYK" at bounding box center [367, 401] width 38 height 13
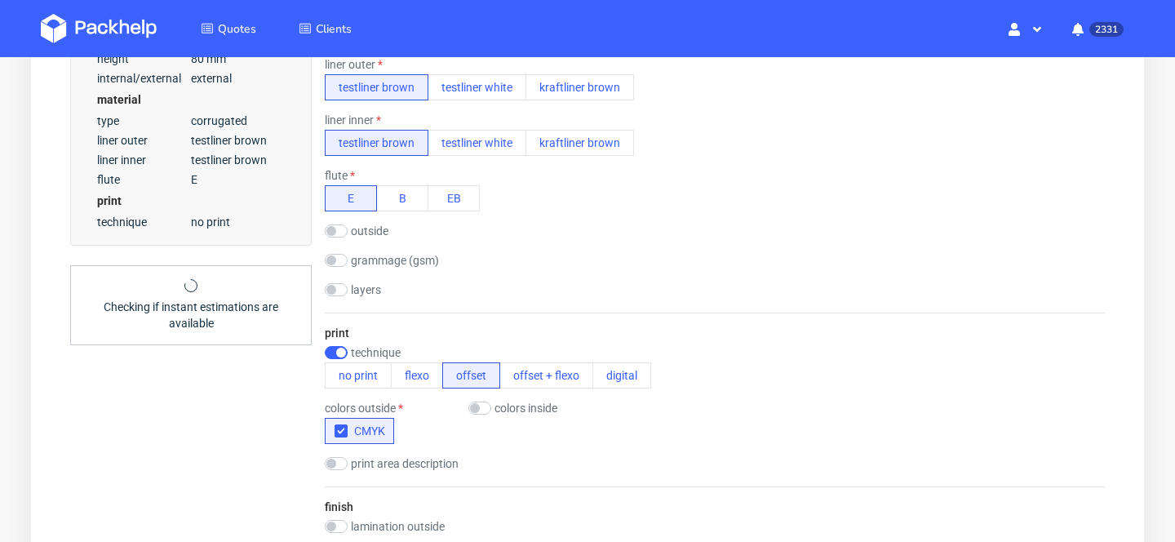
click at [518, 411] on label "colors inside" at bounding box center [526, 408] width 63 height 13
checkbox input "true"
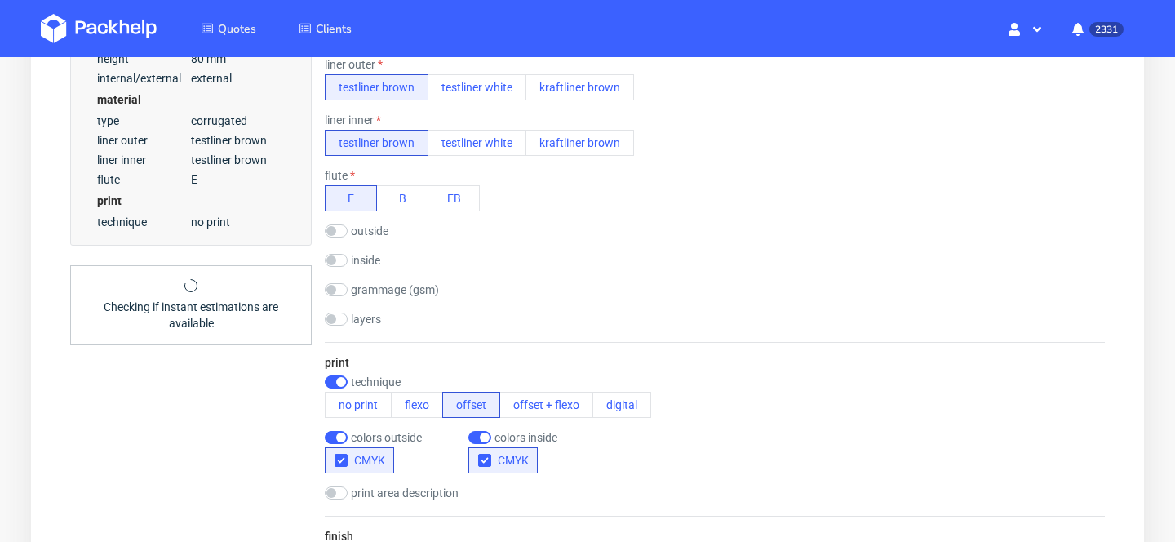
scroll to position [1299, 0]
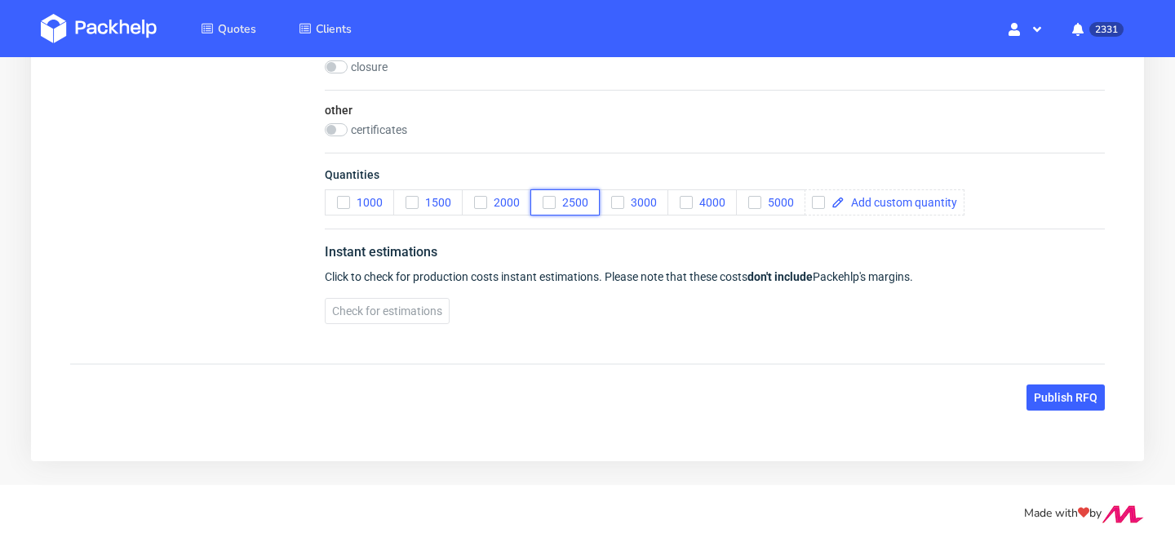
click at [574, 198] on span "2500" at bounding box center [572, 202] width 33 height 13
click at [402, 310] on span "Check for estimations" at bounding box center [387, 310] width 110 height 11
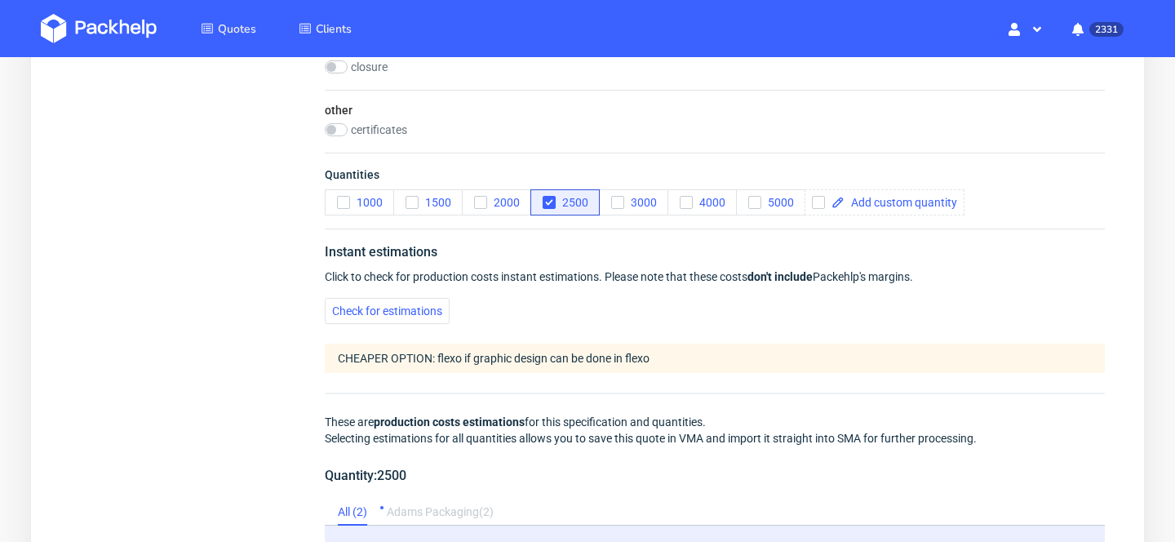
scroll to position [1717, 0]
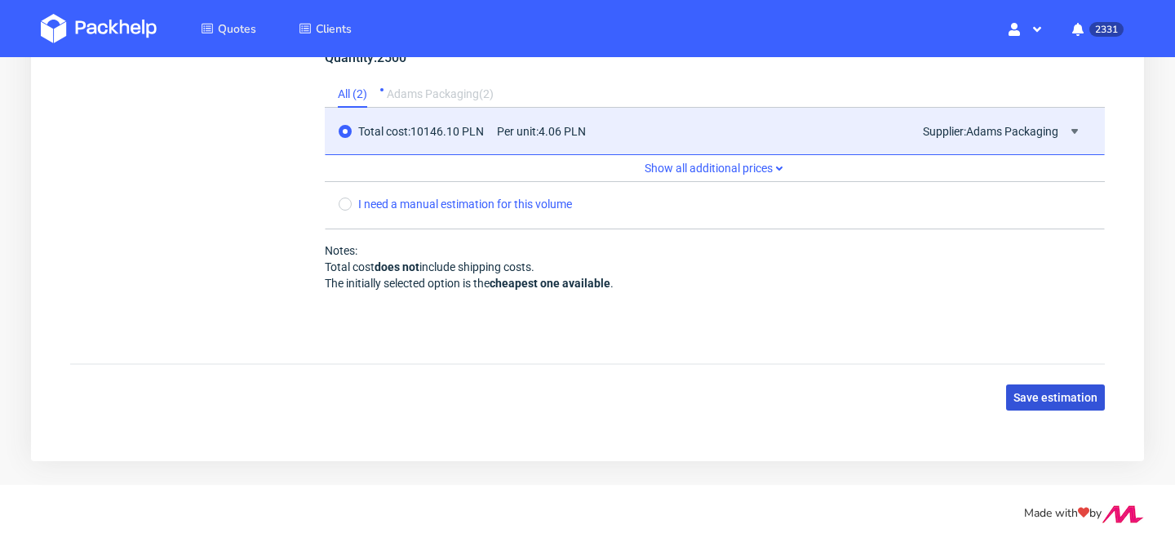
click at [1085, 393] on span "Save estimation" at bounding box center [1056, 397] width 84 height 11
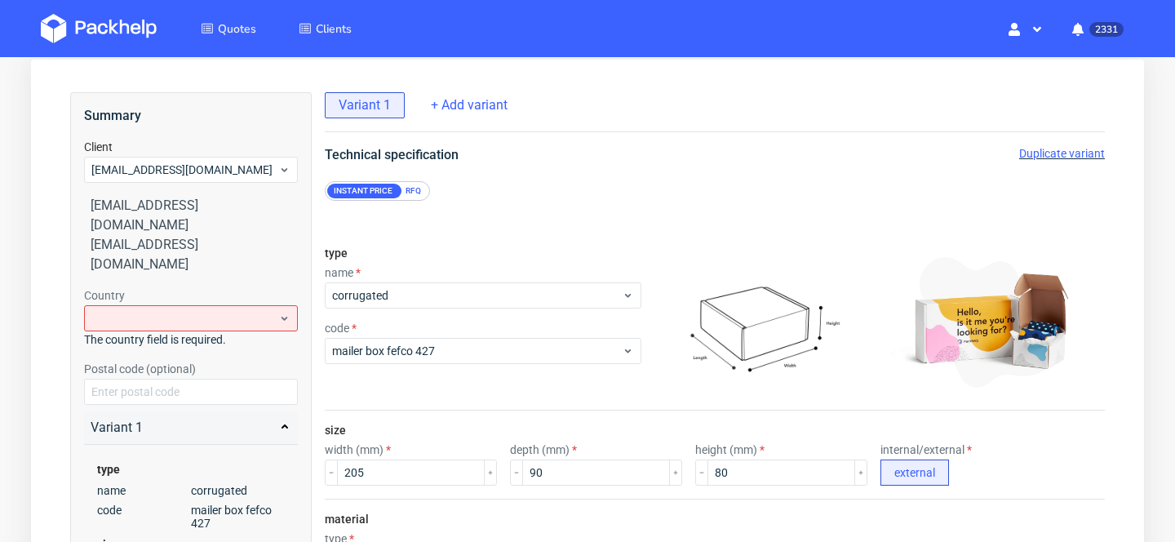
scroll to position [0, 0]
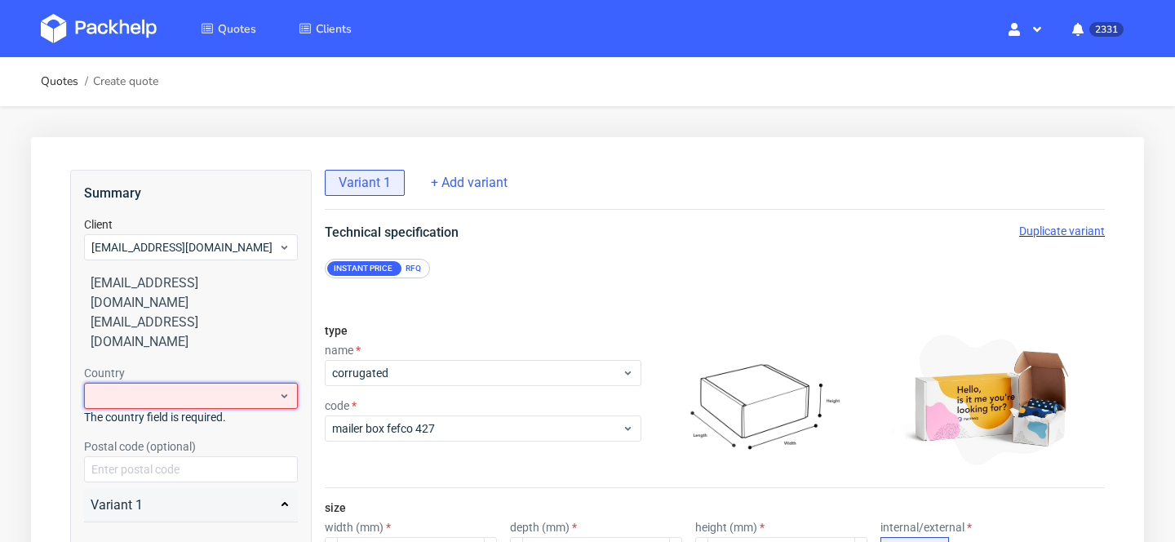
click at [171, 383] on div at bounding box center [191, 396] width 214 height 26
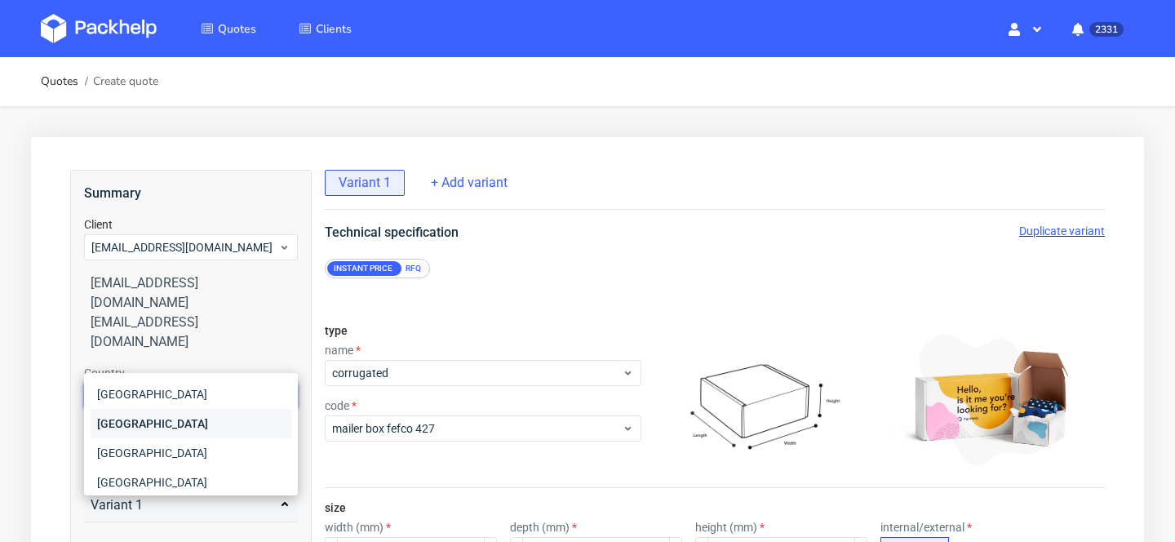
type input "ger"
click at [129, 432] on div "[GEOGRAPHIC_DATA]" at bounding box center [191, 423] width 201 height 29
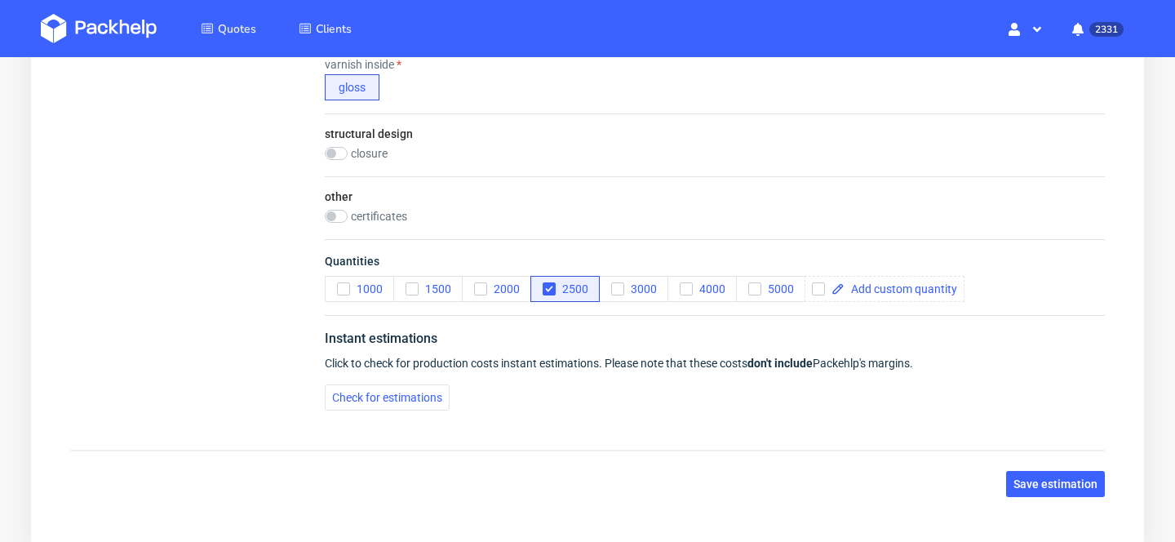
scroll to position [1299, 0]
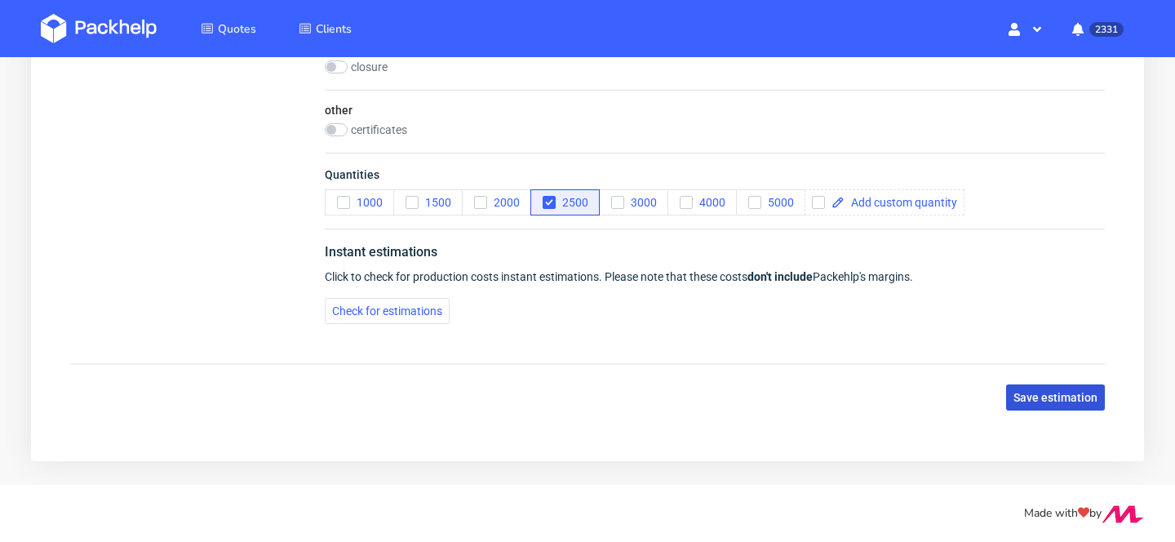
click at [1072, 398] on span "Save estimation" at bounding box center [1056, 397] width 84 height 11
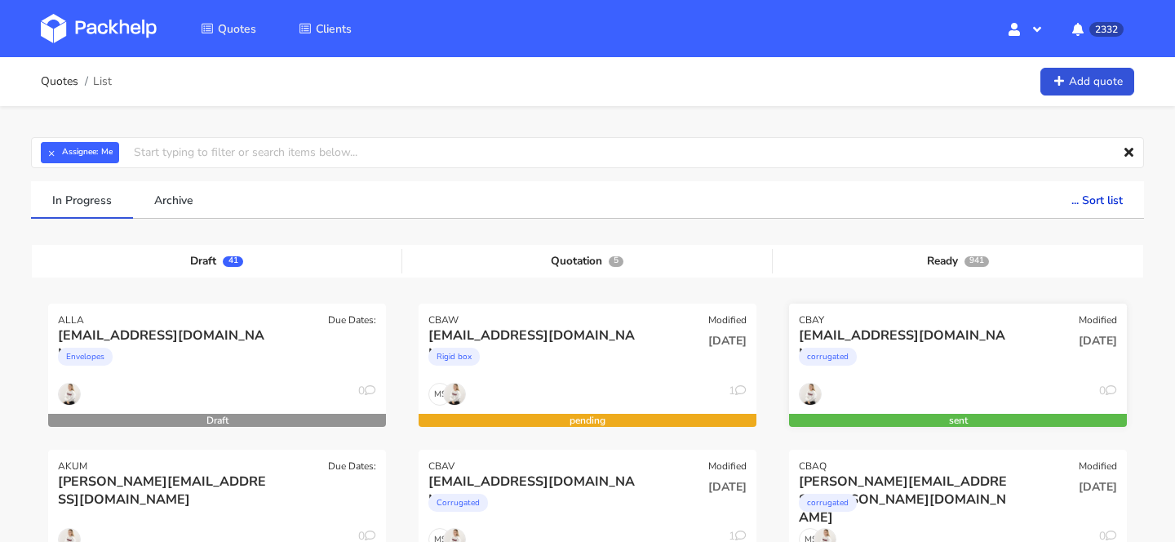
click at [992, 364] on div "corrugated" at bounding box center [907, 360] width 216 height 33
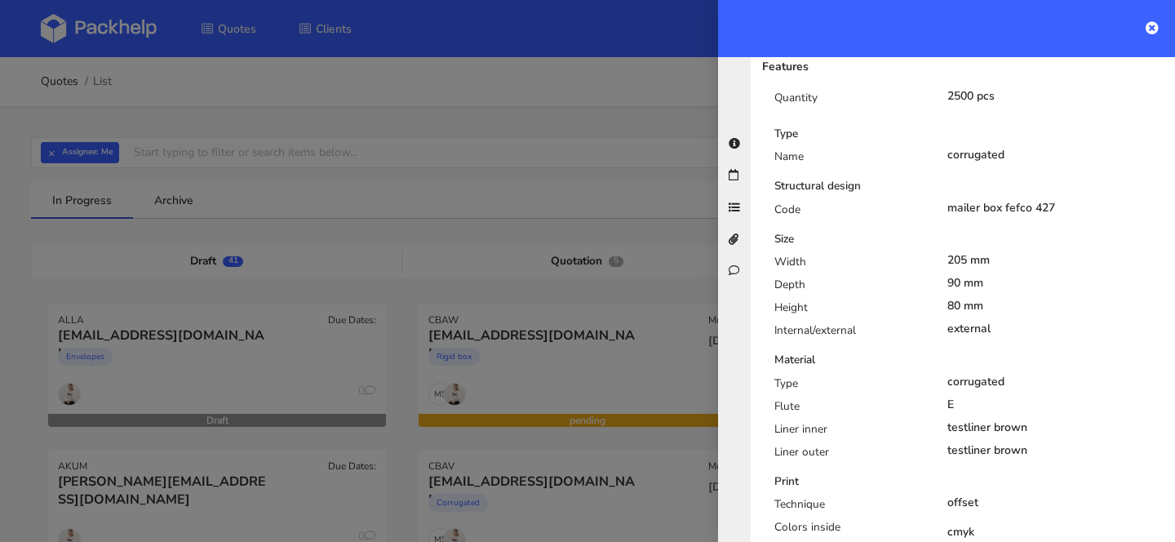
scroll to position [497, 0]
